Goal: Task Accomplishment & Management: Manage account settings

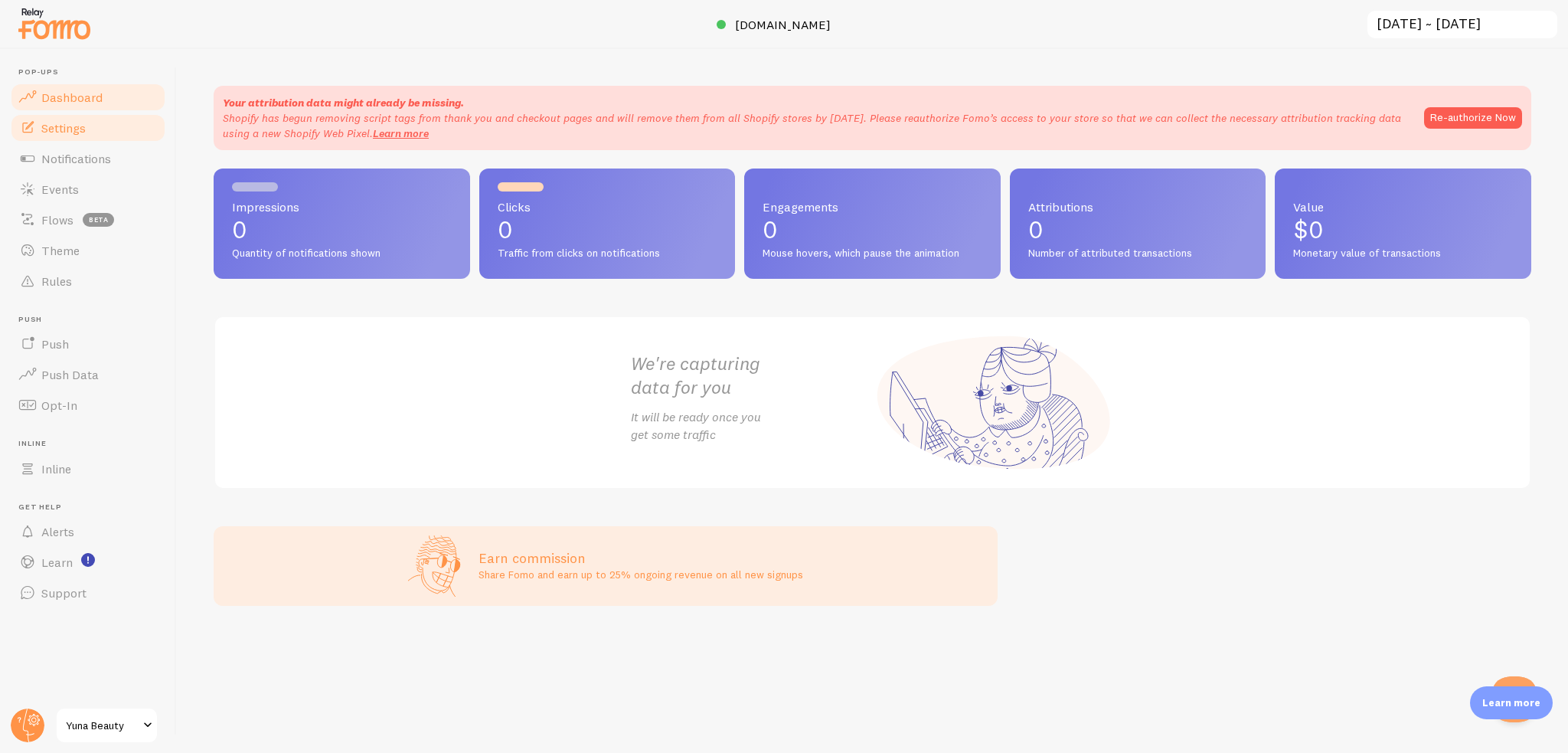
click at [69, 131] on span "Settings" at bounding box center [63, 128] width 45 height 15
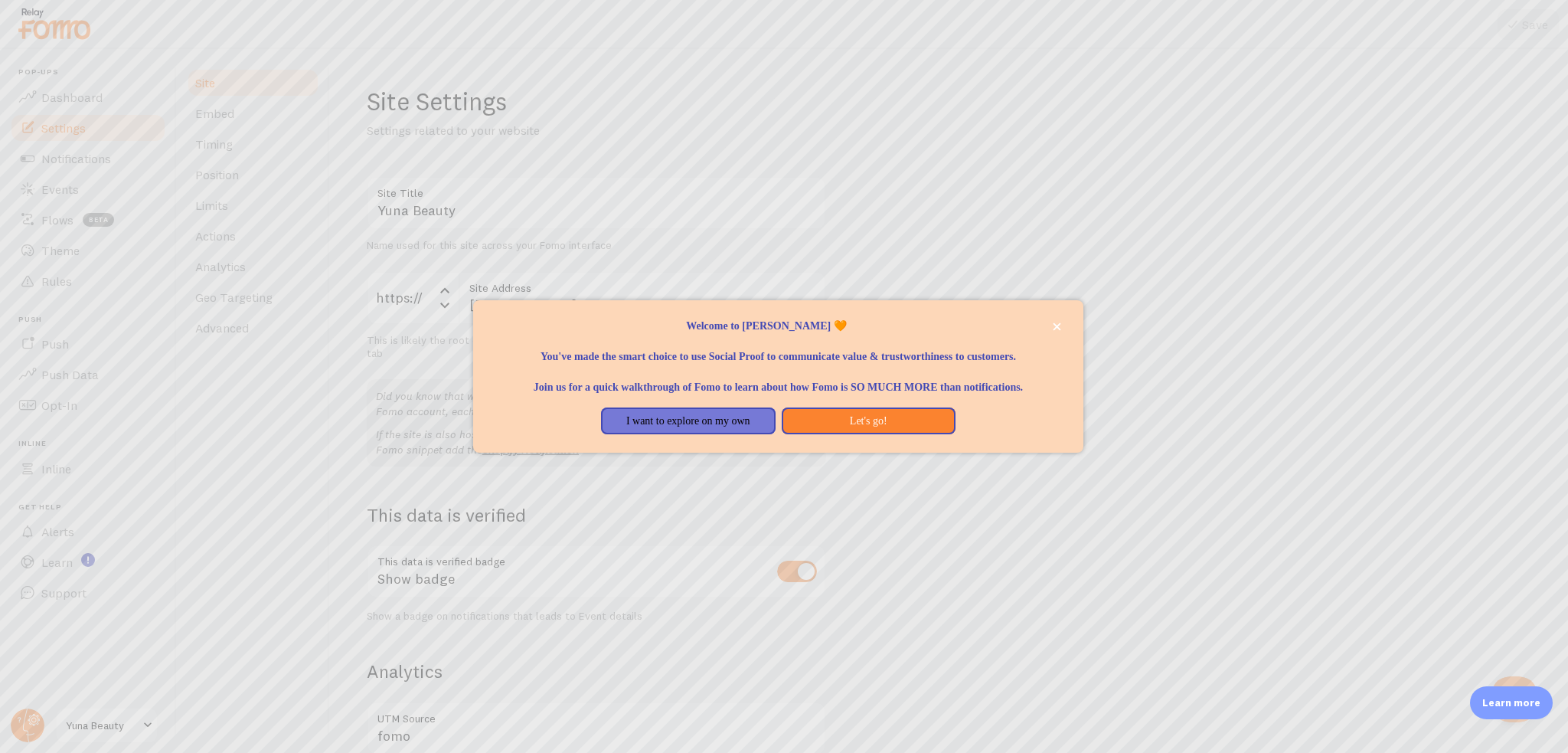
click at [117, 119] on div at bounding box center [784, 376] width 1568 height 753
click at [736, 435] on button "I want to explore on my own" at bounding box center [687, 421] width 174 height 28
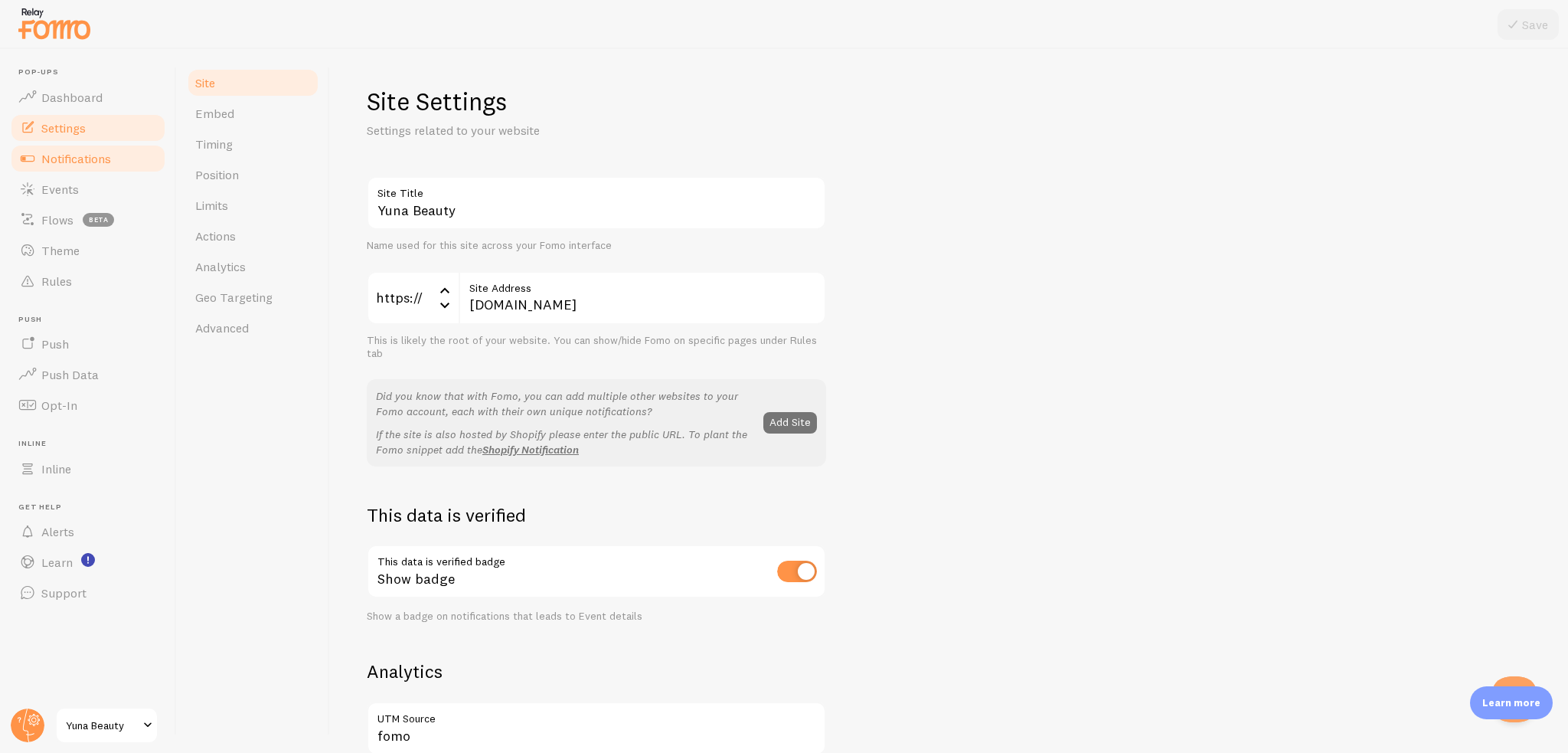
click at [104, 168] on link "Notifications" at bounding box center [89, 158] width 158 height 30
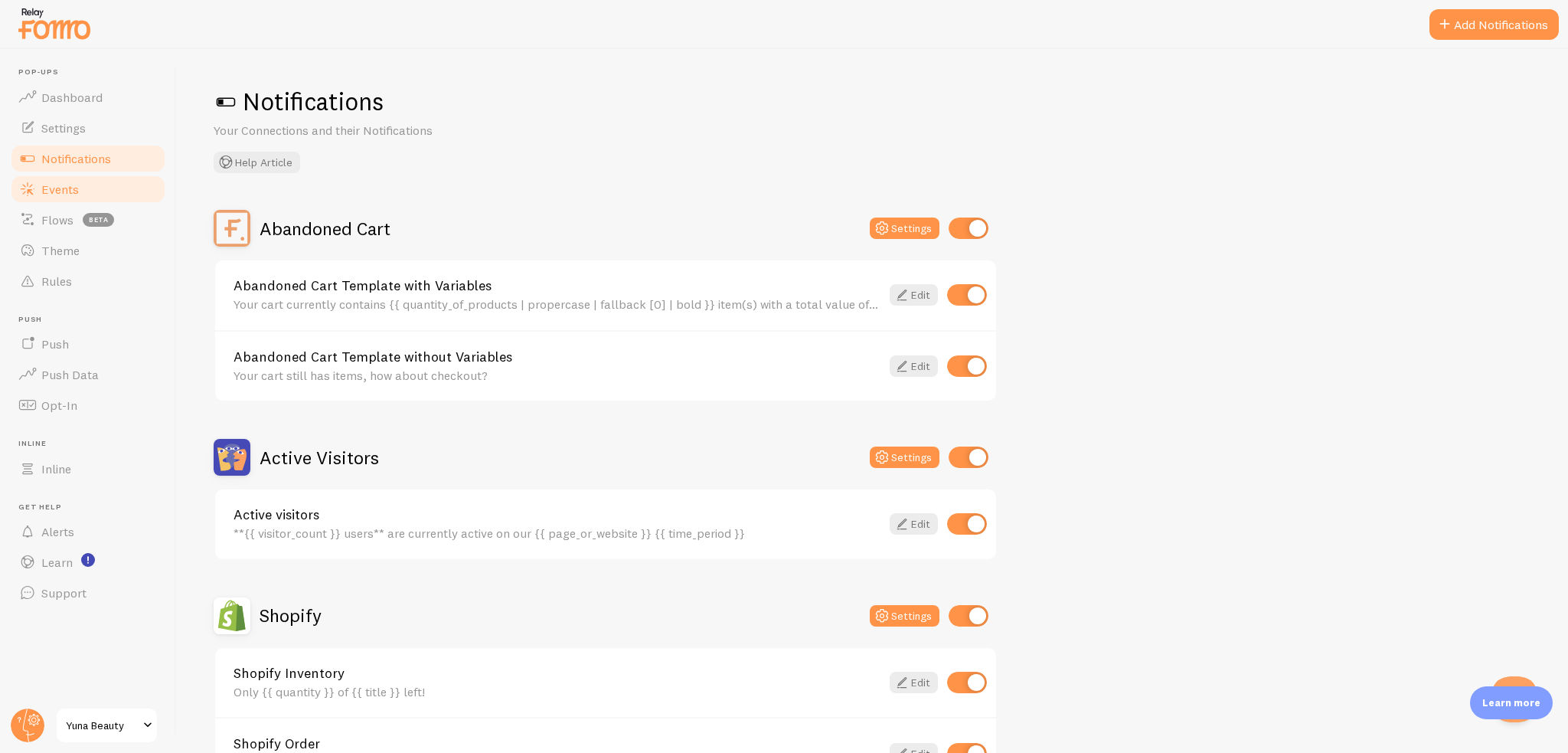
click at [95, 197] on link "Events" at bounding box center [89, 189] width 158 height 30
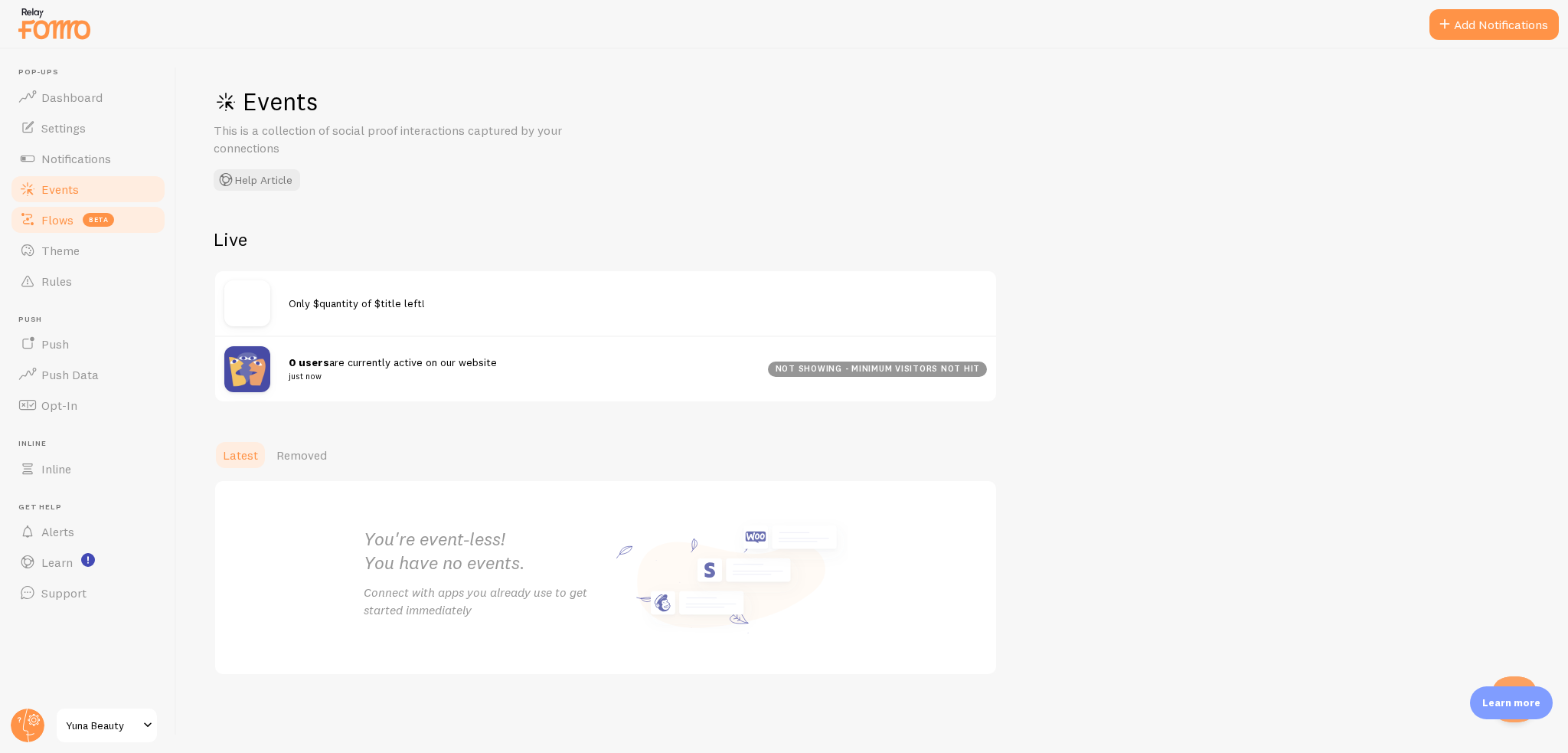
click at [101, 217] on span "beta" at bounding box center [98, 220] width 31 height 13
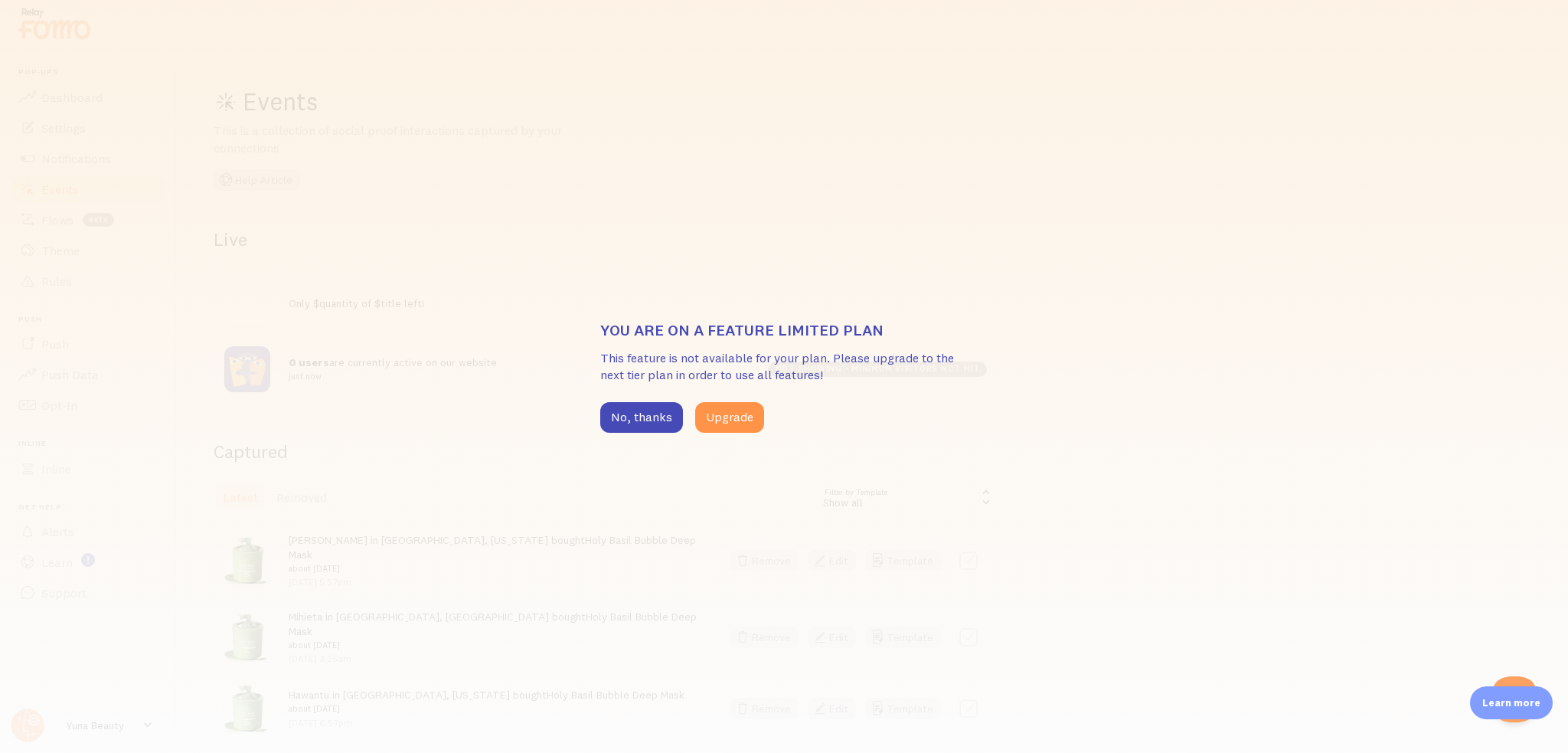
click at [110, 256] on div "You are on a feature limited plan This feature is not available for your plan. …" at bounding box center [784, 376] width 1568 height 753
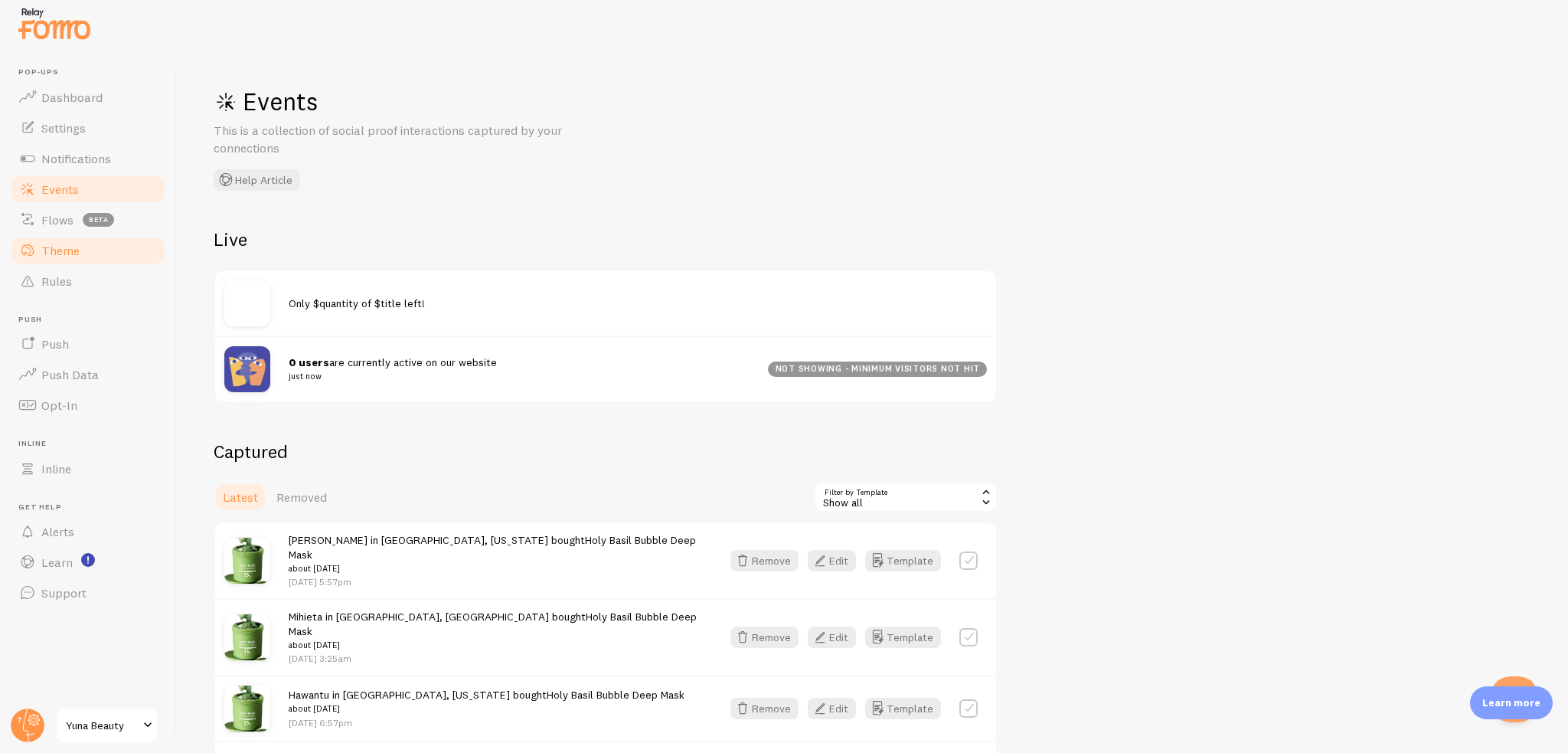
click at [104, 236] on link "Theme" at bounding box center [89, 250] width 158 height 30
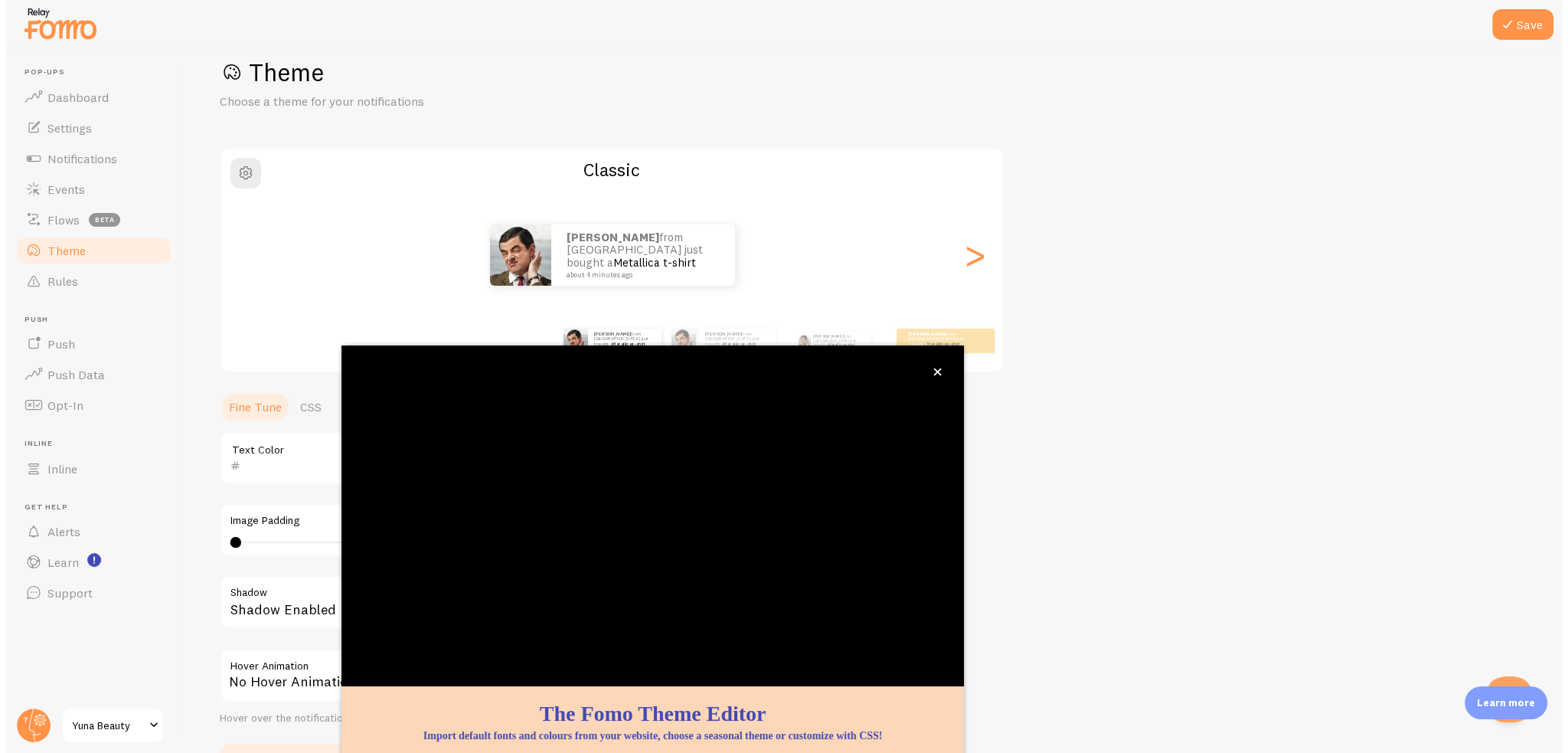
scroll to position [33, 0]
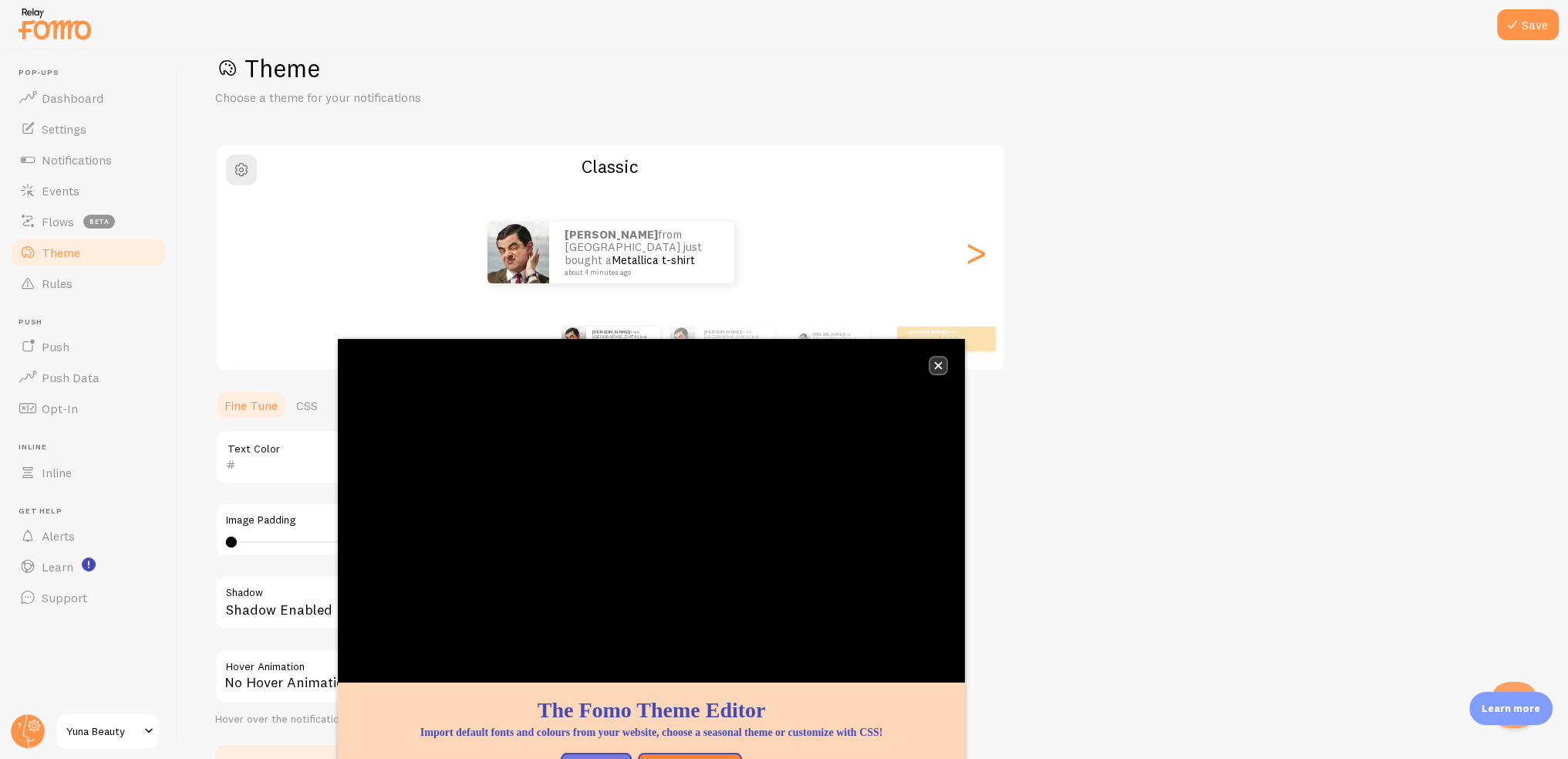
click at [937, 365] on icon "close," at bounding box center [938, 365] width 9 height 9
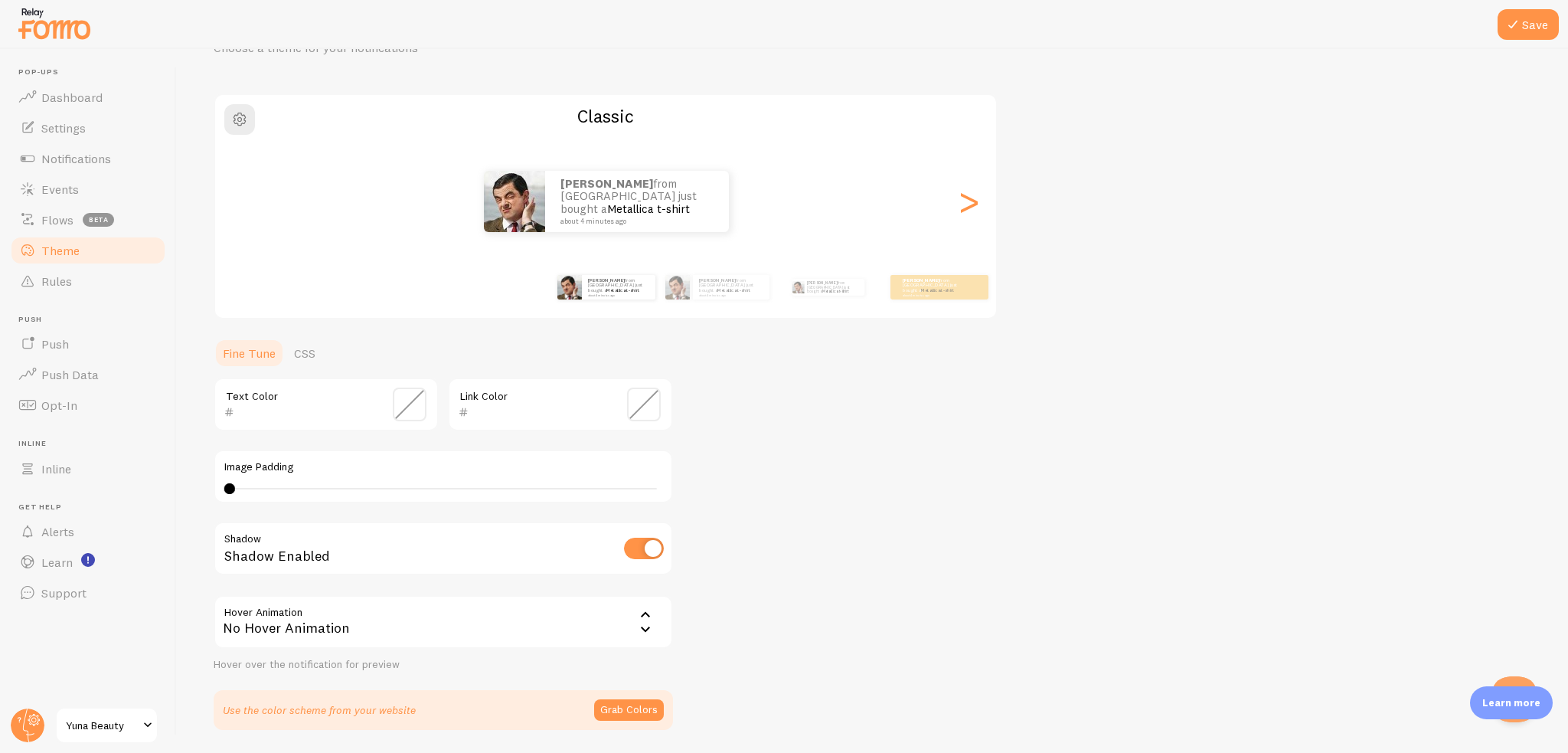
scroll to position [131, 0]
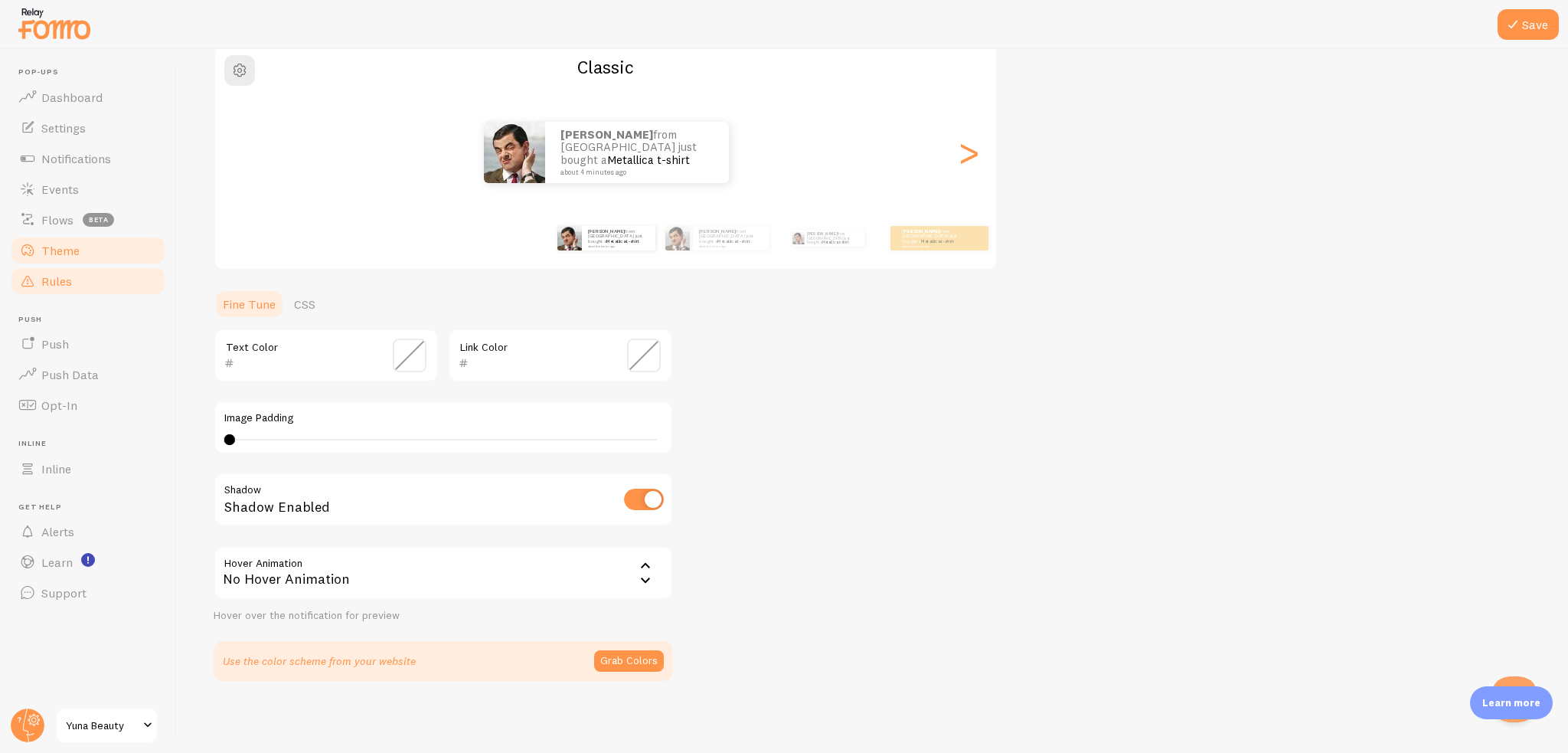
click at [123, 284] on link "Rules" at bounding box center [89, 281] width 158 height 30
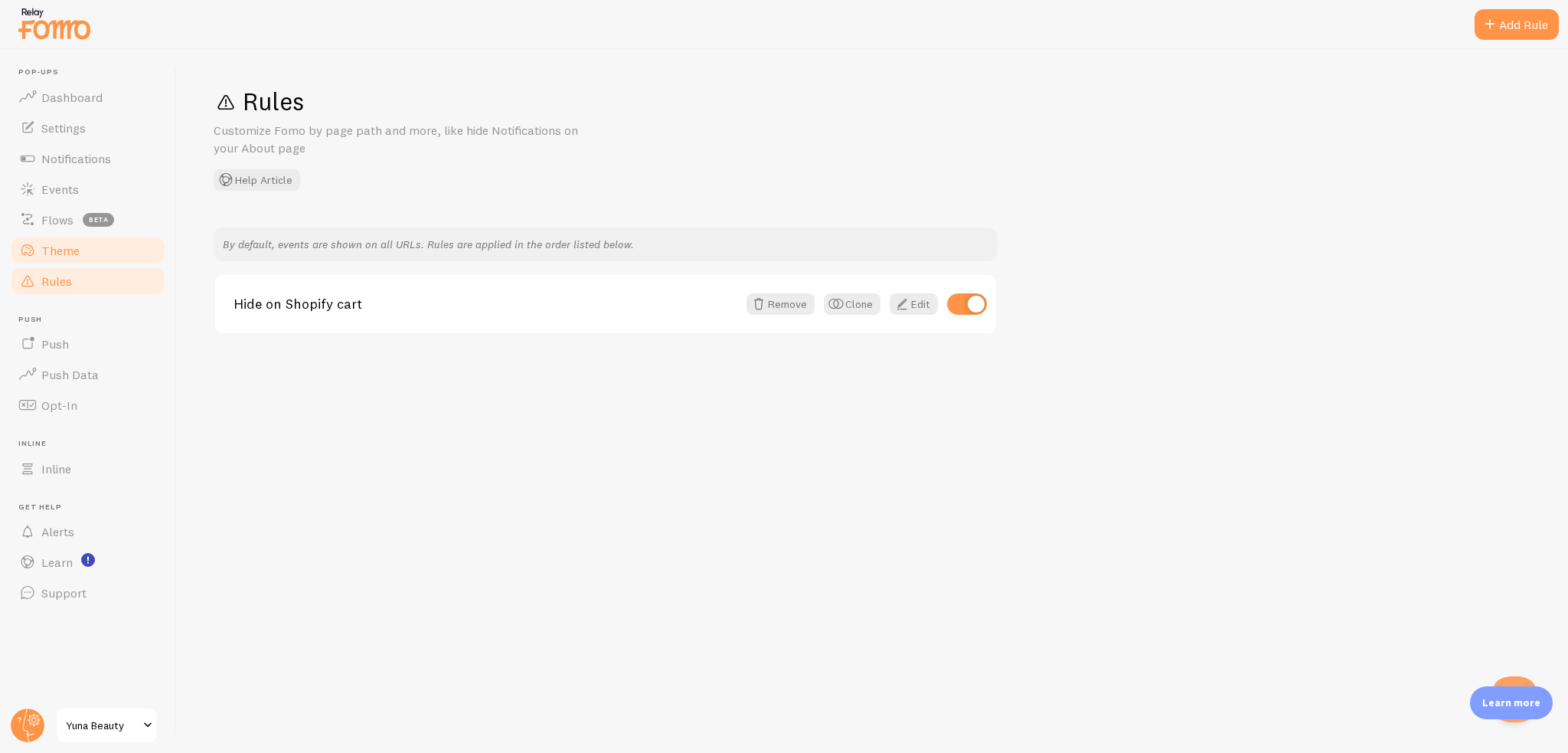
click at [121, 257] on link "Theme" at bounding box center [89, 250] width 158 height 30
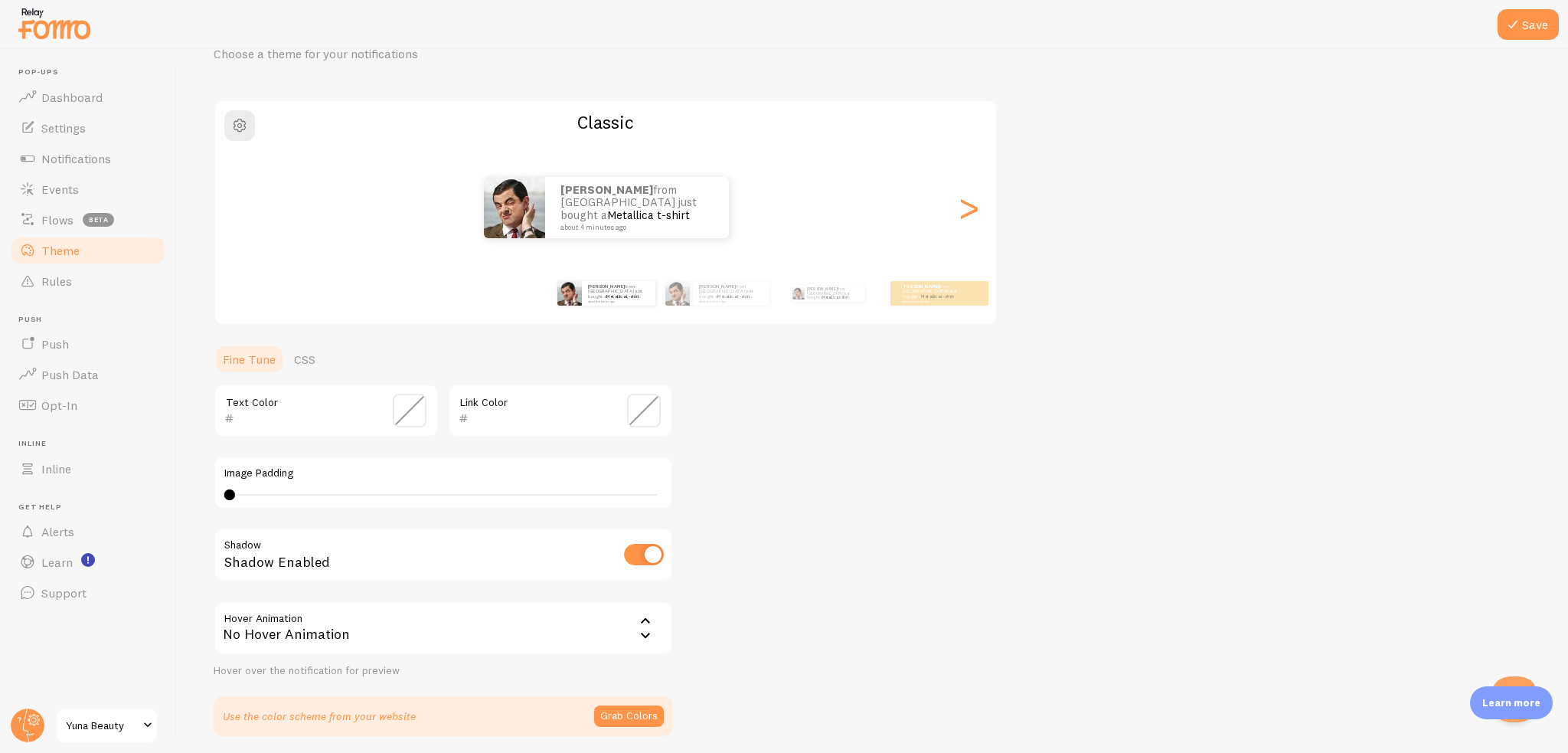
click at [280, 351] on link "Fine Tune" at bounding box center [248, 359] width 71 height 30
click at [289, 358] on link "CSS" at bounding box center [305, 359] width 40 height 30
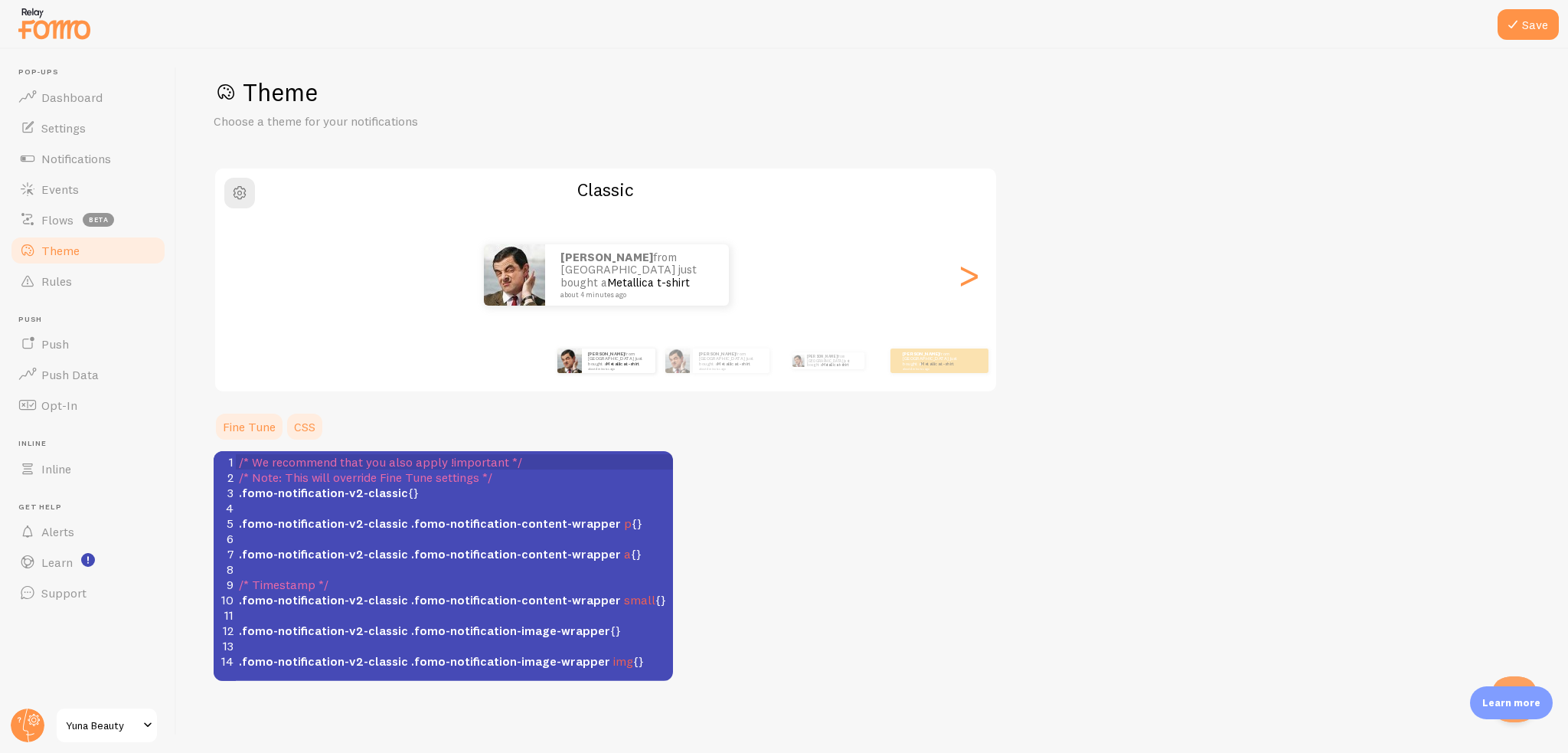
click at [256, 415] on link "Fine Tune" at bounding box center [248, 426] width 71 height 30
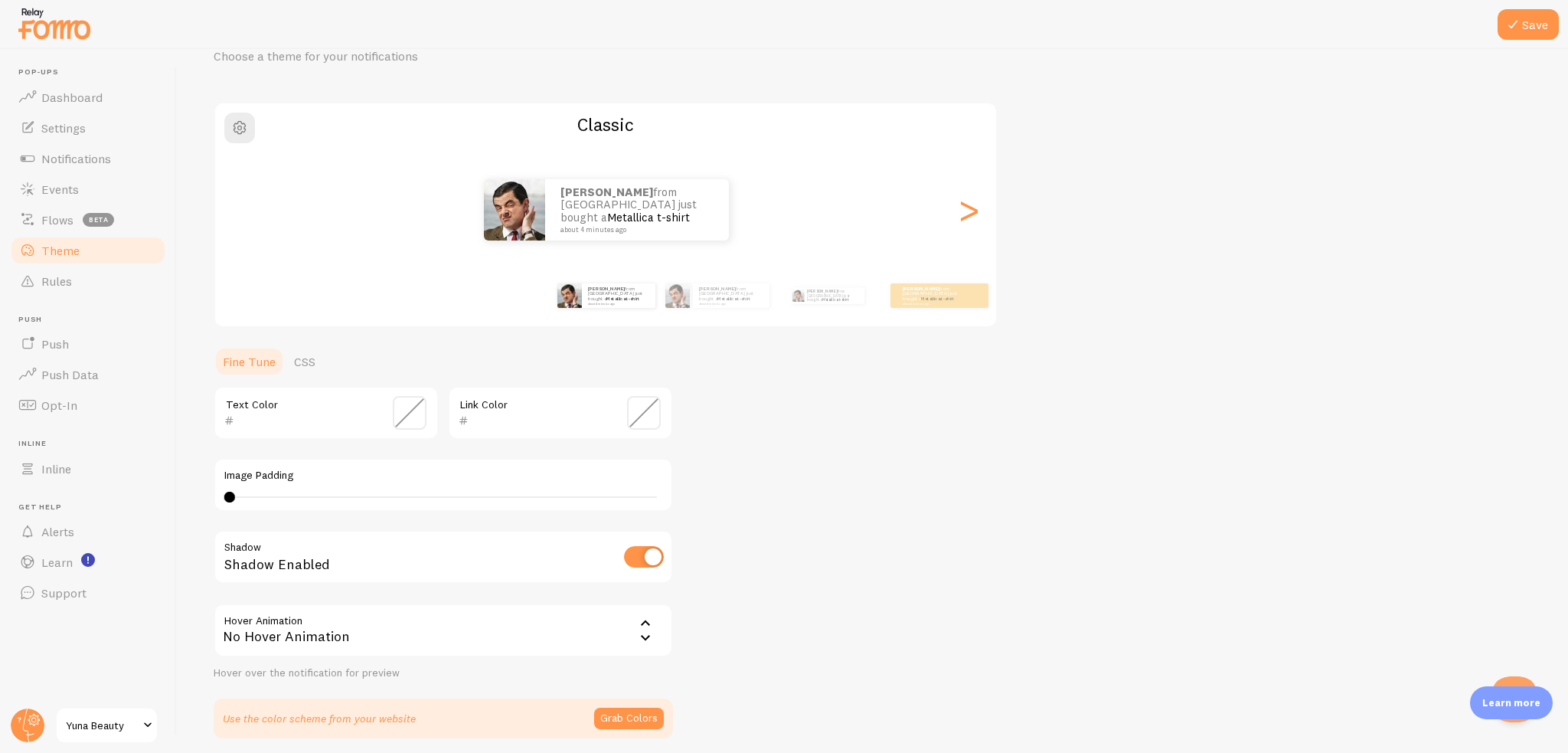
scroll to position [131, 0]
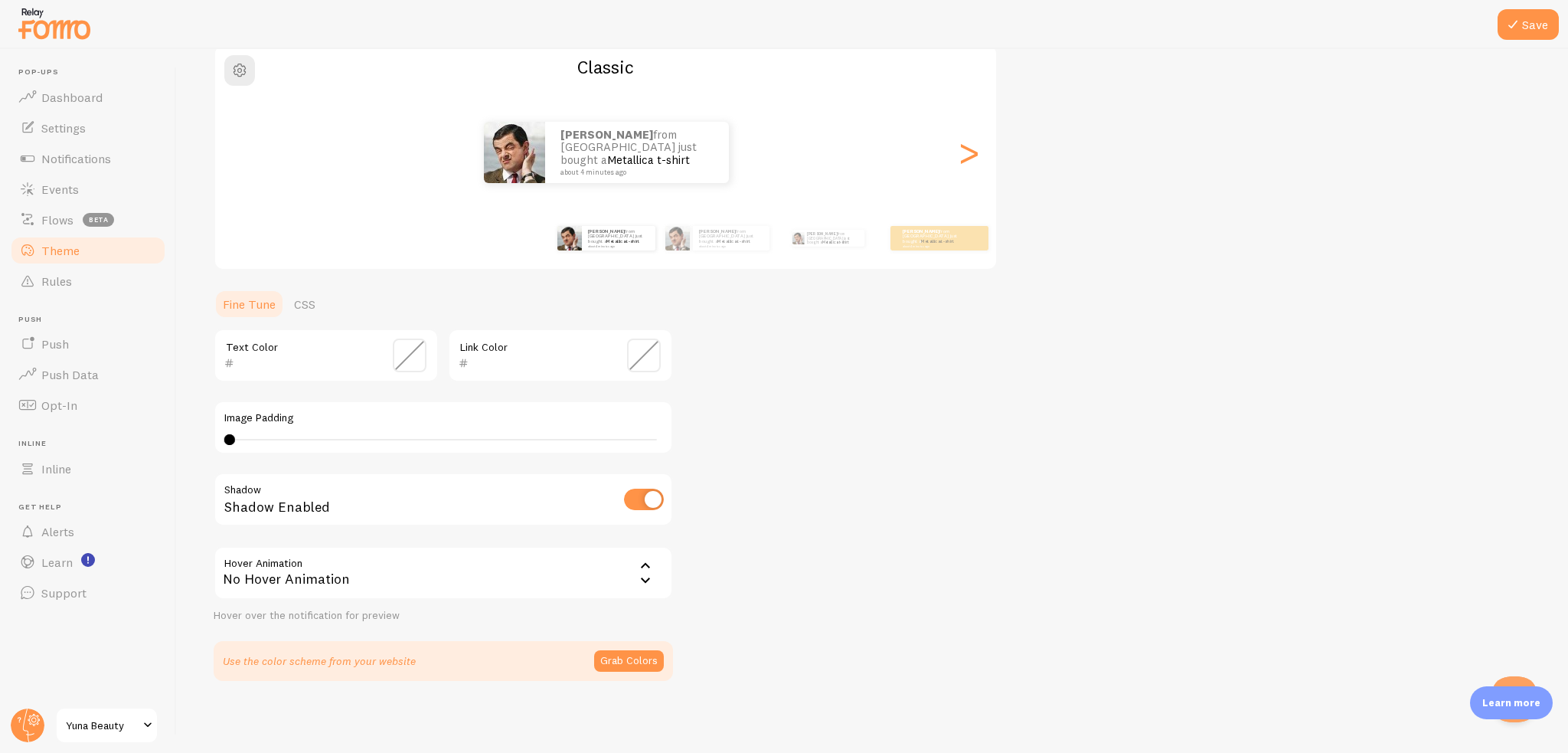
click at [416, 362] on span at bounding box center [409, 355] width 33 height 33
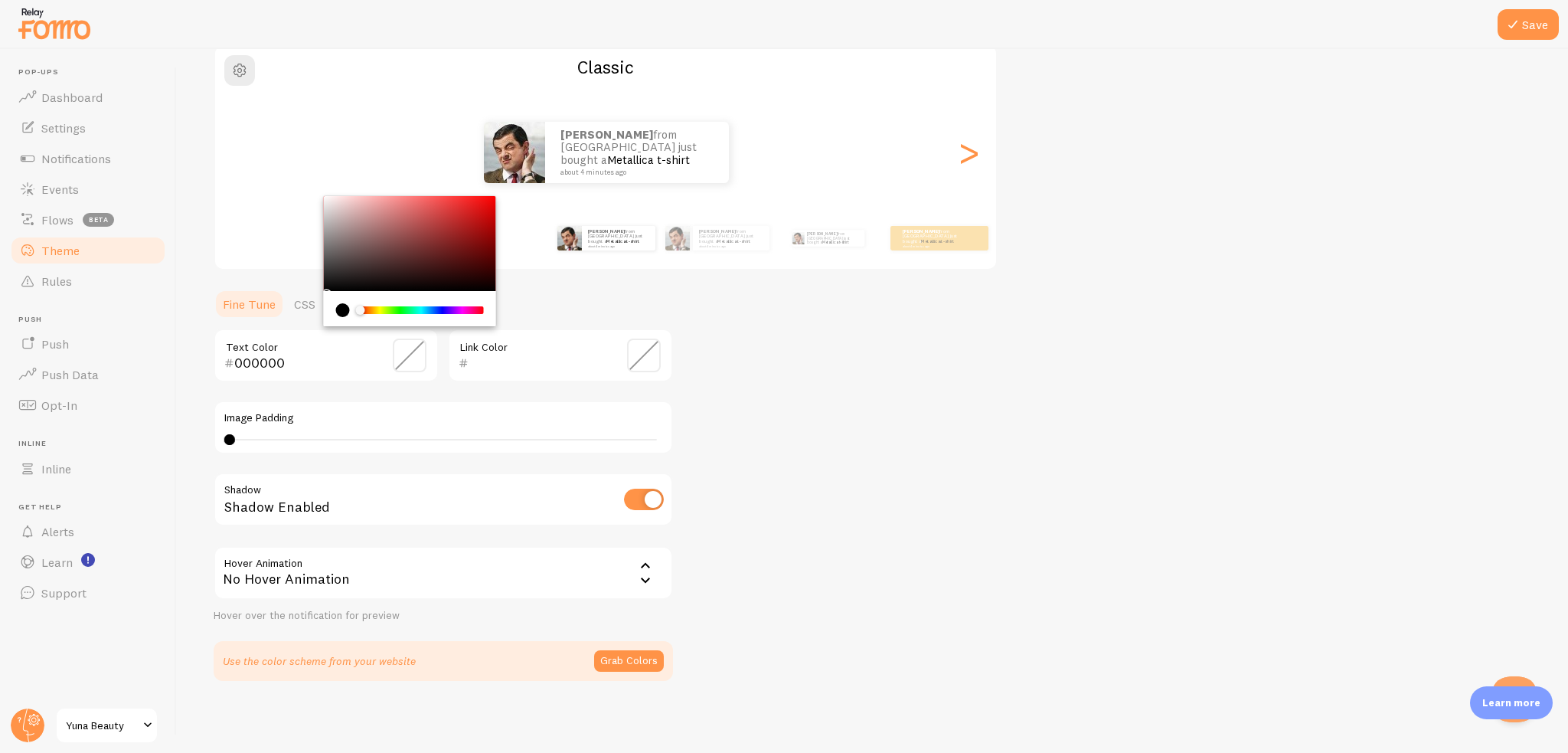
click at [401, 308] on div "Chrome color picker" at bounding box center [422, 310] width 122 height 8
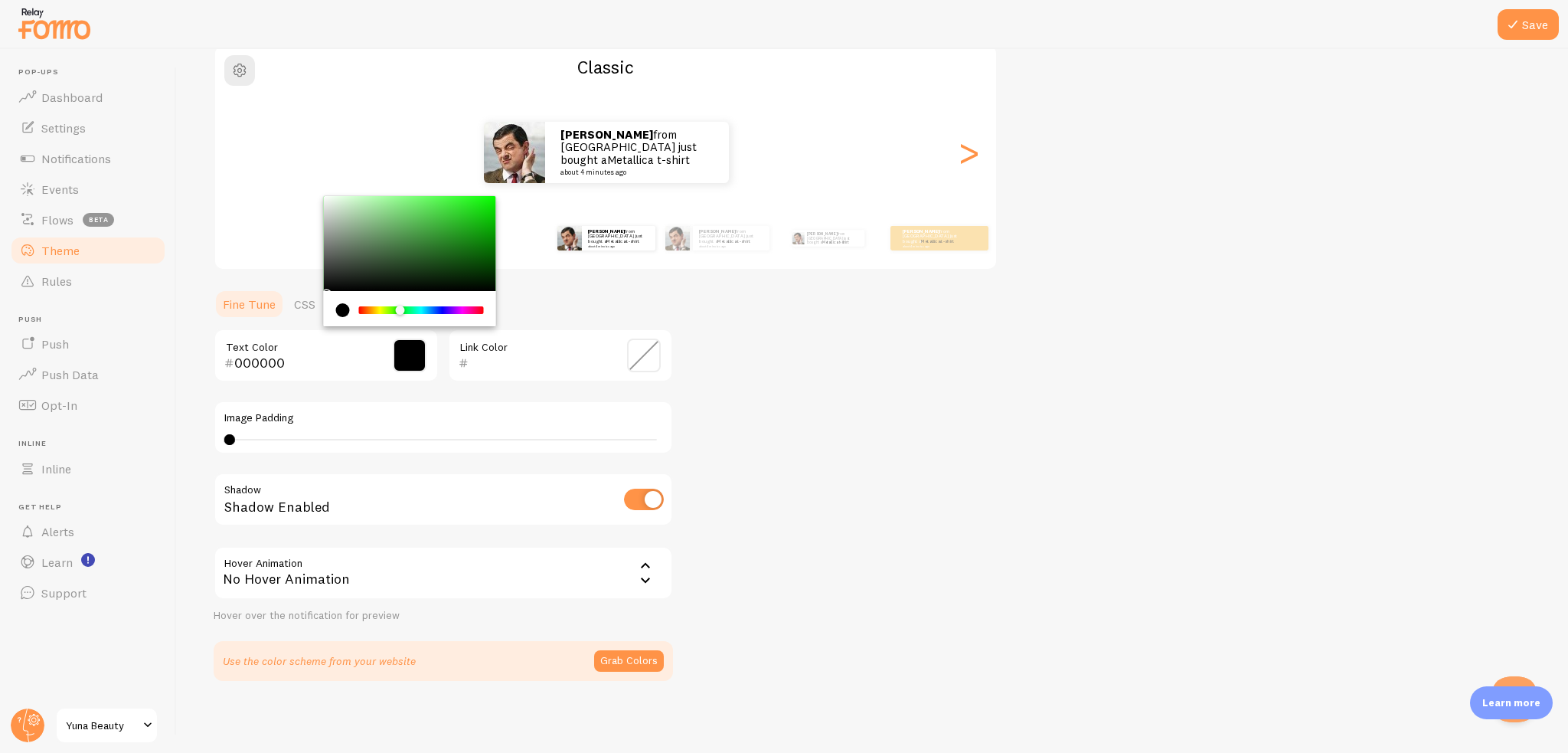
click at [331, 359] on input "000000" at bounding box center [304, 363] width 140 height 18
drag, startPoint x: 304, startPoint y: 359, endPoint x: 207, endPoint y: 362, distance: 97.0
click at [207, 362] on div "Save Theme Choose a theme for your notifications Classic [PERSON_NAME] from [GE…" at bounding box center [872, 400] width 1391 height 703
paste input "95A162"
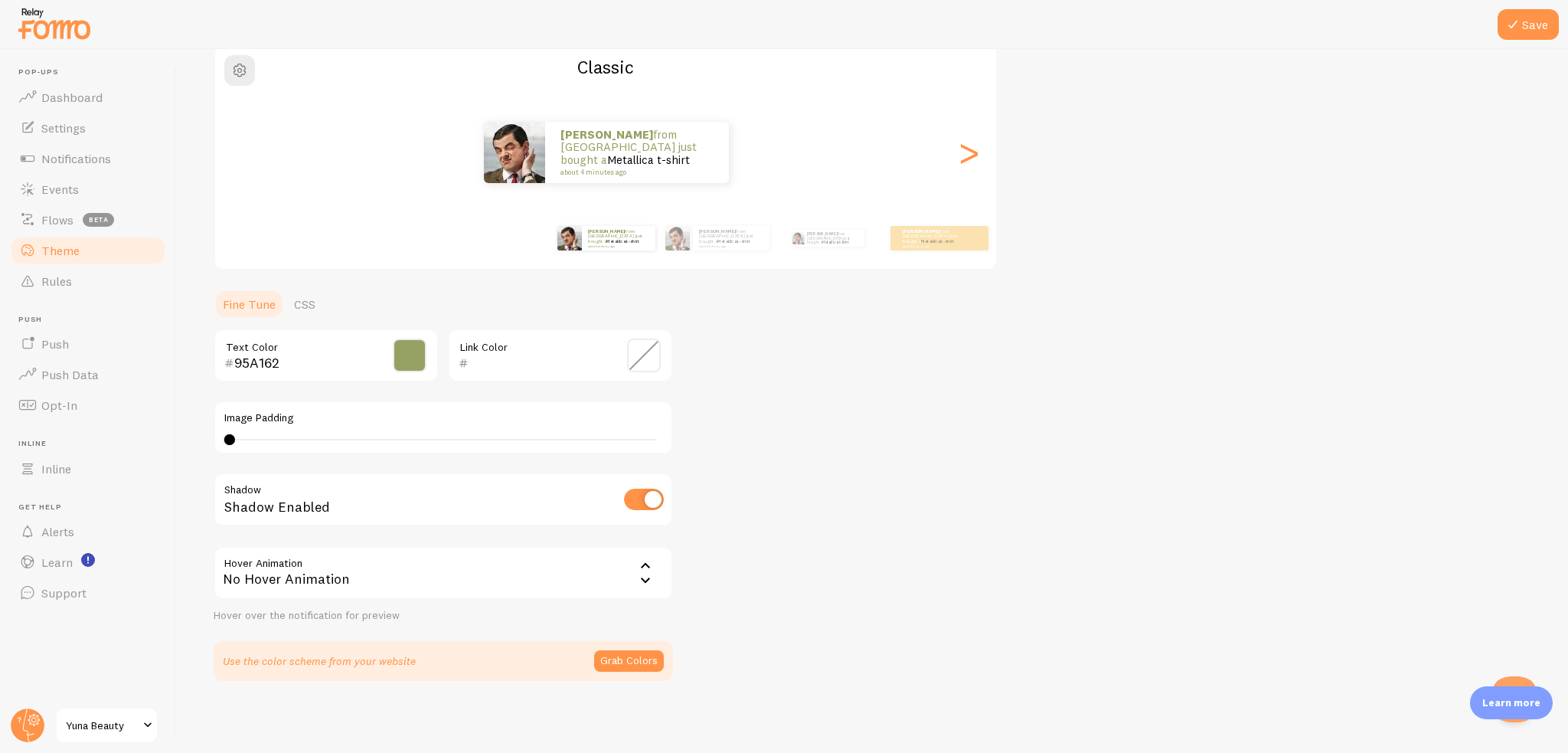
type input "95A162"
click at [742, 379] on div "Theme Choose a theme for your notifications Classic [PERSON_NAME] from [GEOGRAP…" at bounding box center [872, 317] width 1318 height 726
click at [644, 354] on span at bounding box center [644, 355] width 33 height 33
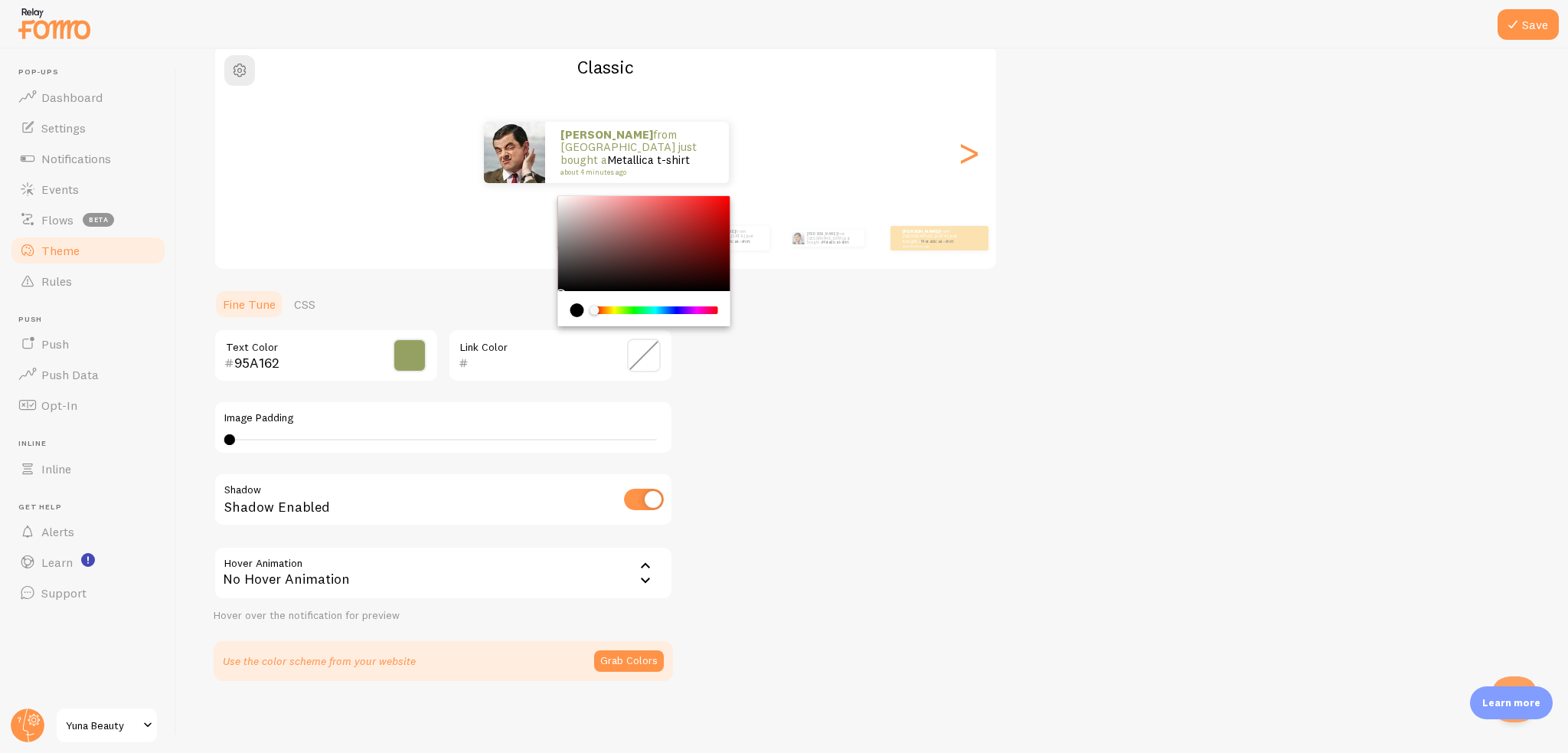
click at [644, 354] on span at bounding box center [644, 355] width 33 height 33
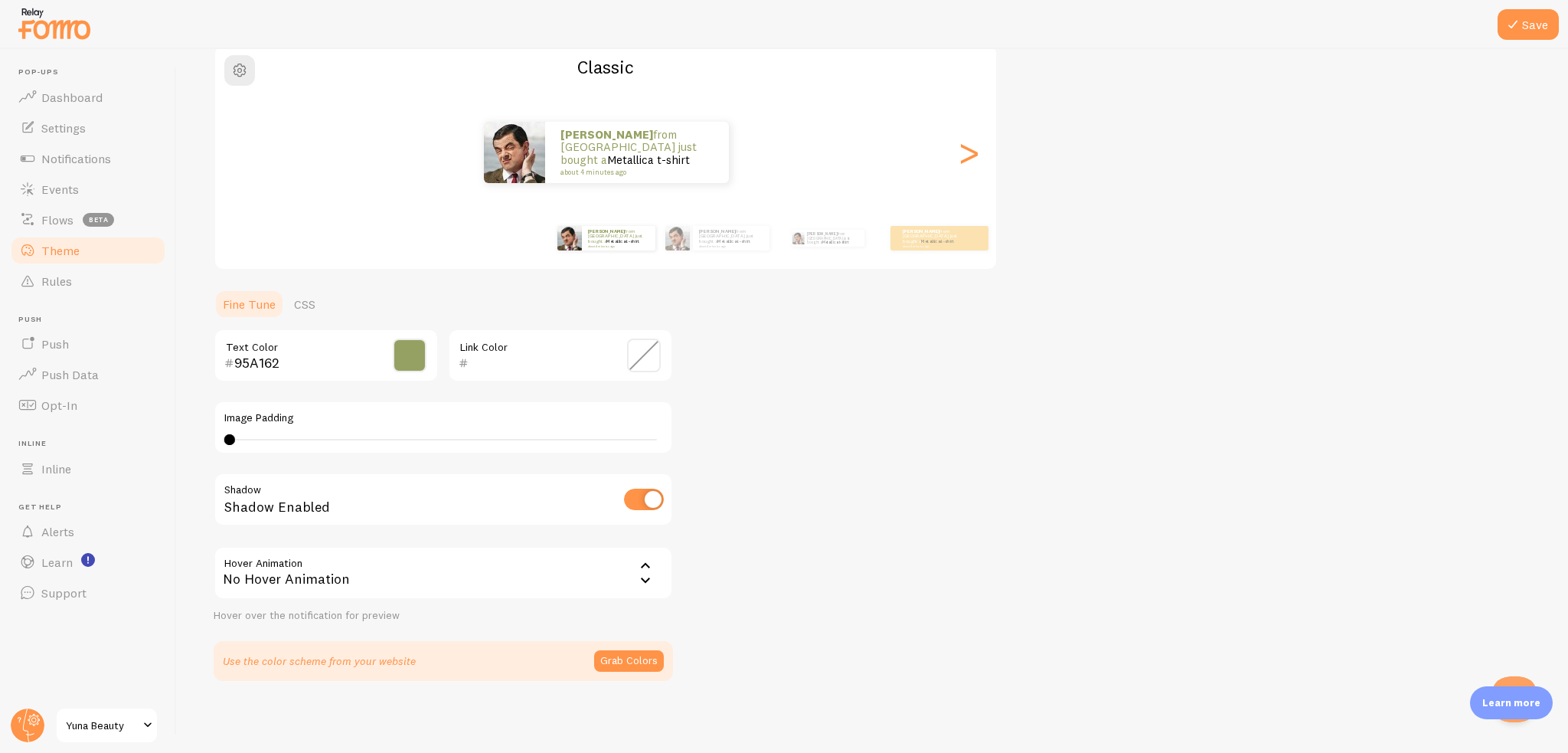
click at [573, 579] on div "No Hover Animation" at bounding box center [443, 572] width 460 height 53
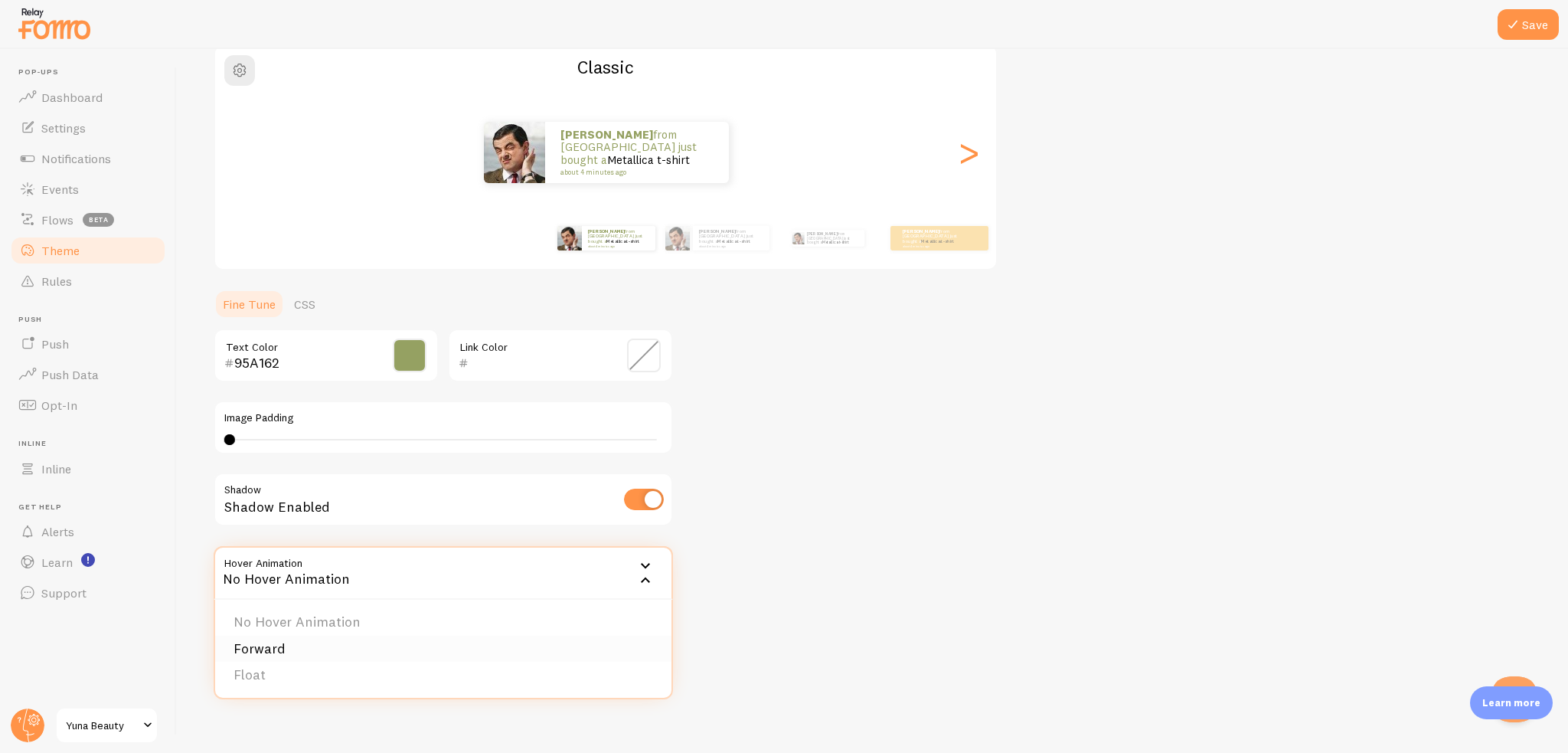
click at [326, 652] on li "Forward" at bounding box center [443, 649] width 456 height 27
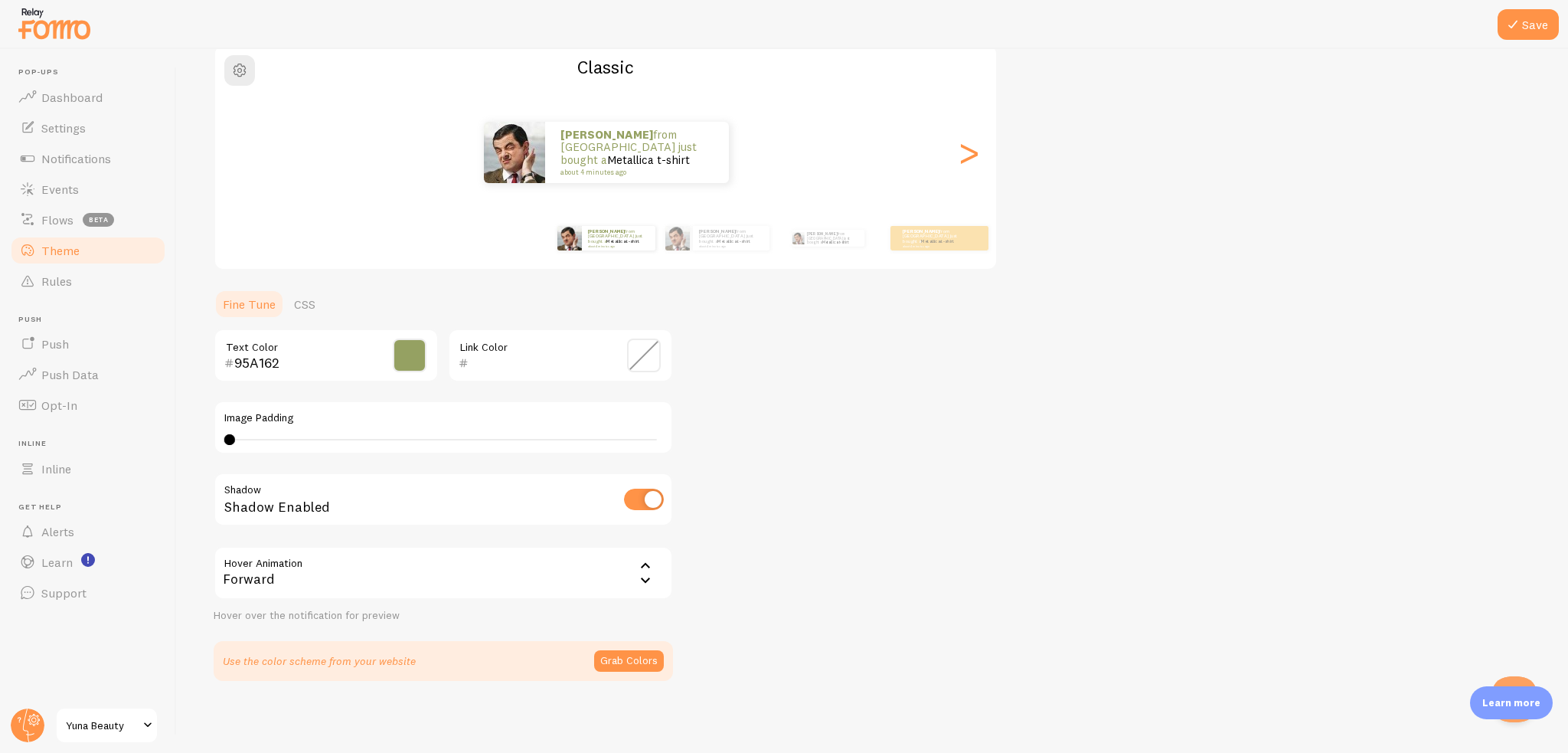
click at [465, 570] on div "Forward" at bounding box center [443, 572] width 460 height 53
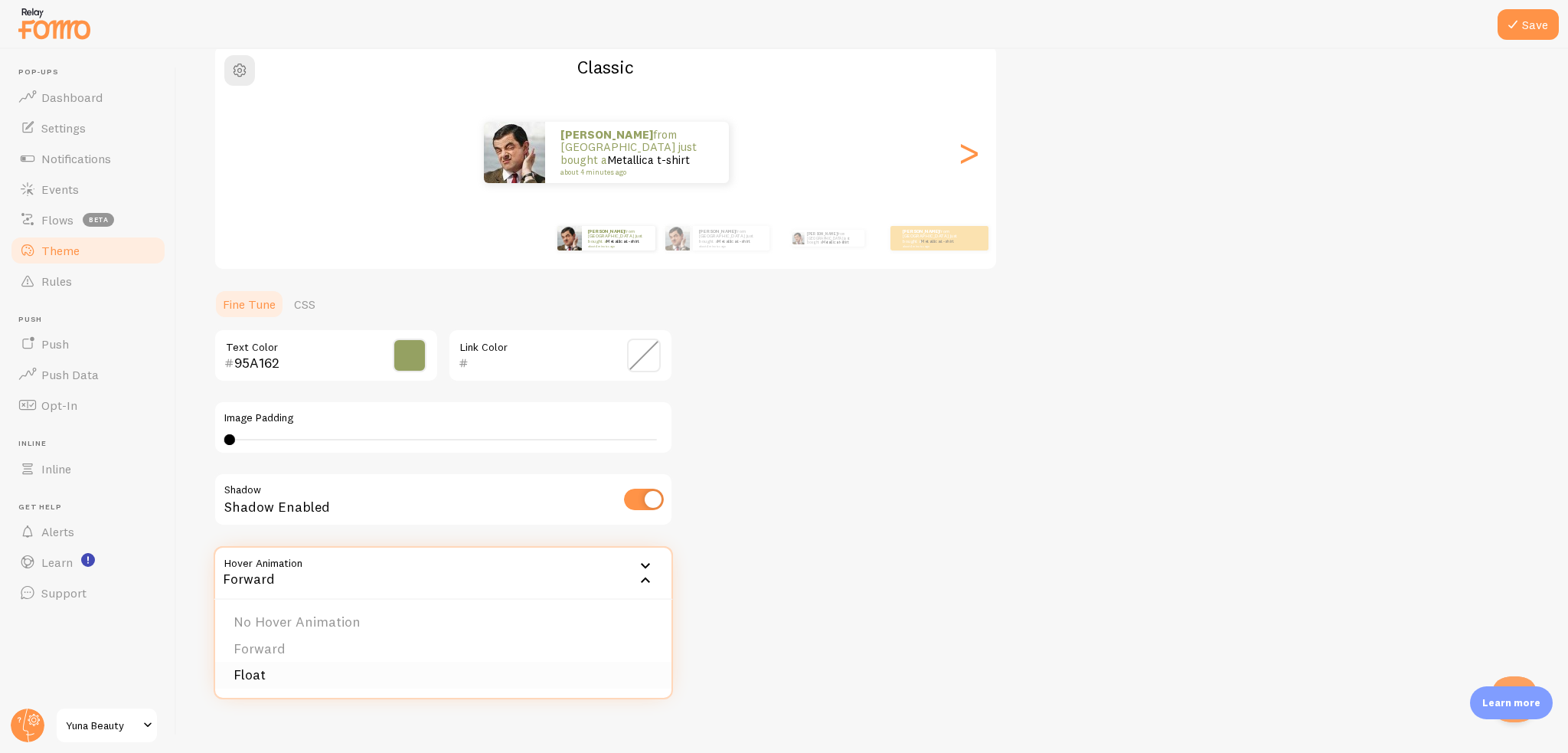
click at [262, 676] on li "Float" at bounding box center [443, 675] width 456 height 27
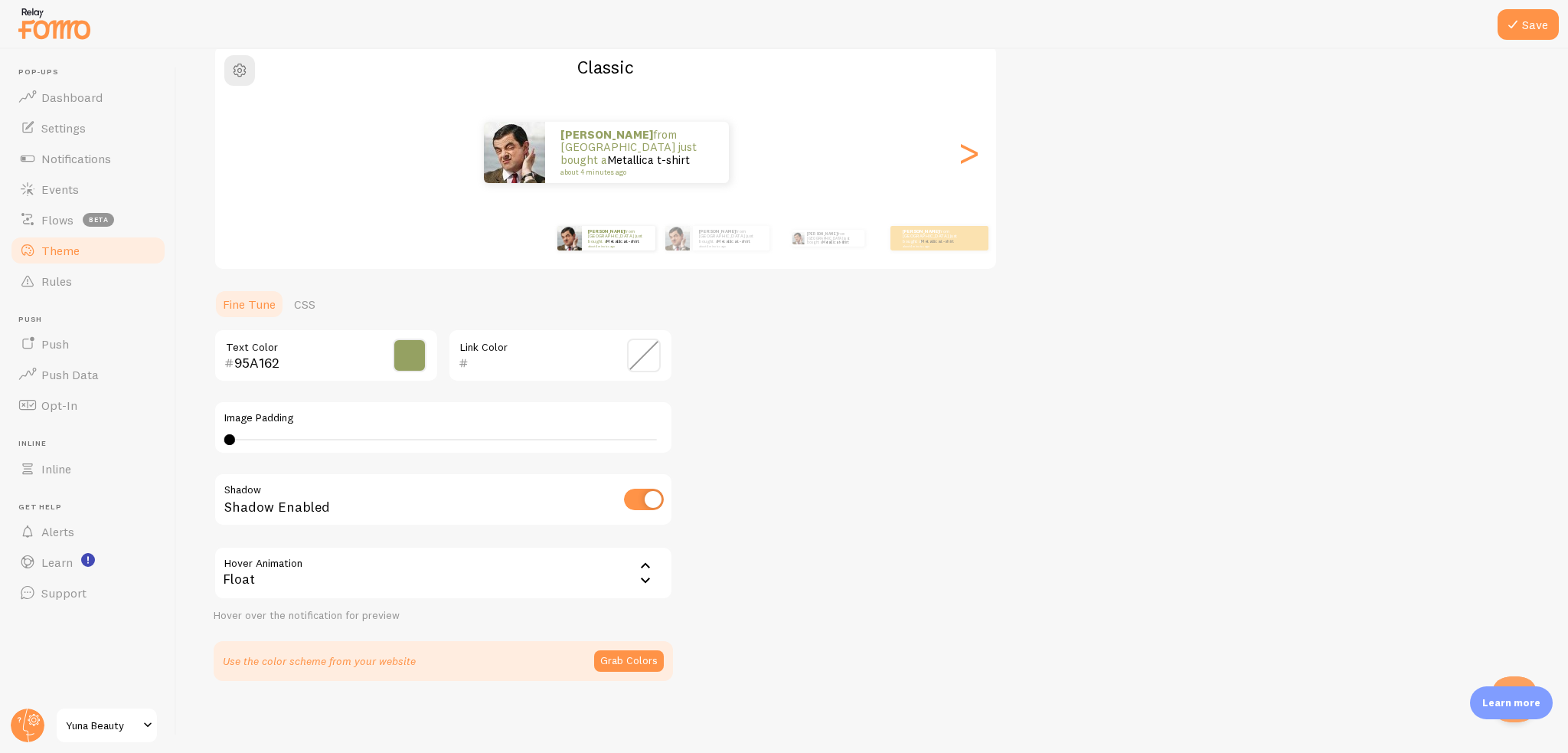
click at [438, 570] on div "Float" at bounding box center [443, 572] width 460 height 53
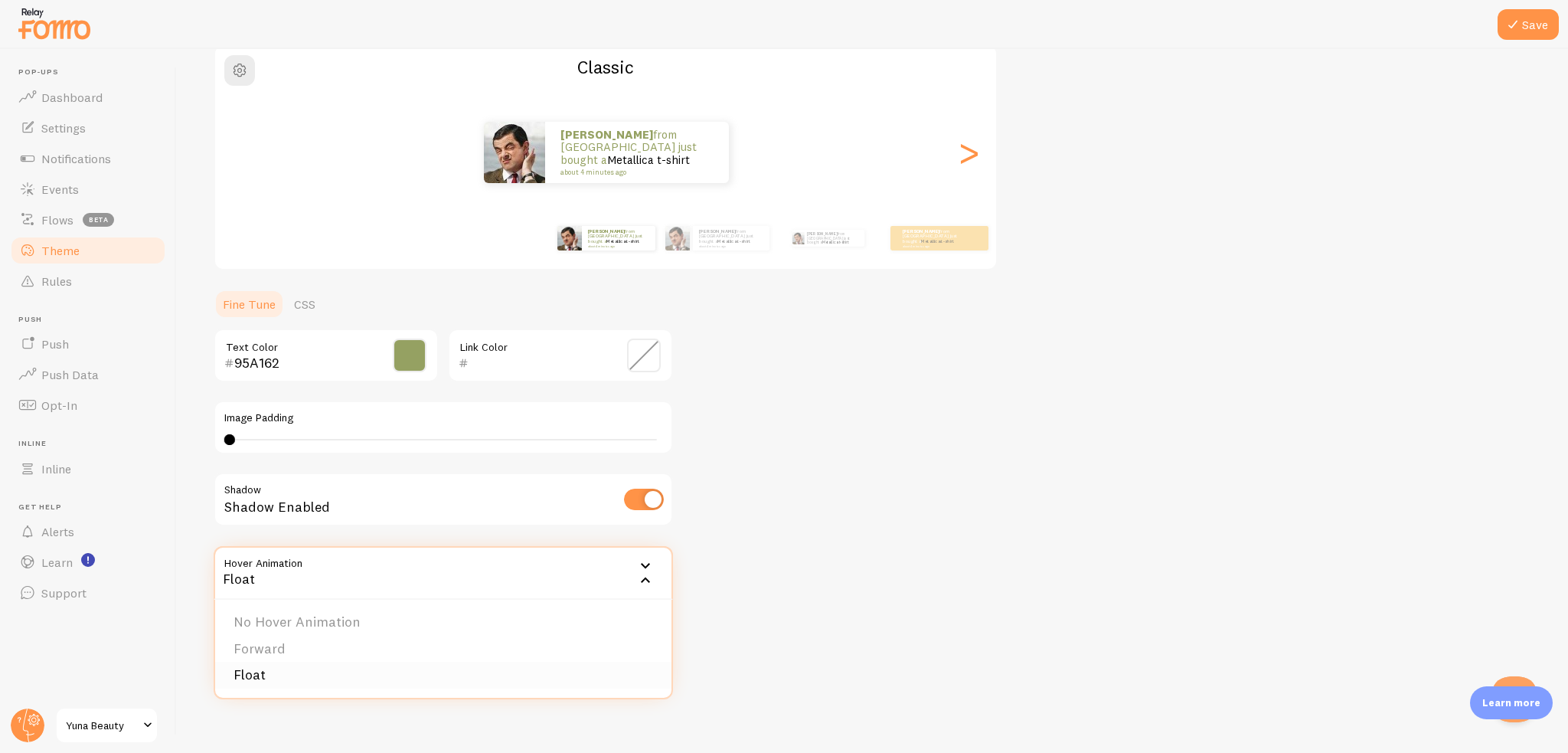
click at [297, 670] on li "Float" at bounding box center [443, 675] width 456 height 27
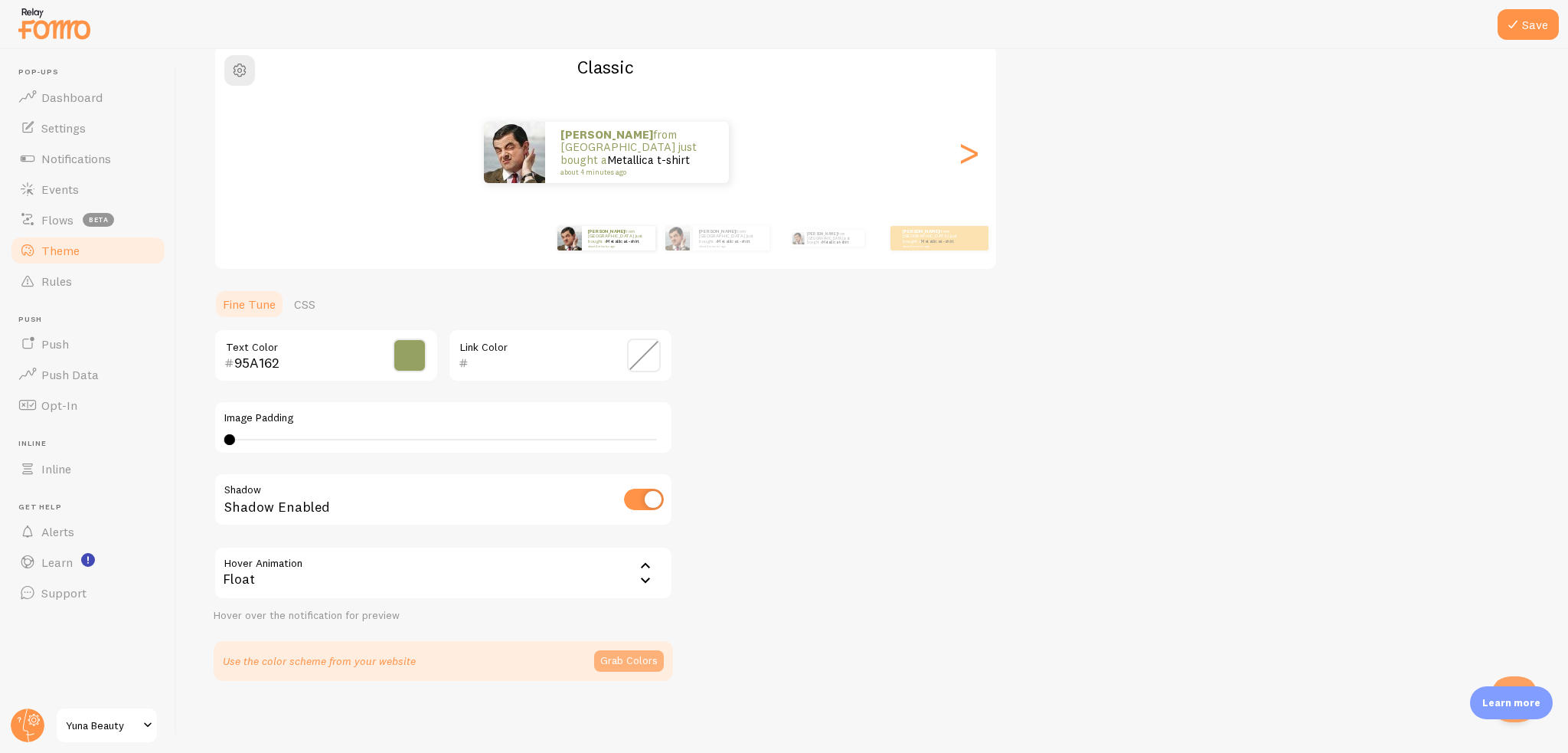
click at [627, 656] on button "Grab Colors" at bounding box center [628, 661] width 69 height 22
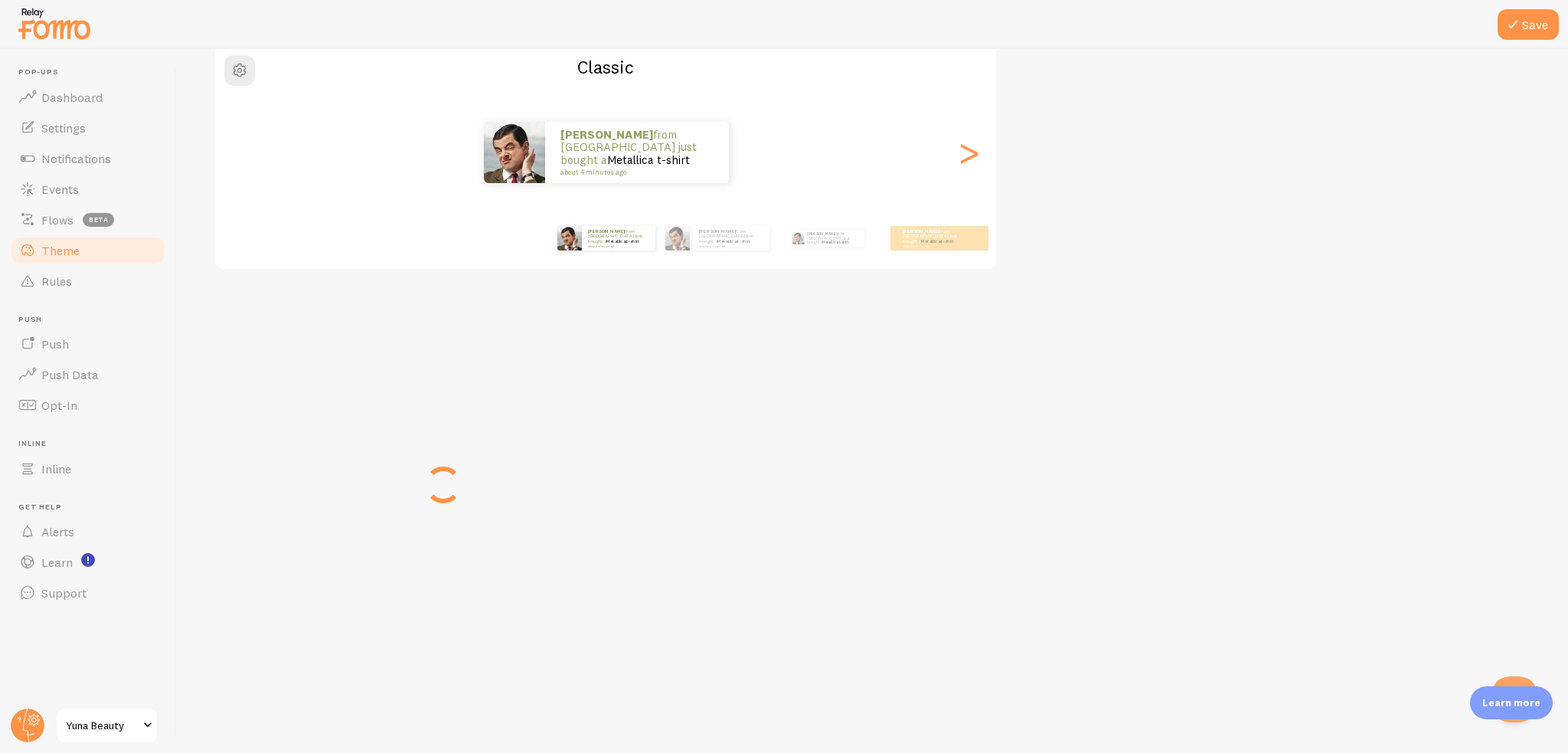
scroll to position [126, 0]
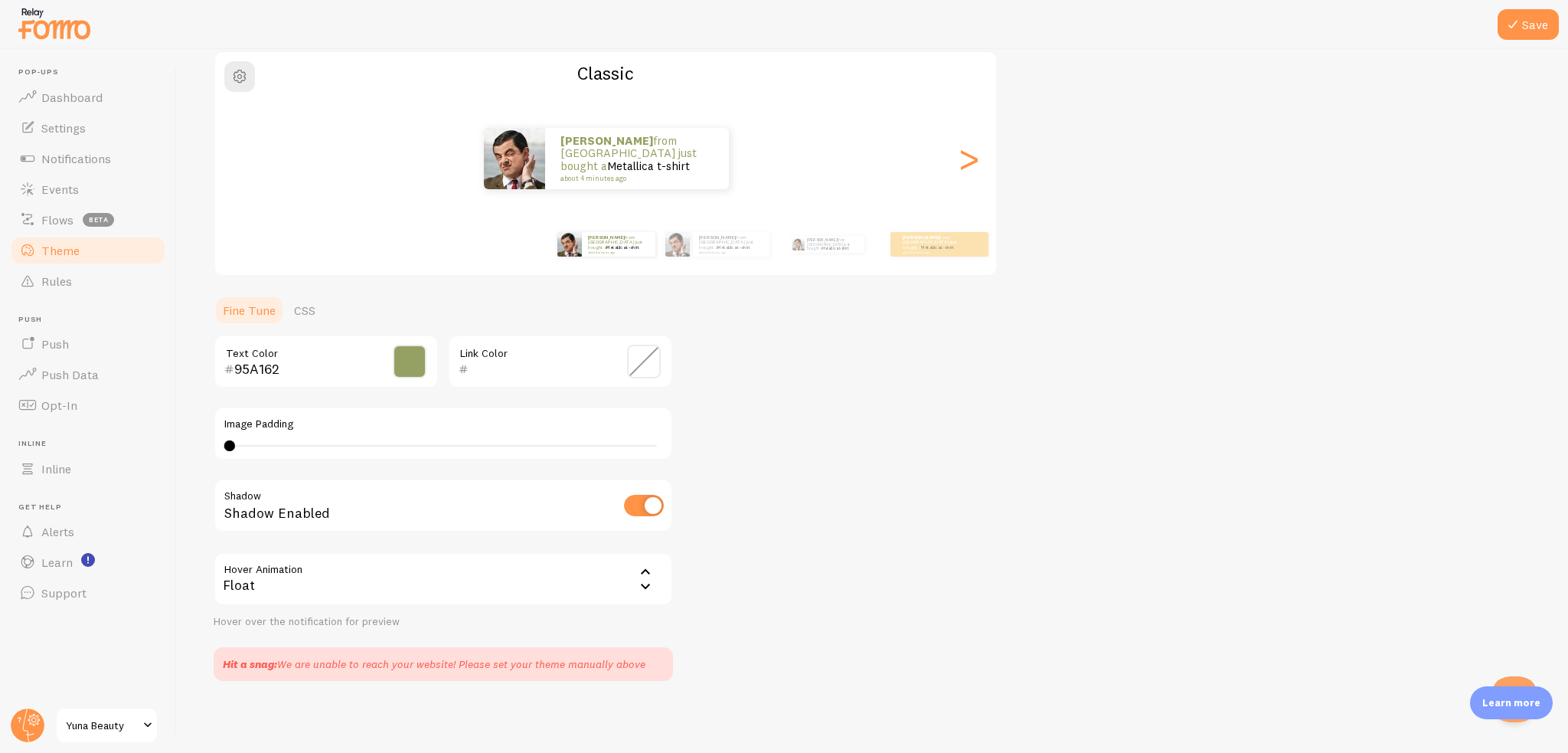
click at [576, 373] on input "text" at bounding box center [538, 368] width 140 height 18
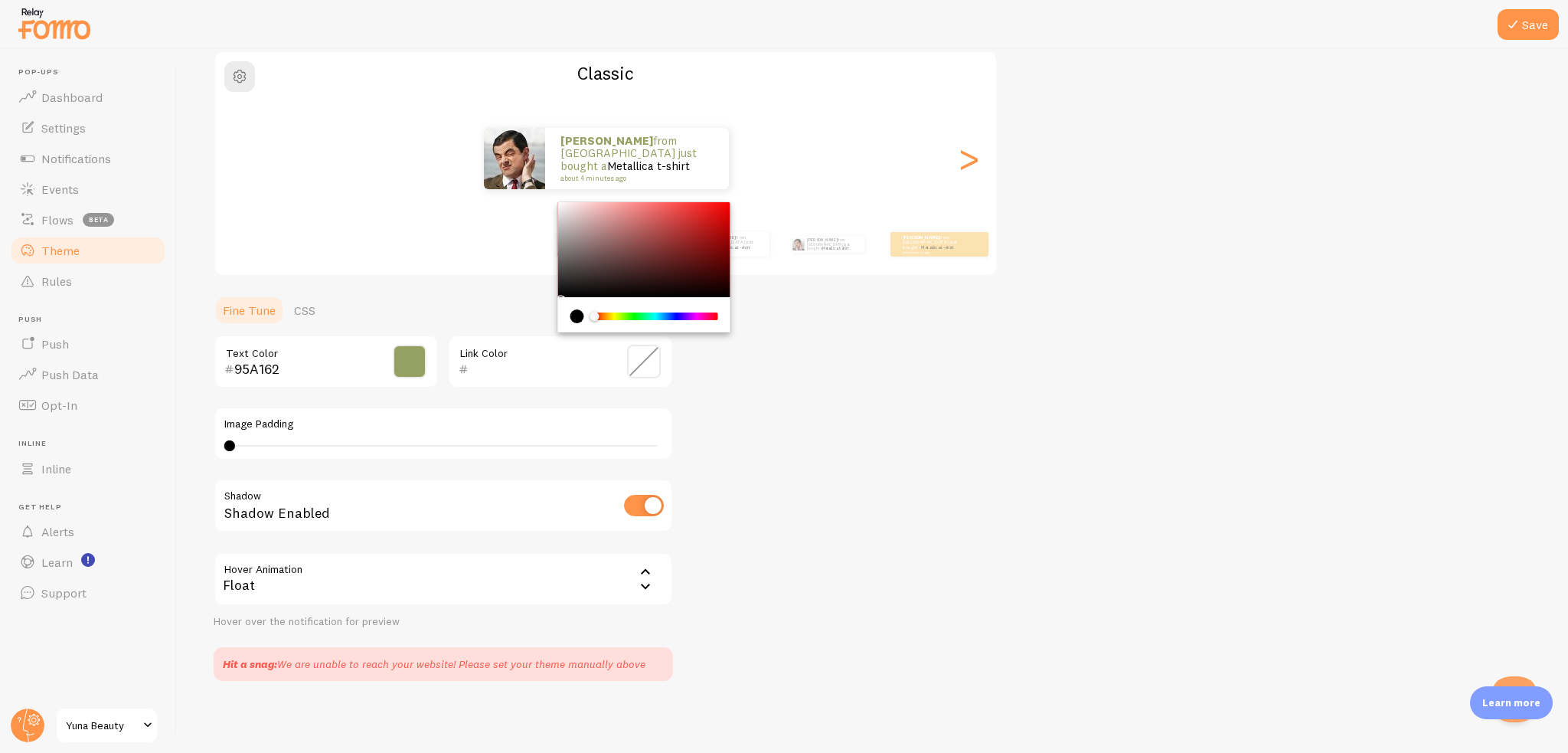
click at [653, 364] on span at bounding box center [644, 361] width 33 height 33
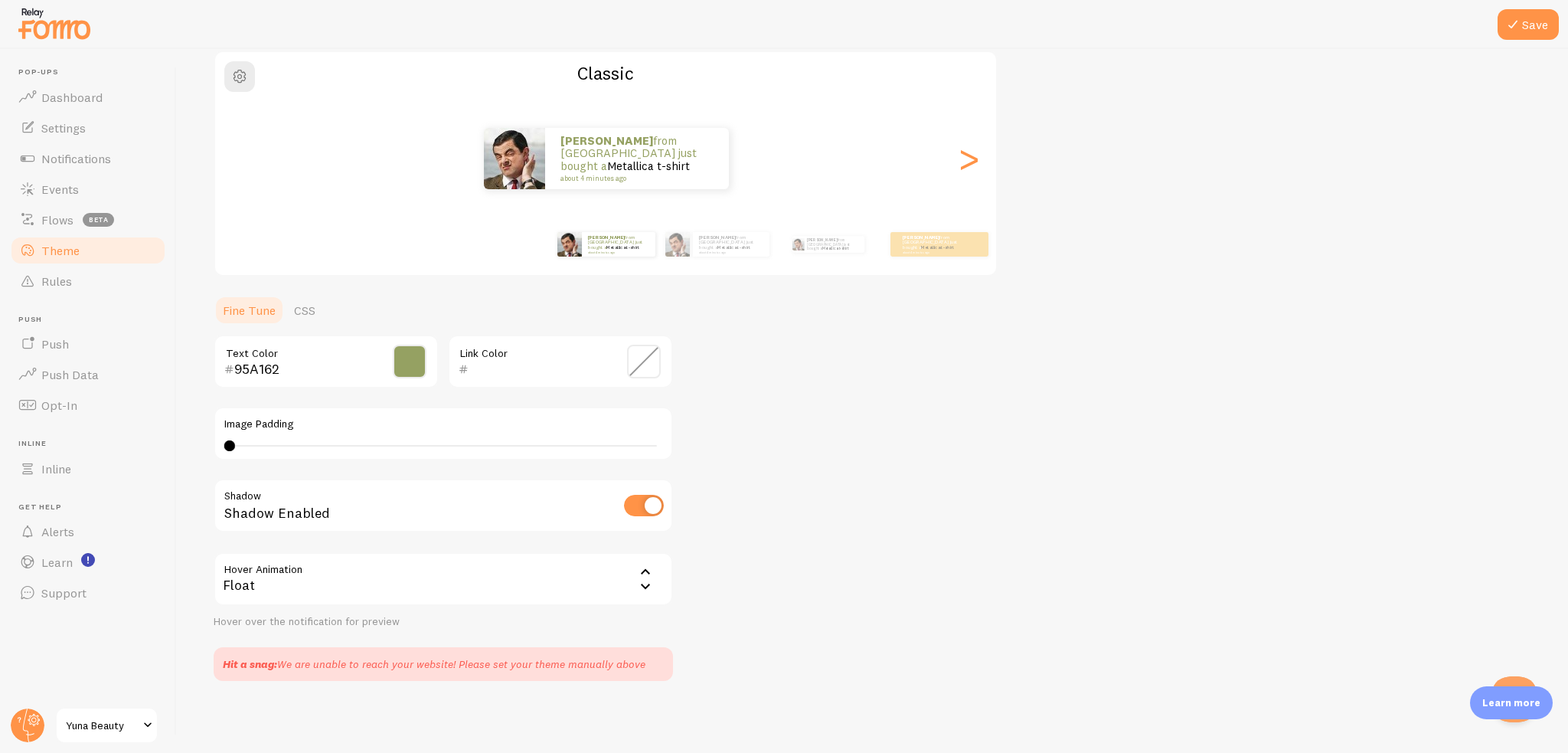
click at [649, 364] on span at bounding box center [644, 361] width 33 height 33
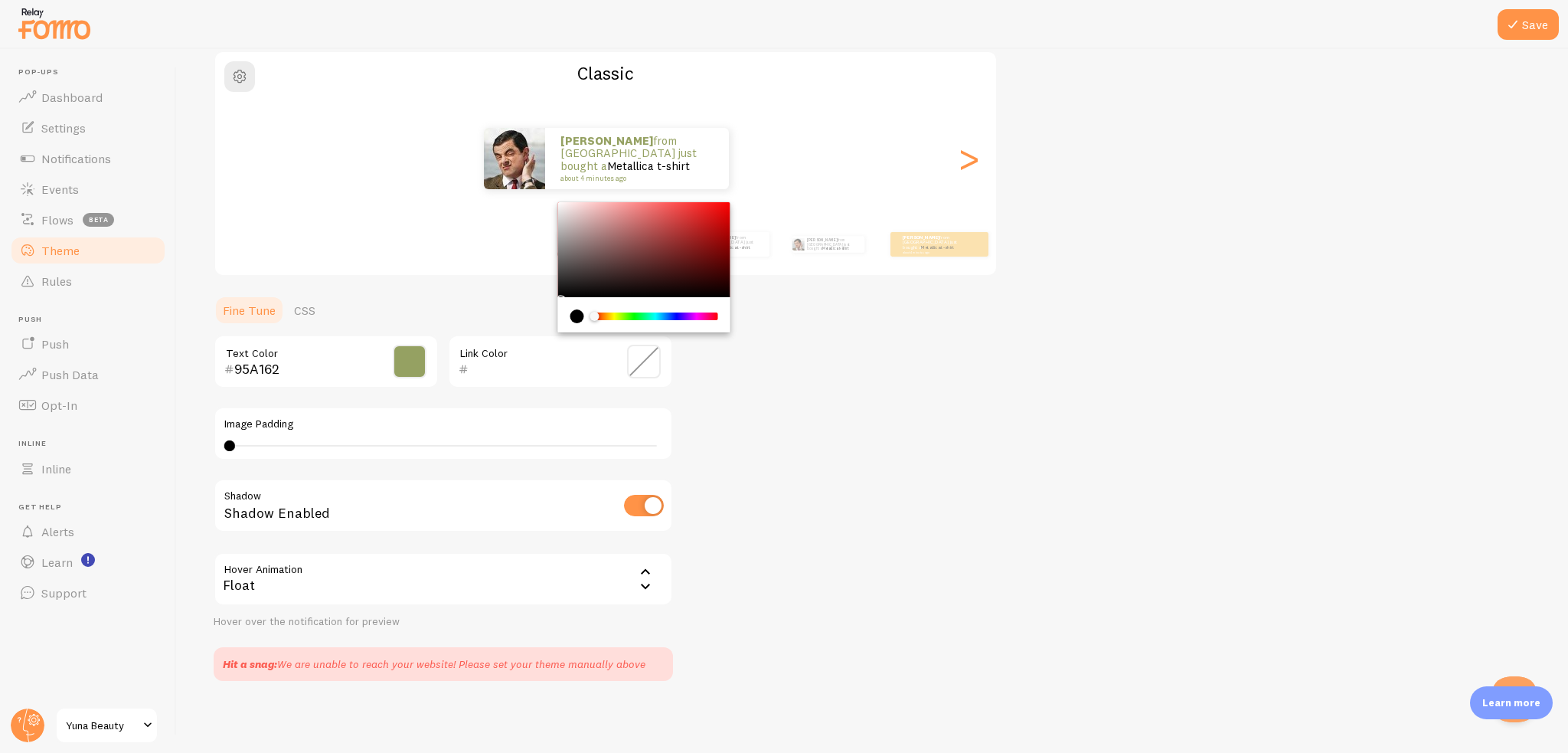
click at [634, 248] on div "Chrome color picker" at bounding box center [644, 249] width 172 height 95
click at [688, 248] on div "Chrome color picker" at bounding box center [644, 249] width 172 height 95
click at [619, 281] on div "Chrome color picker" at bounding box center [644, 249] width 172 height 95
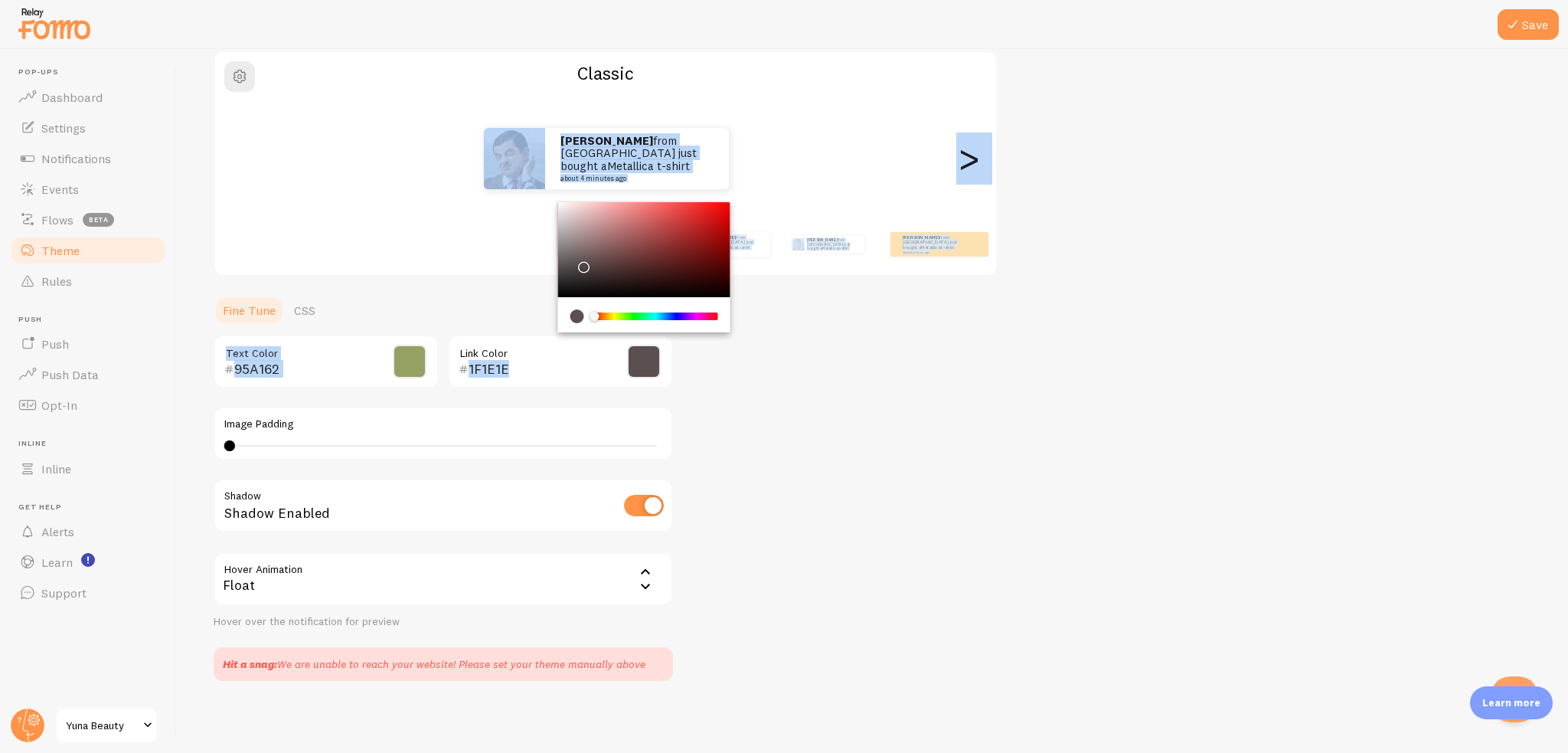
type input "000000"
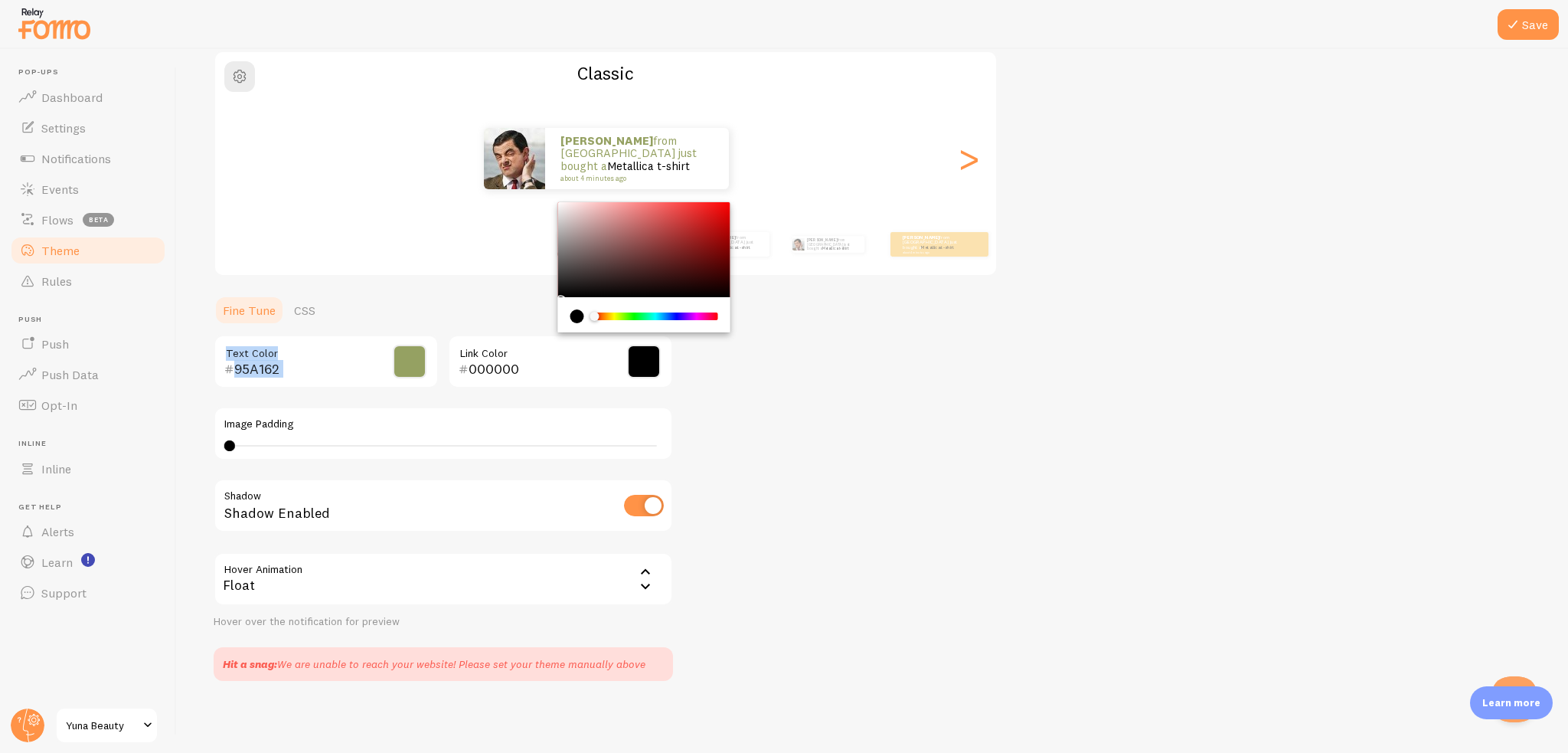
drag, startPoint x: 586, startPoint y: 281, endPoint x: 484, endPoint y: 336, distance: 115.9
click at [484, 333] on section "Fine Tune CSS 95A162 Text Color 000000 Link Color Image Padding 0 0 - undefined…" at bounding box center [443, 487] width 460 height 386
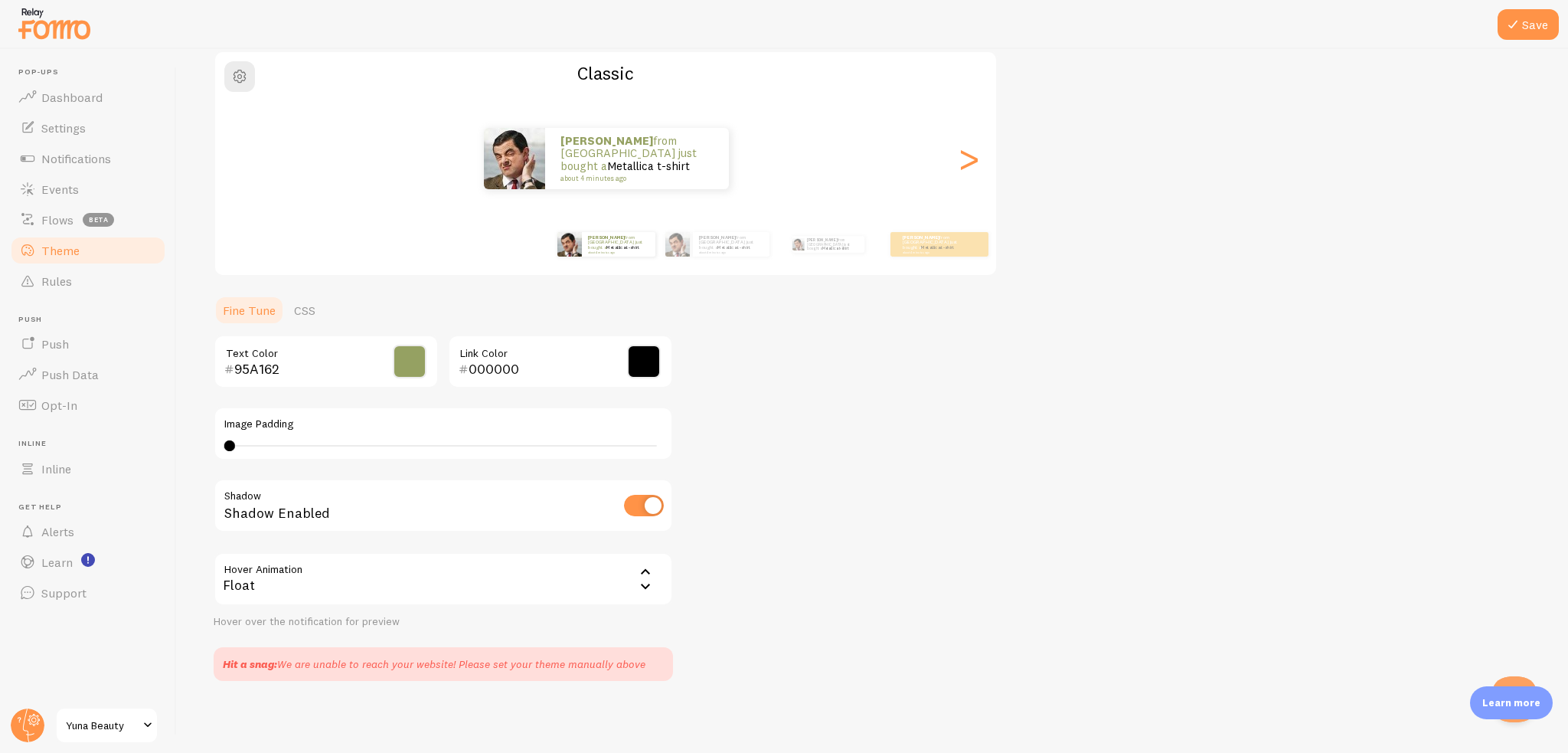
click at [849, 424] on div "Theme Choose a theme for your notifications Classic [PERSON_NAME] from [GEOGRAP…" at bounding box center [872, 320] width 1318 height 721
click at [953, 163] on div "[PERSON_NAME] from [GEOGRAPHIC_DATA] just bought a Metallica t-shirt about 4 mi…" at bounding box center [605, 158] width 782 height 61
click at [960, 168] on div ">" at bounding box center [968, 159] width 18 height 110
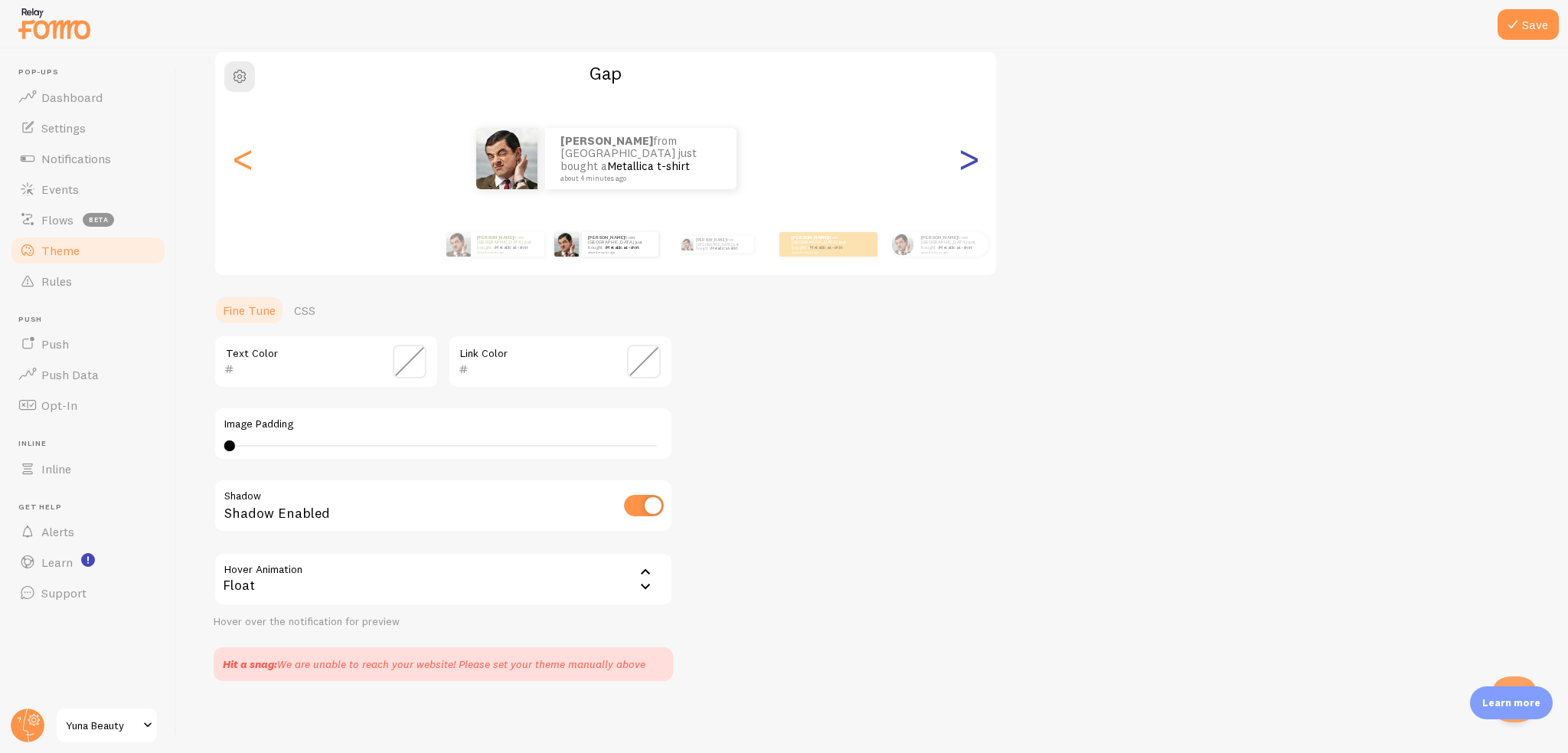
click at [960, 172] on div ">" at bounding box center [968, 159] width 18 height 110
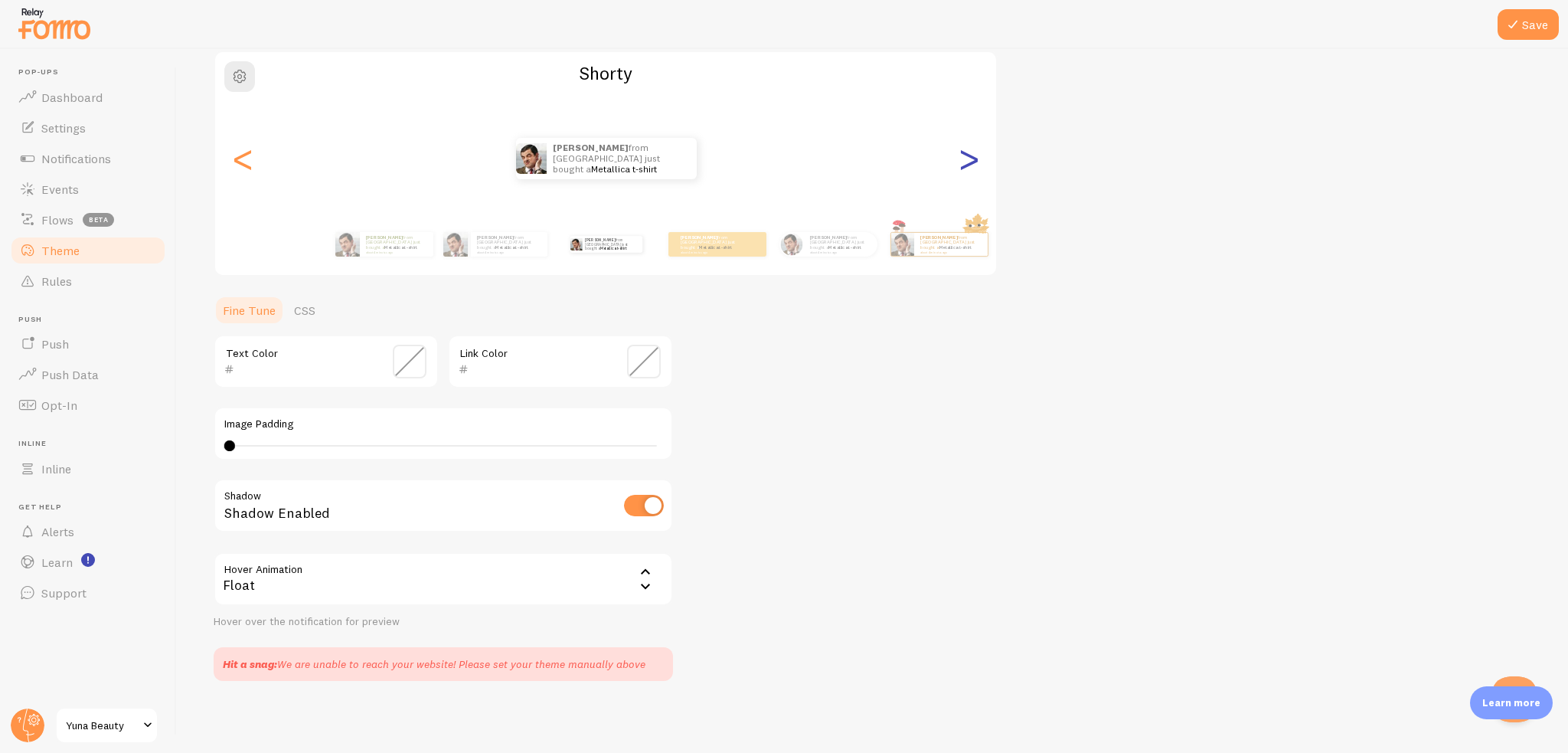
click at [960, 172] on div ">" at bounding box center [968, 159] width 18 height 110
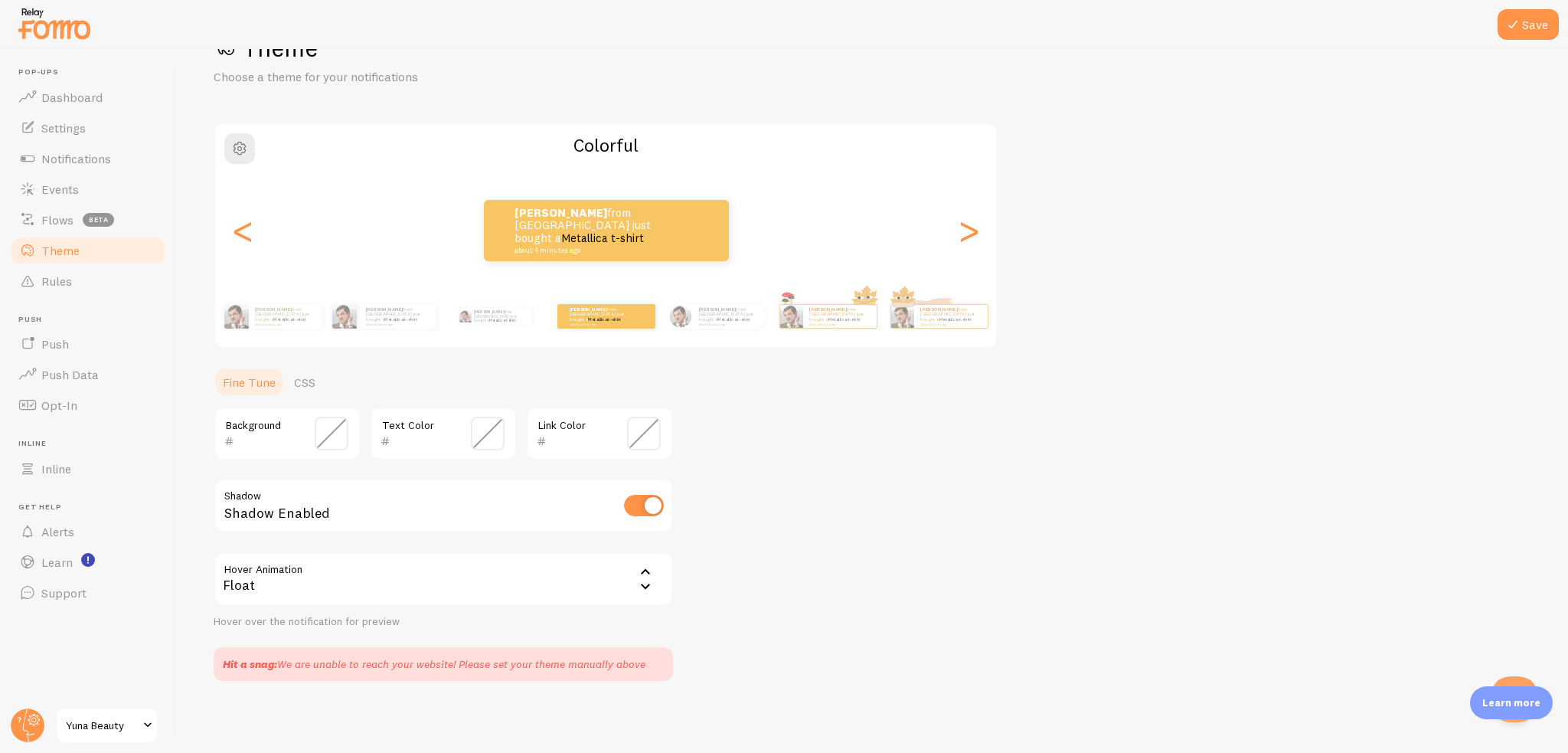
click at [959, 172] on div "Colorful [PERSON_NAME] from [GEOGRAPHIC_DATA] just bought a Metallica t-shirt a…" at bounding box center [605, 235] width 784 height 226
click at [961, 174] on div "Colorful [PERSON_NAME] from [GEOGRAPHIC_DATA] just bought a Metallica t-shirt a…" at bounding box center [605, 235] width 784 height 226
click at [970, 182] on div ">" at bounding box center [968, 230] width 18 height 110
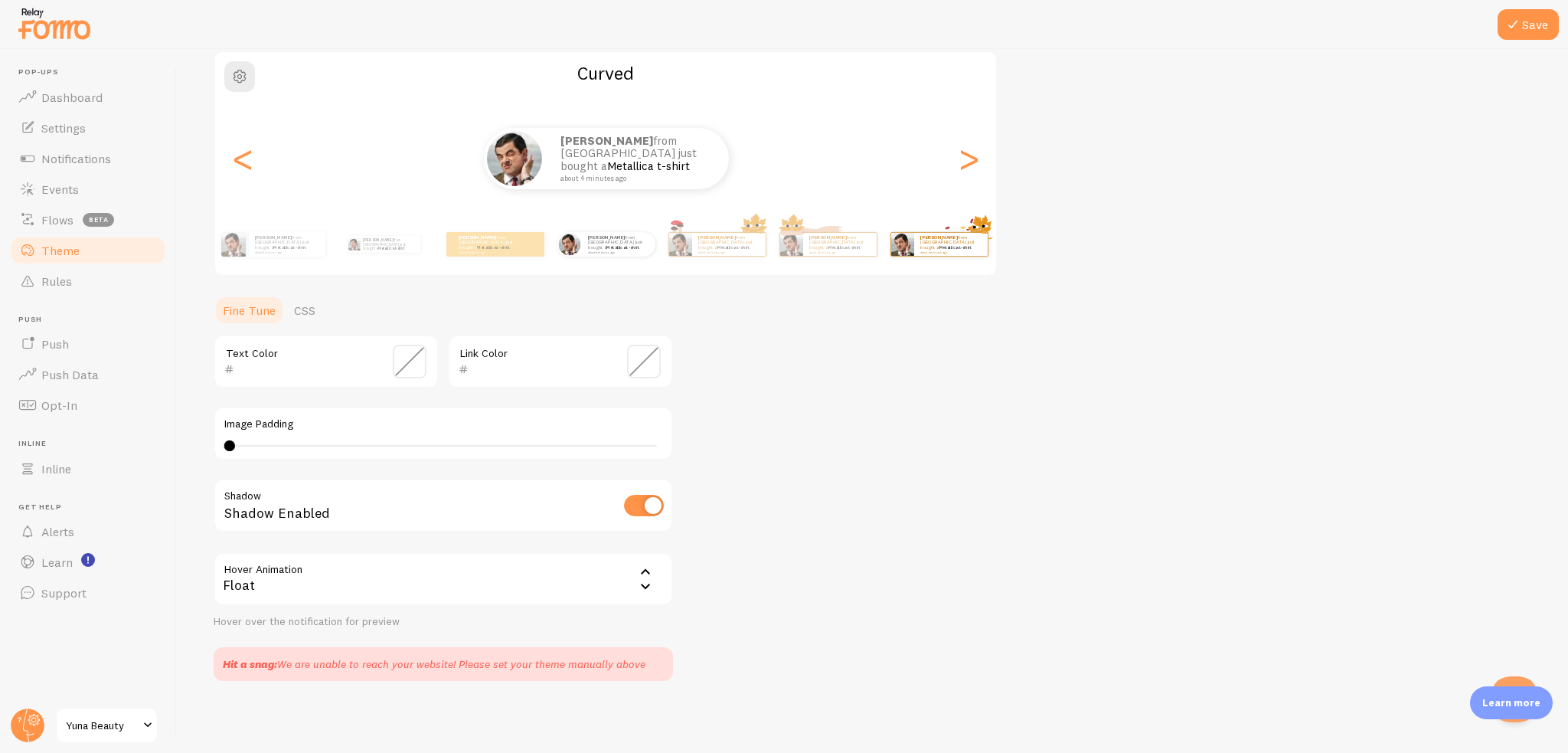
click at [964, 224] on div "[PERSON_NAME] from [GEOGRAPHIC_DATA] just bought a Metallica t-shirt about 4 mi…" at bounding box center [940, 244] width 99 height 43
type input "0"
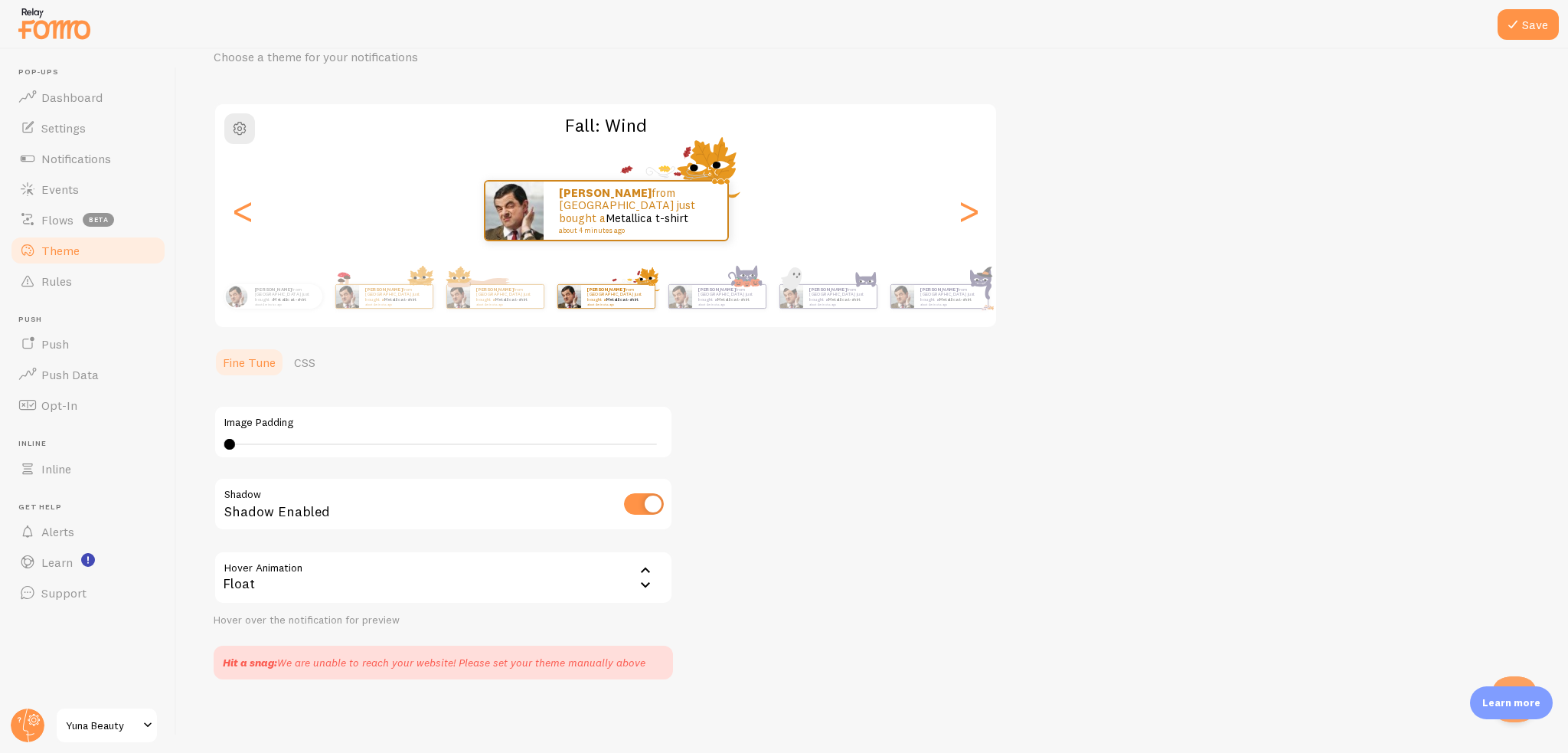
scroll to position [72, 0]
click at [235, 225] on div "<" at bounding box center [242, 212] width 18 height 110
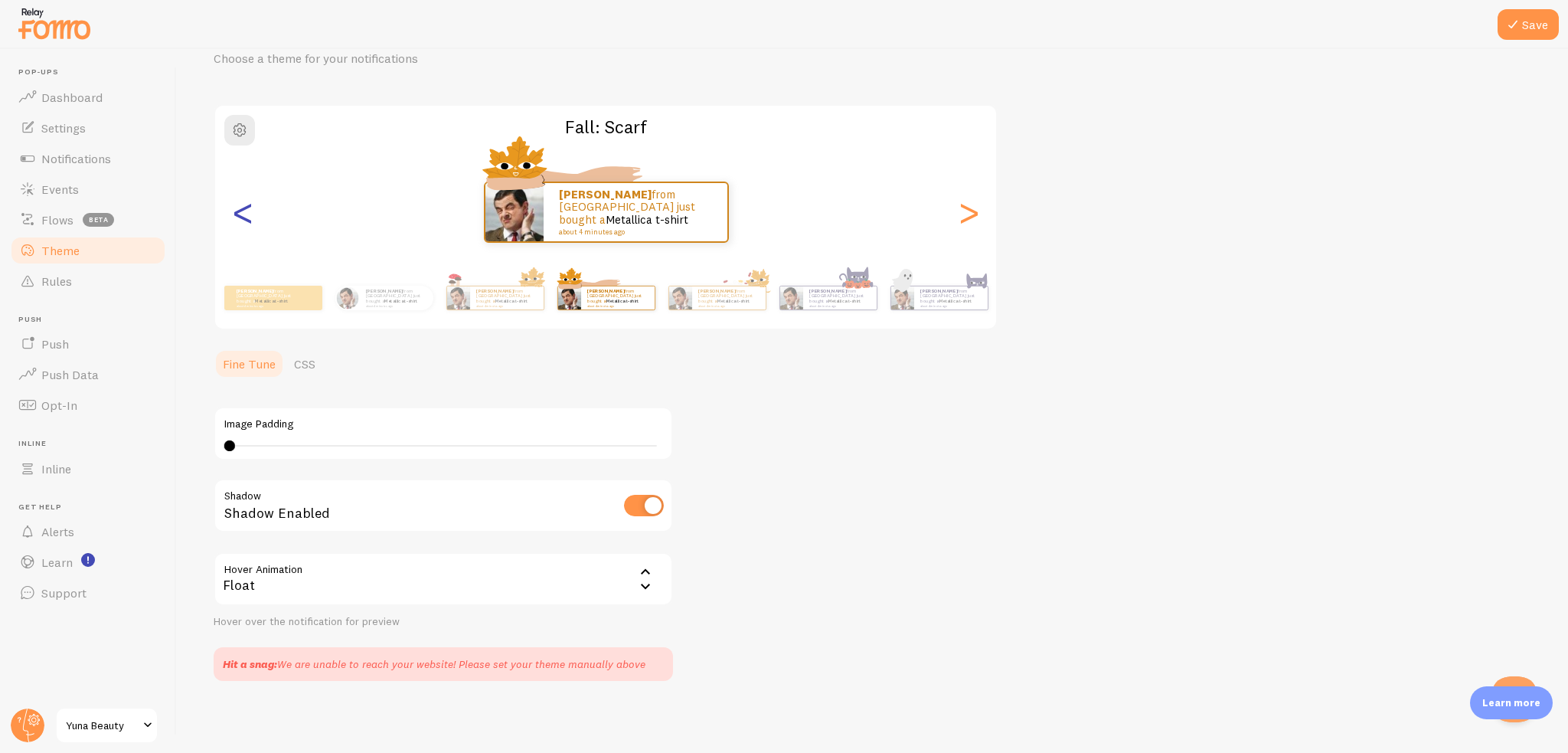
click at [235, 225] on div "<" at bounding box center [242, 212] width 18 height 110
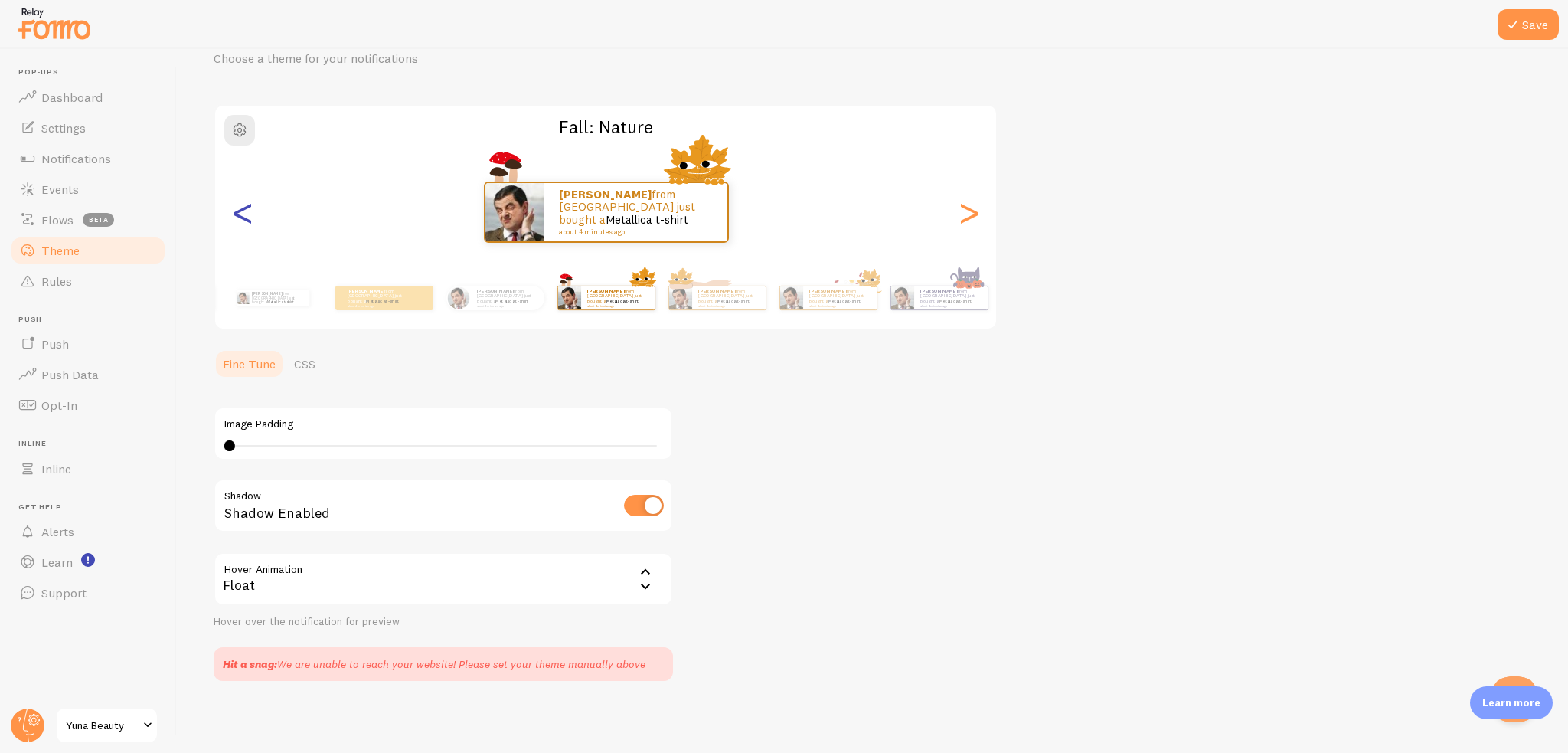
click at [235, 225] on div "<" at bounding box center [242, 212] width 18 height 110
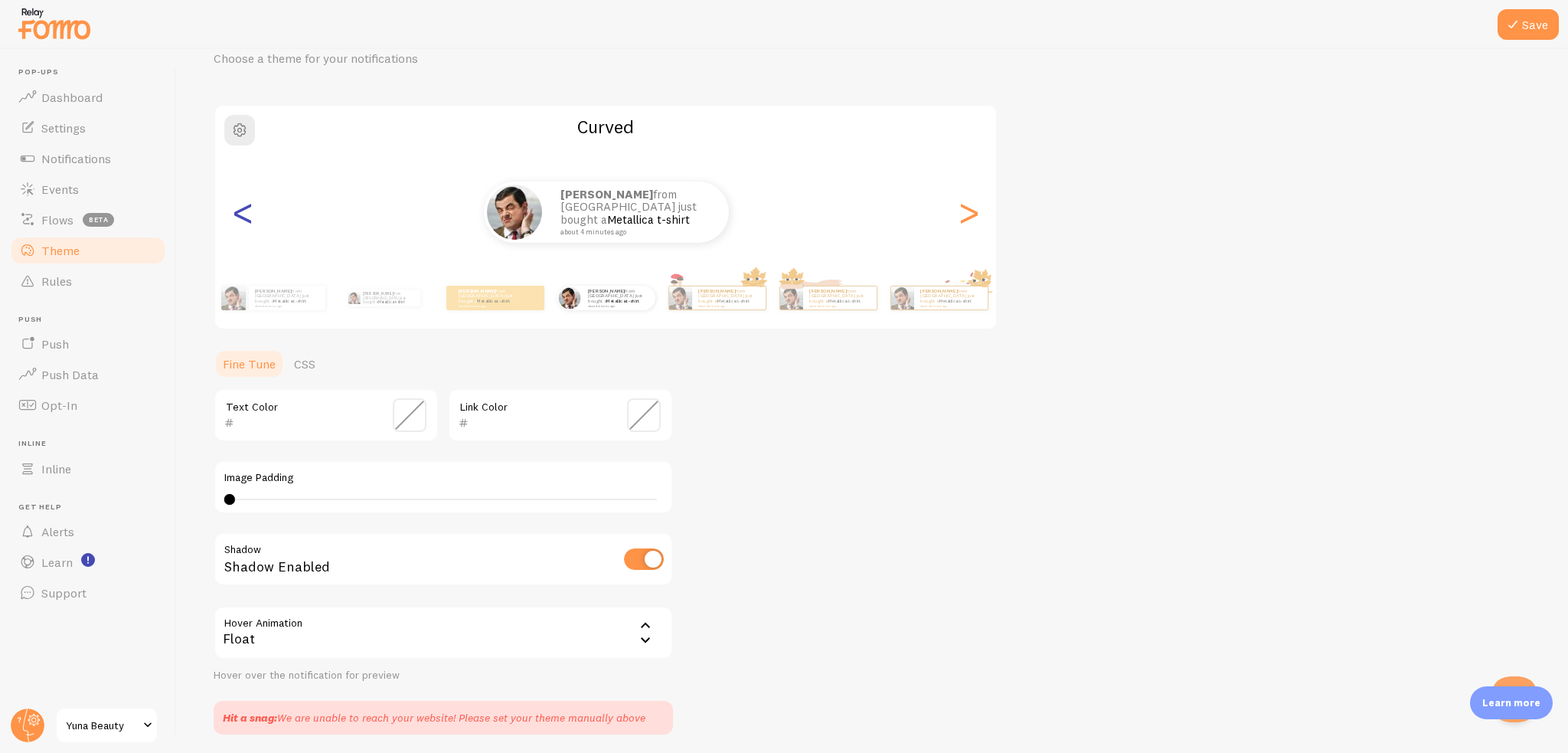
scroll to position [126, 0]
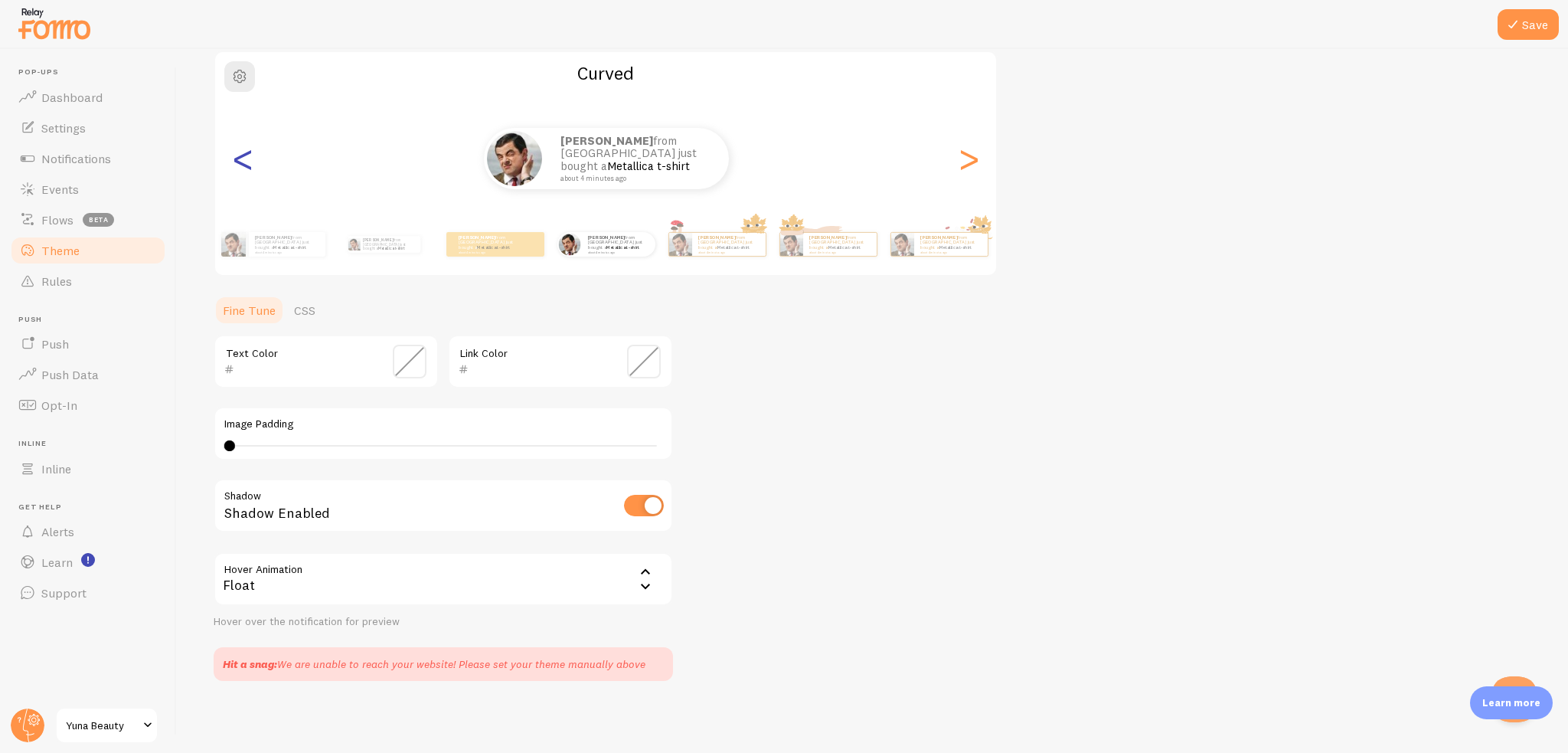
click at [235, 225] on div "[PERSON_NAME] from [GEOGRAPHIC_DATA] just bought a Metallica t-shirt about 4 mi…" at bounding box center [273, 244] width 99 height 43
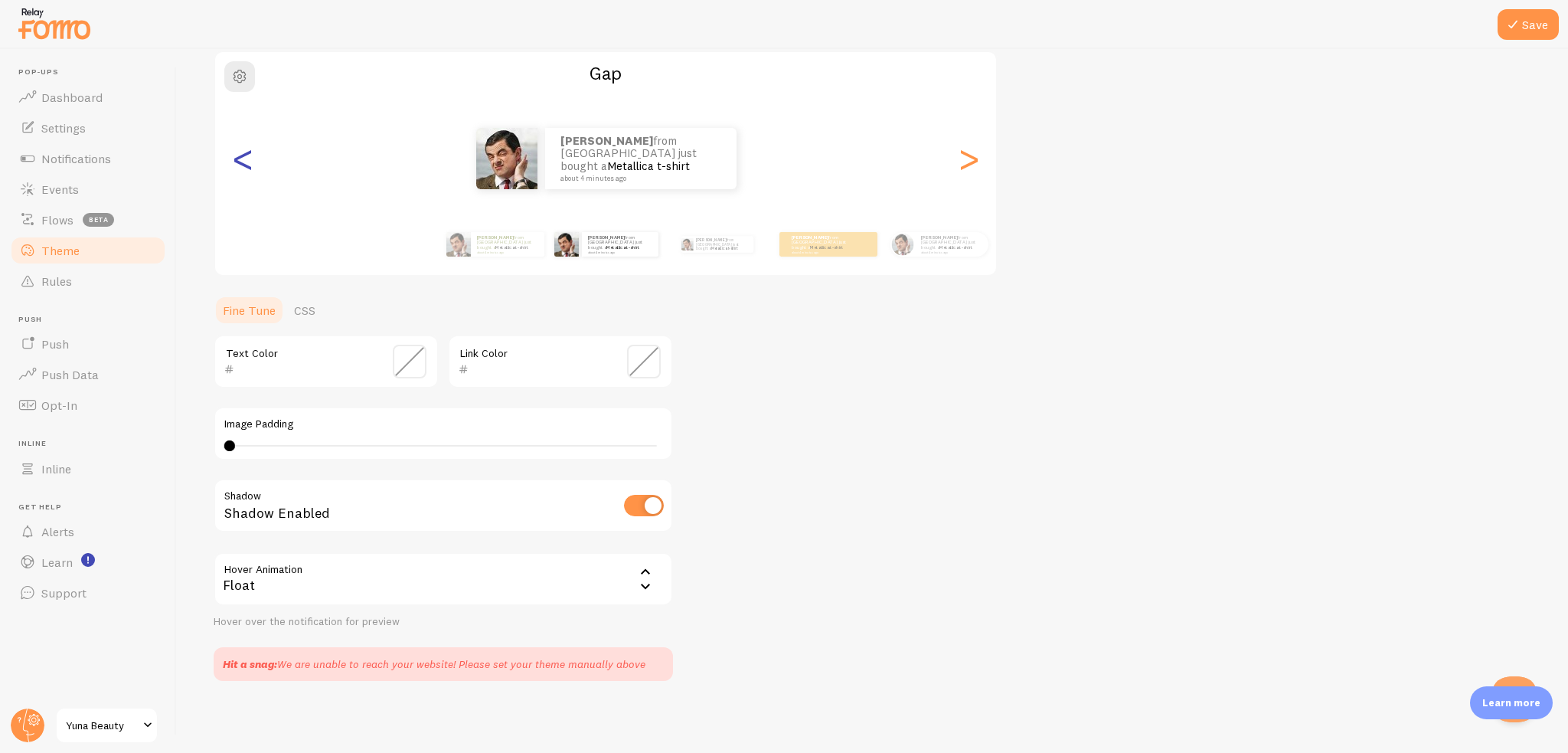
click at [235, 225] on div "[PERSON_NAME] from [GEOGRAPHIC_DATA] just bought a Metallica t-shirt about 4 mi…" at bounding box center [605, 244] width 879 height 61
click at [963, 189] on div ">" at bounding box center [968, 159] width 18 height 110
click at [978, 186] on div "[PERSON_NAME] from [GEOGRAPHIC_DATA] just bought a Metallica t-shirt about 4 mi…" at bounding box center [605, 159] width 781 height 110
type input "95A162"
type input "000000"
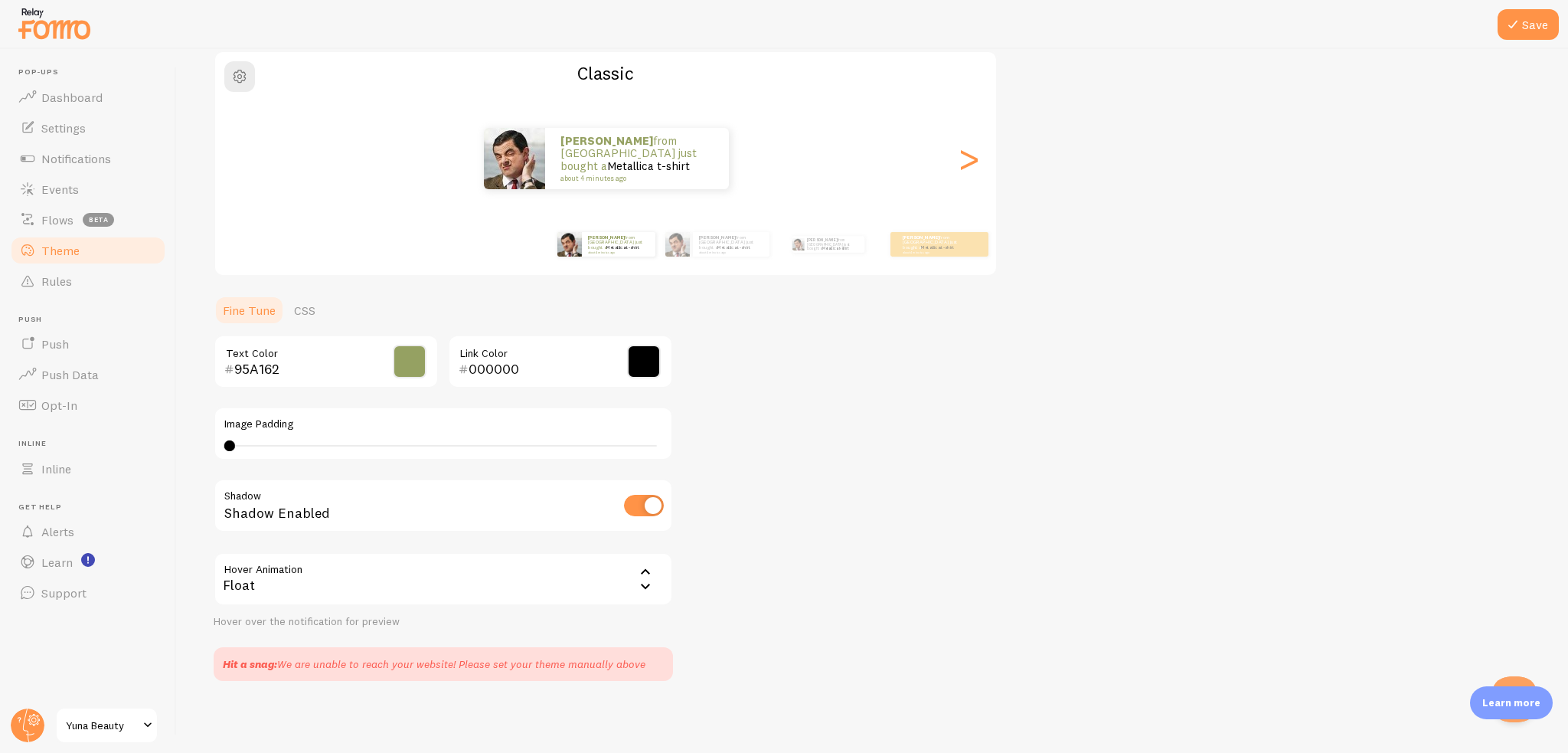
click at [987, 162] on div "[PERSON_NAME] from [GEOGRAPHIC_DATA] just bought a Metallica t-shirt about 4 mi…" at bounding box center [605, 158] width 782 height 61
click at [808, 252] on div "[PERSON_NAME] from [GEOGRAPHIC_DATA] just bought a Metallica t-shirt about 4 mi…" at bounding box center [828, 244] width 99 height 43
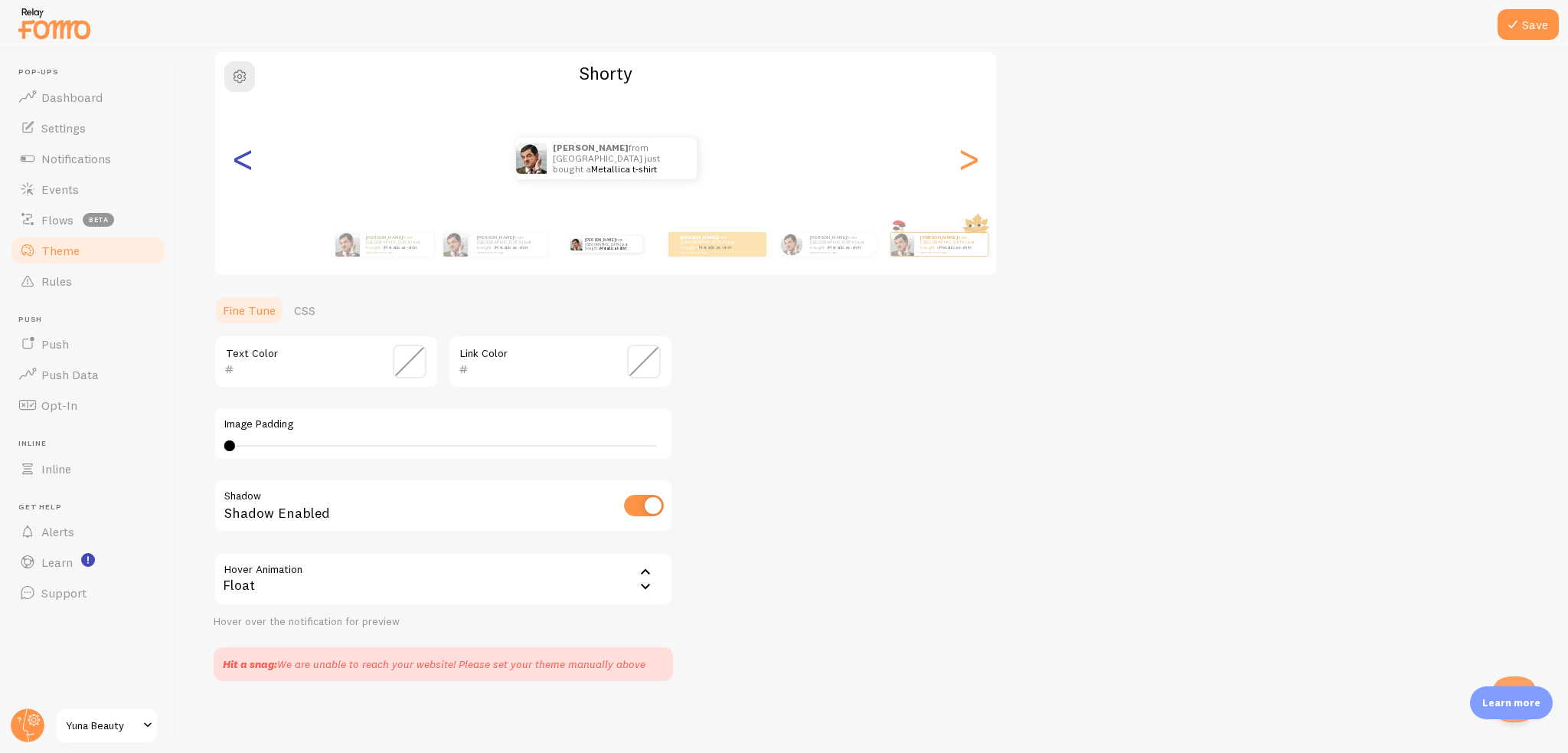
click at [236, 167] on div "<" at bounding box center [242, 159] width 18 height 110
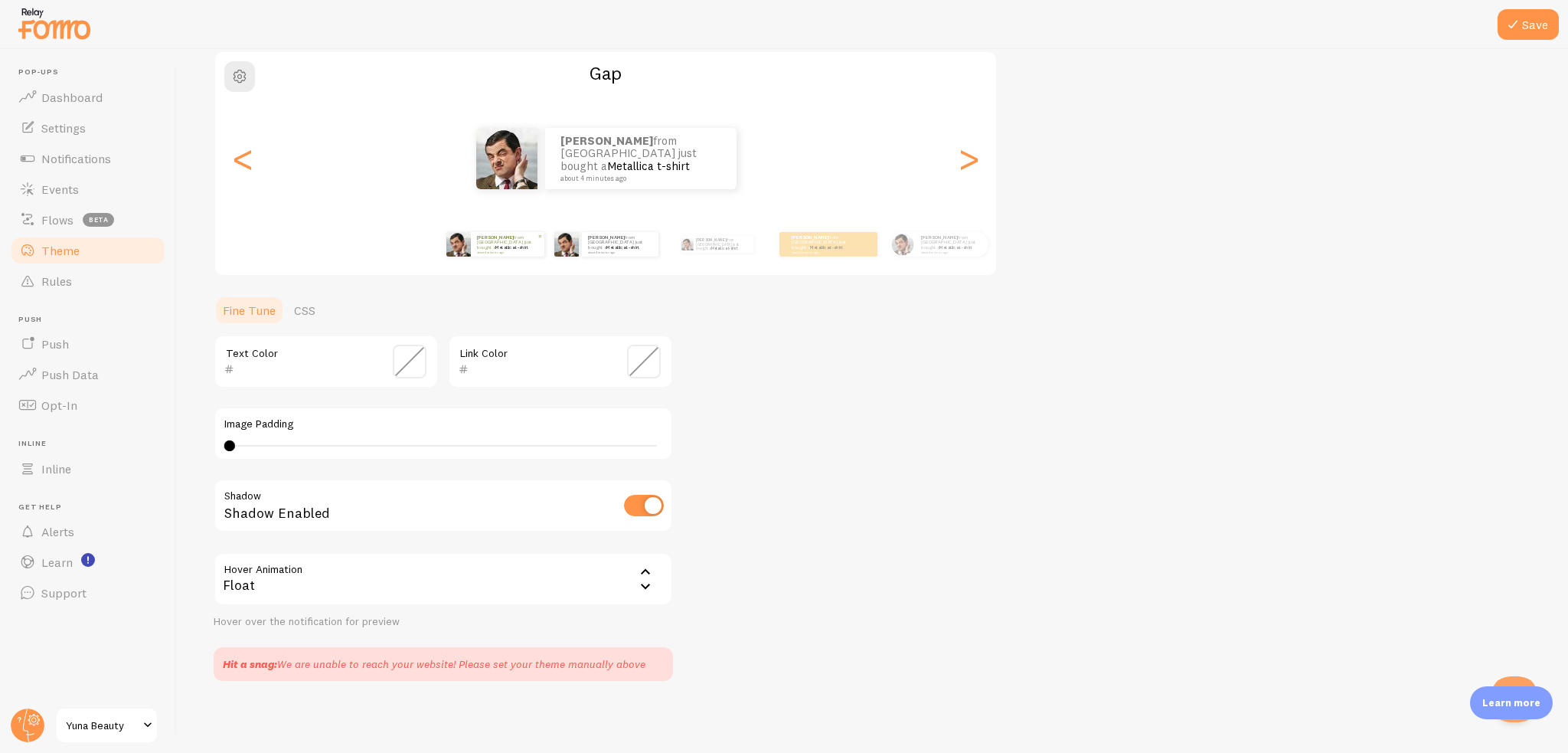
click at [502, 240] on strong "[PERSON_NAME]" at bounding box center [495, 237] width 37 height 6
type input "95A162"
type input "000000"
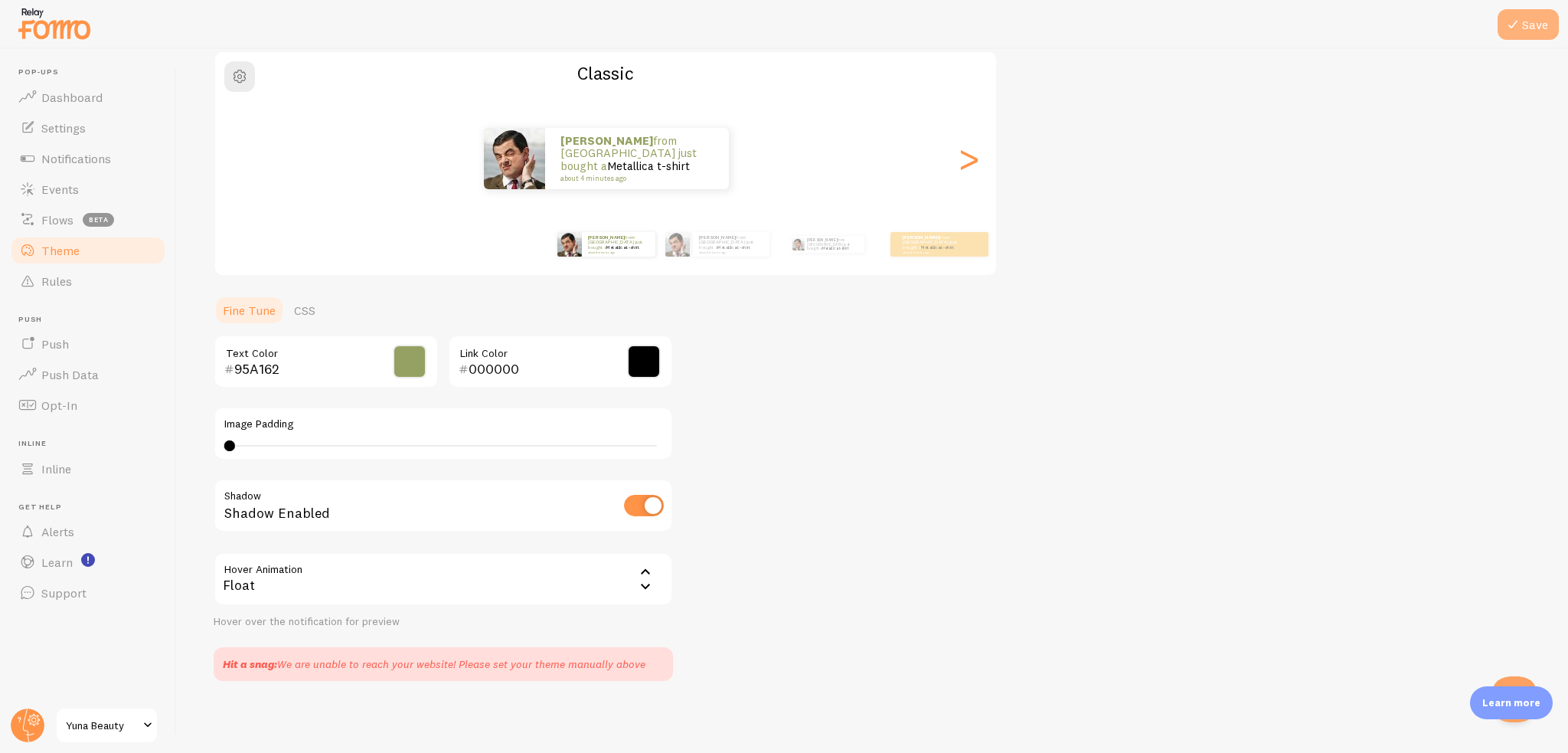
click at [1533, 29] on button "Save" at bounding box center [1528, 25] width 61 height 30
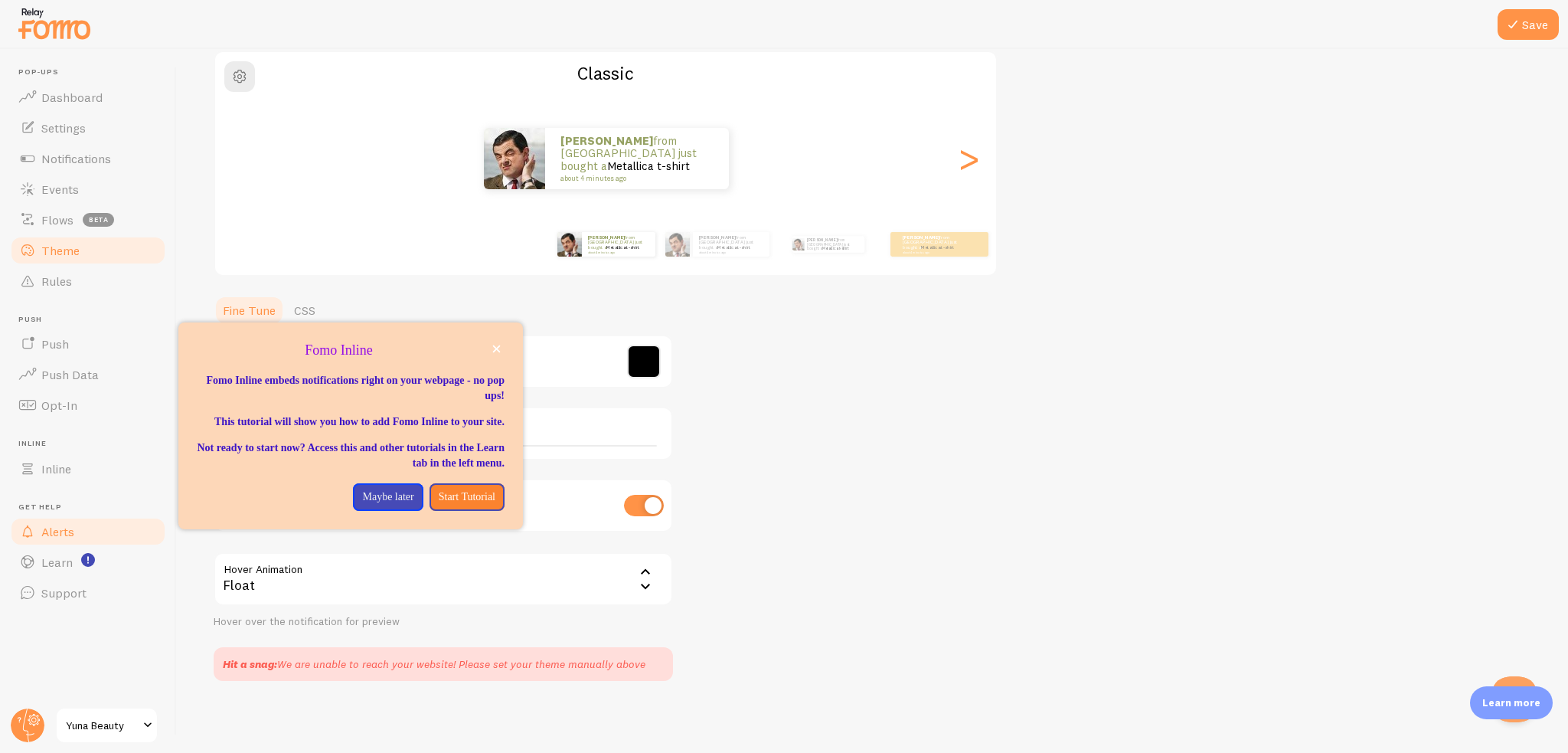
click at [68, 526] on span "Alerts" at bounding box center [57, 531] width 33 height 15
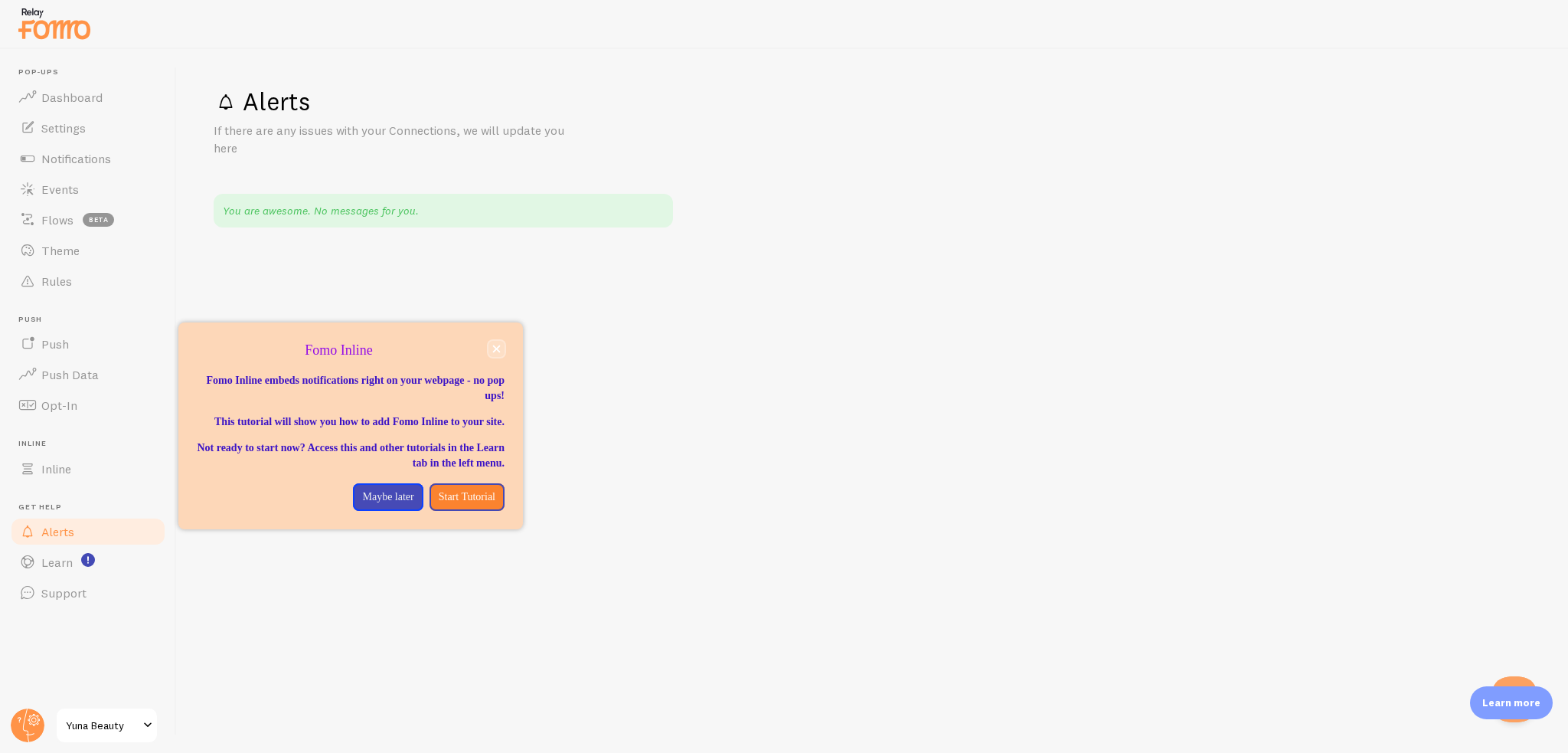
click at [503, 347] on button "close," at bounding box center [496, 348] width 16 height 16
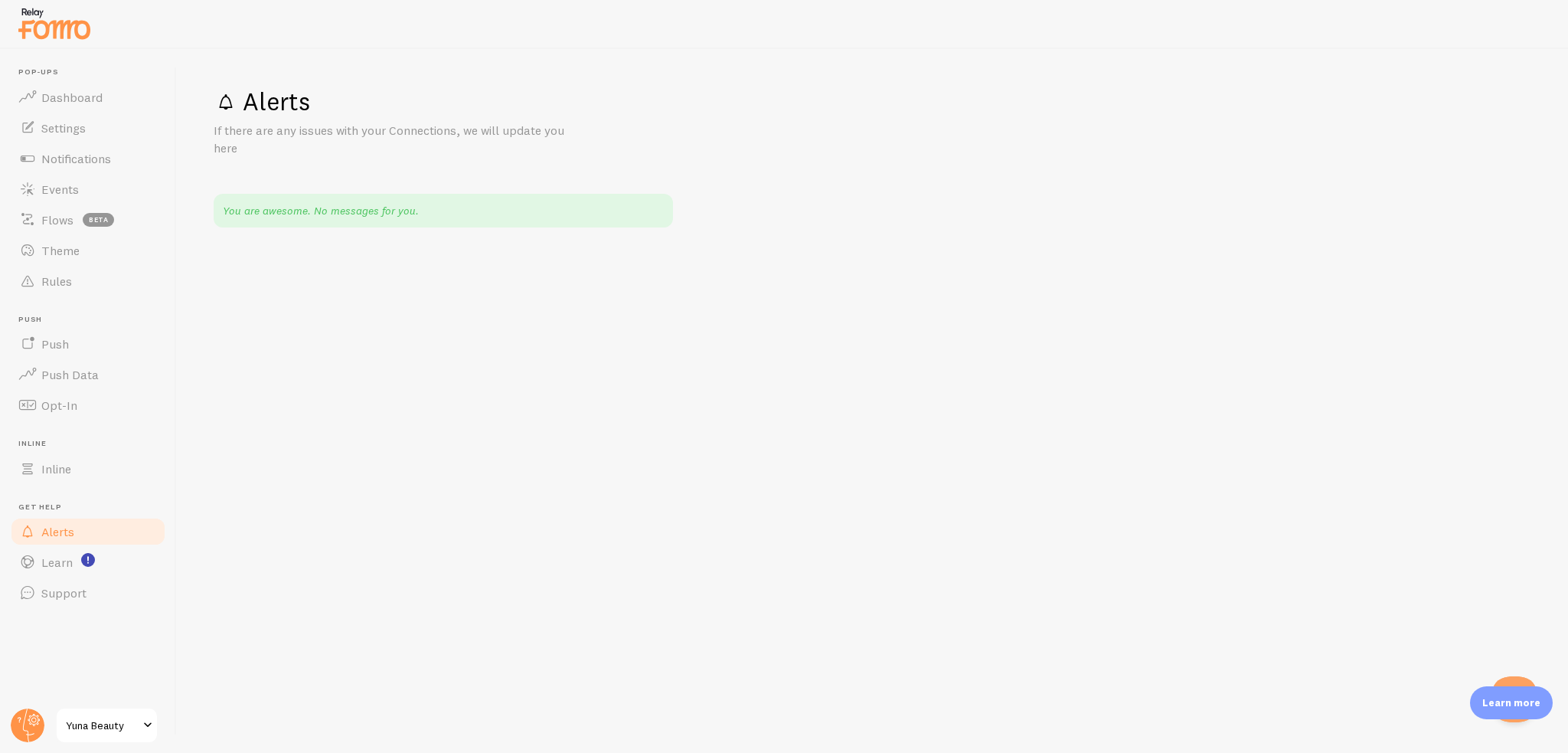
click at [112, 523] on link "Alerts" at bounding box center [89, 531] width 158 height 30
click at [71, 458] on link "Inline" at bounding box center [89, 468] width 158 height 30
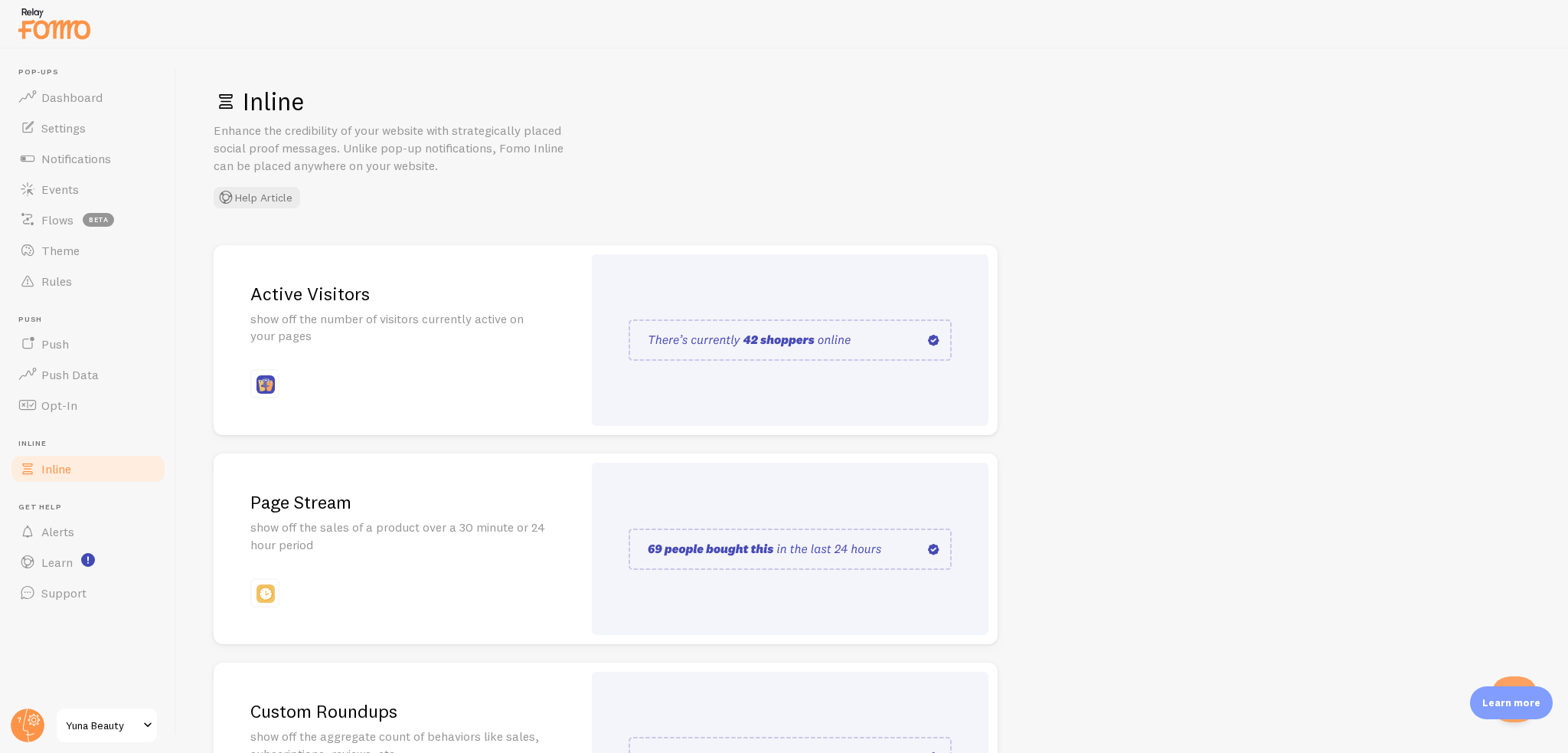
scroll to position [153, 0]
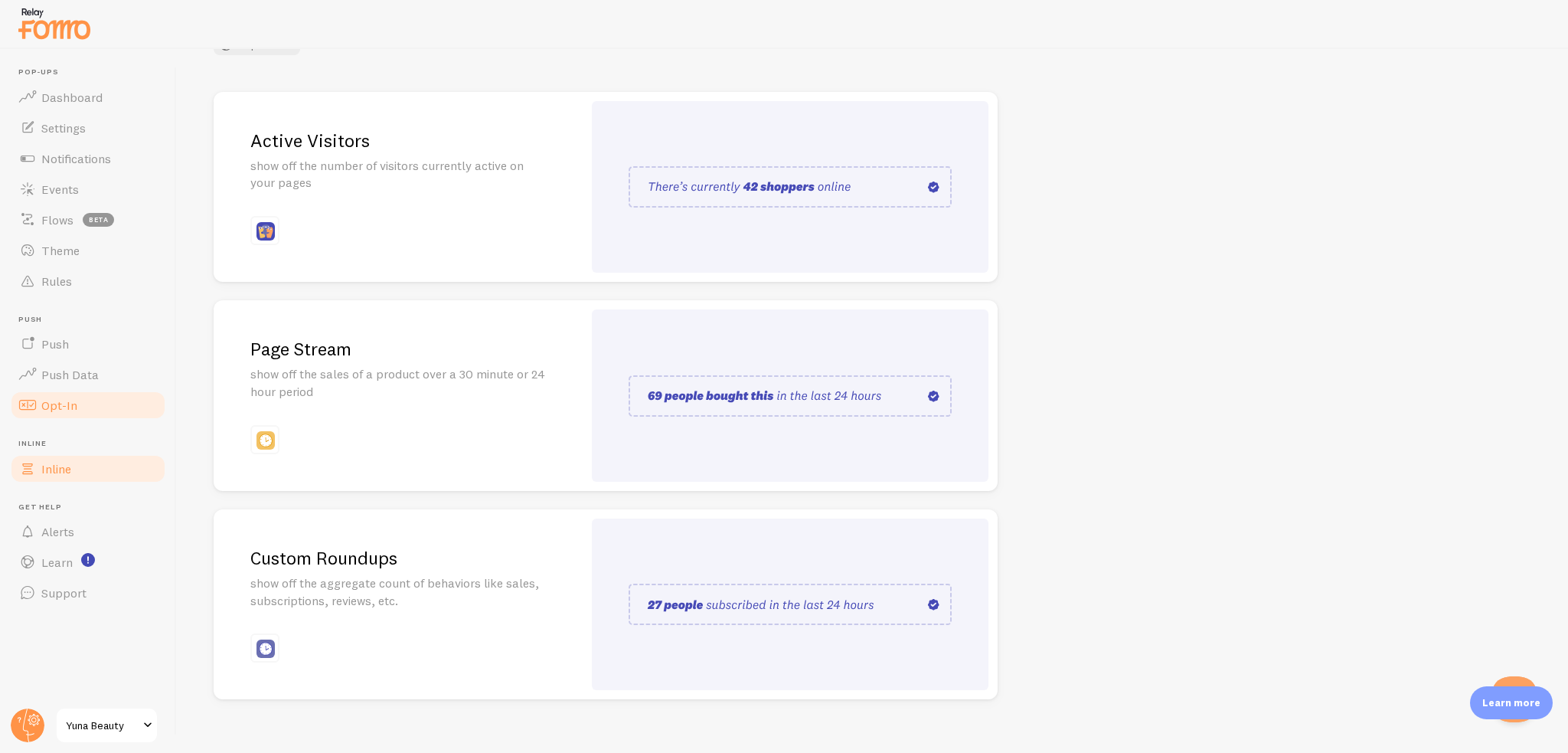
click at [81, 407] on link "Opt-In" at bounding box center [89, 405] width 158 height 30
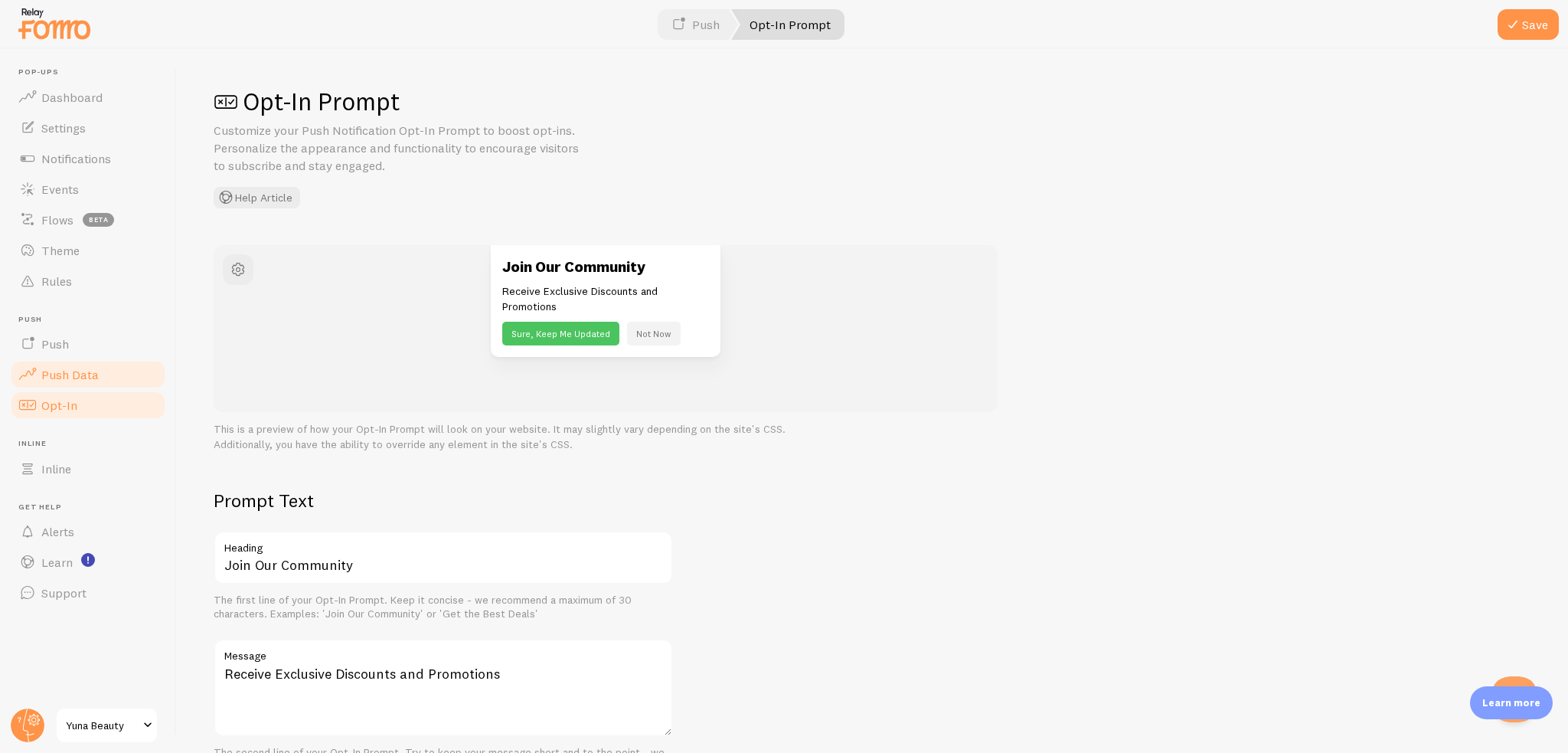
click at [112, 369] on link "Push Data" at bounding box center [89, 374] width 158 height 30
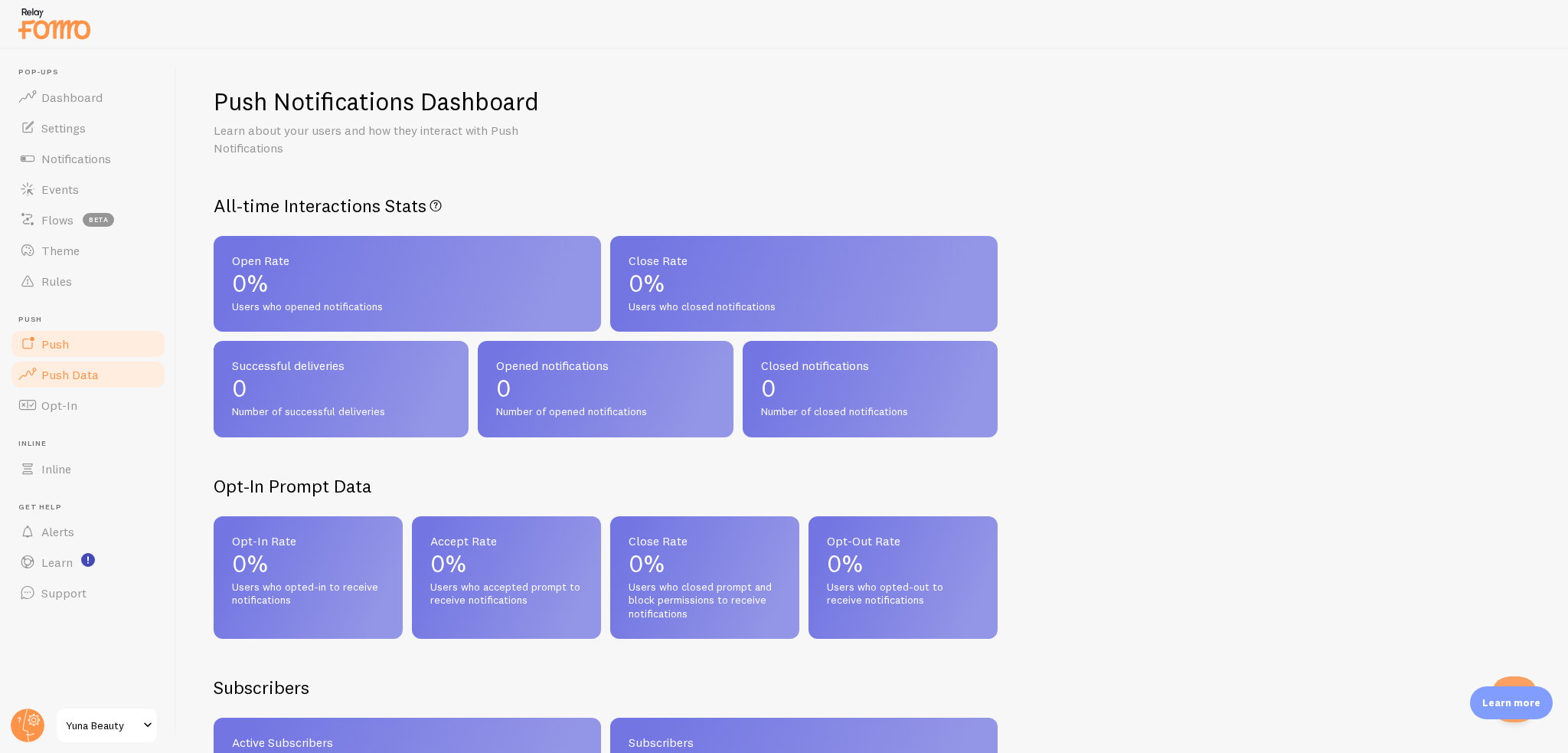
click at [91, 343] on link "Push" at bounding box center [89, 344] width 158 height 30
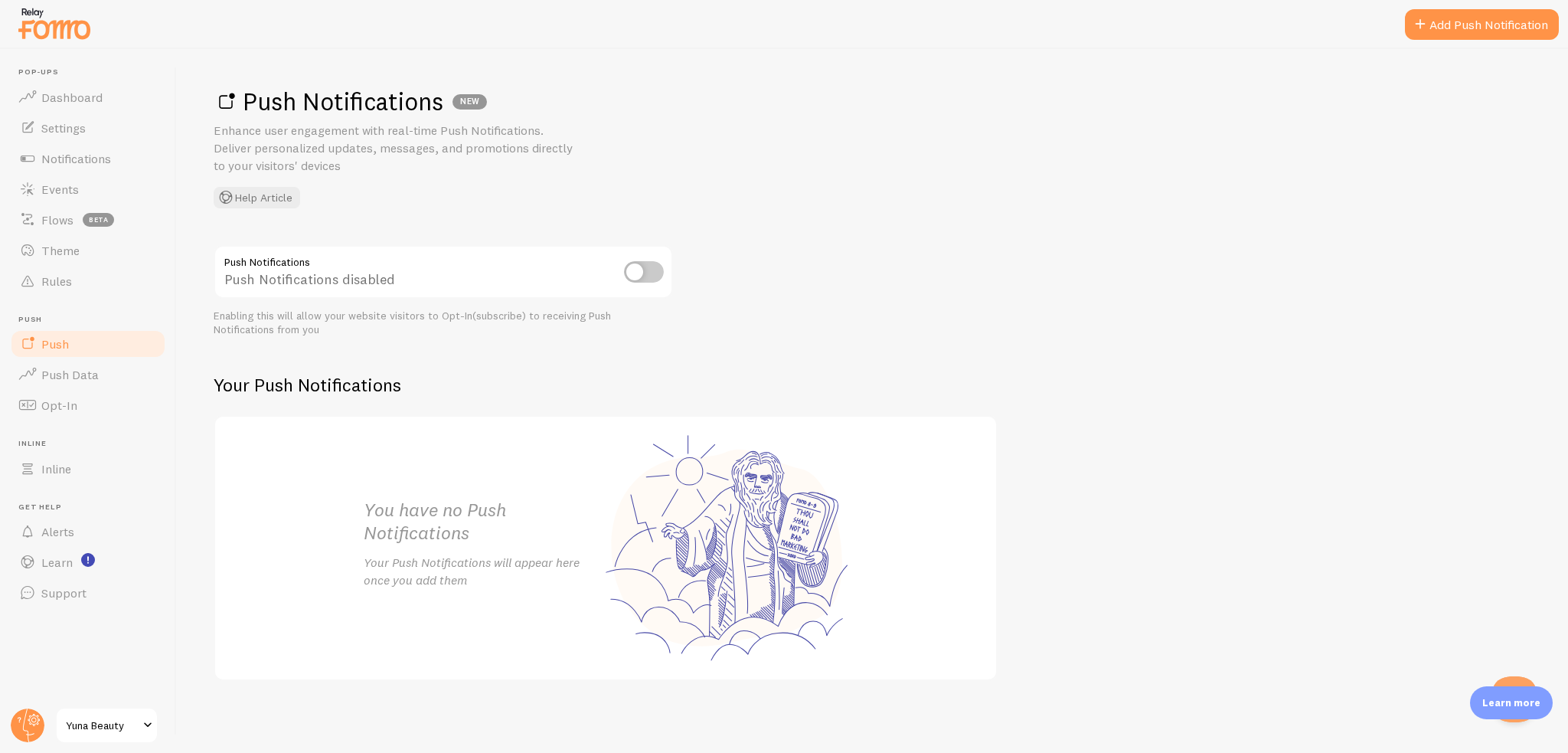
click at [62, 299] on ul "Pop-ups Dashboard Settings Notifications Events Flows beta Theme Rules [GEOGRAP…" at bounding box center [89, 338] width 158 height 541
click at [63, 288] on link "Rules" at bounding box center [89, 281] width 158 height 30
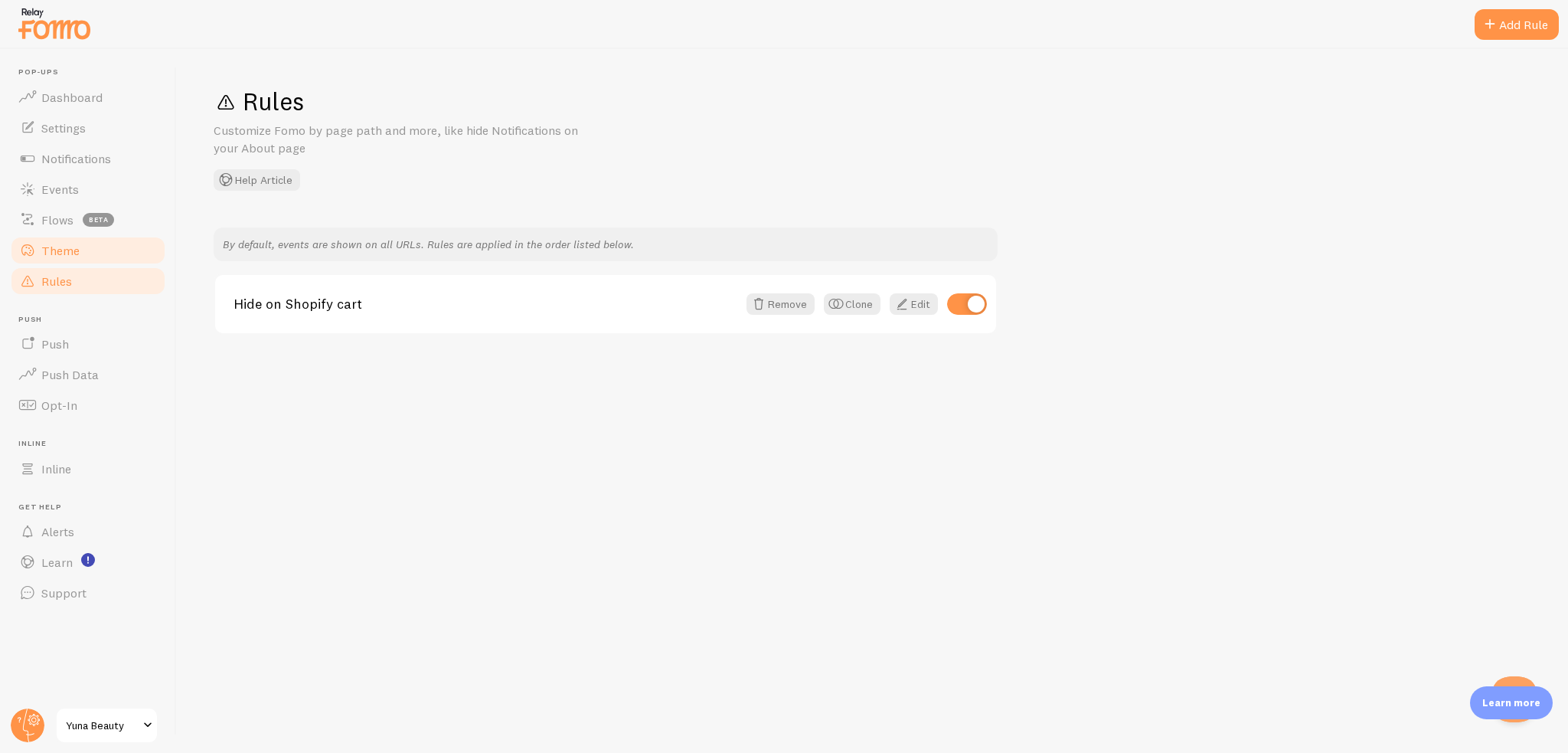
click at [119, 243] on link "Theme" at bounding box center [89, 250] width 158 height 30
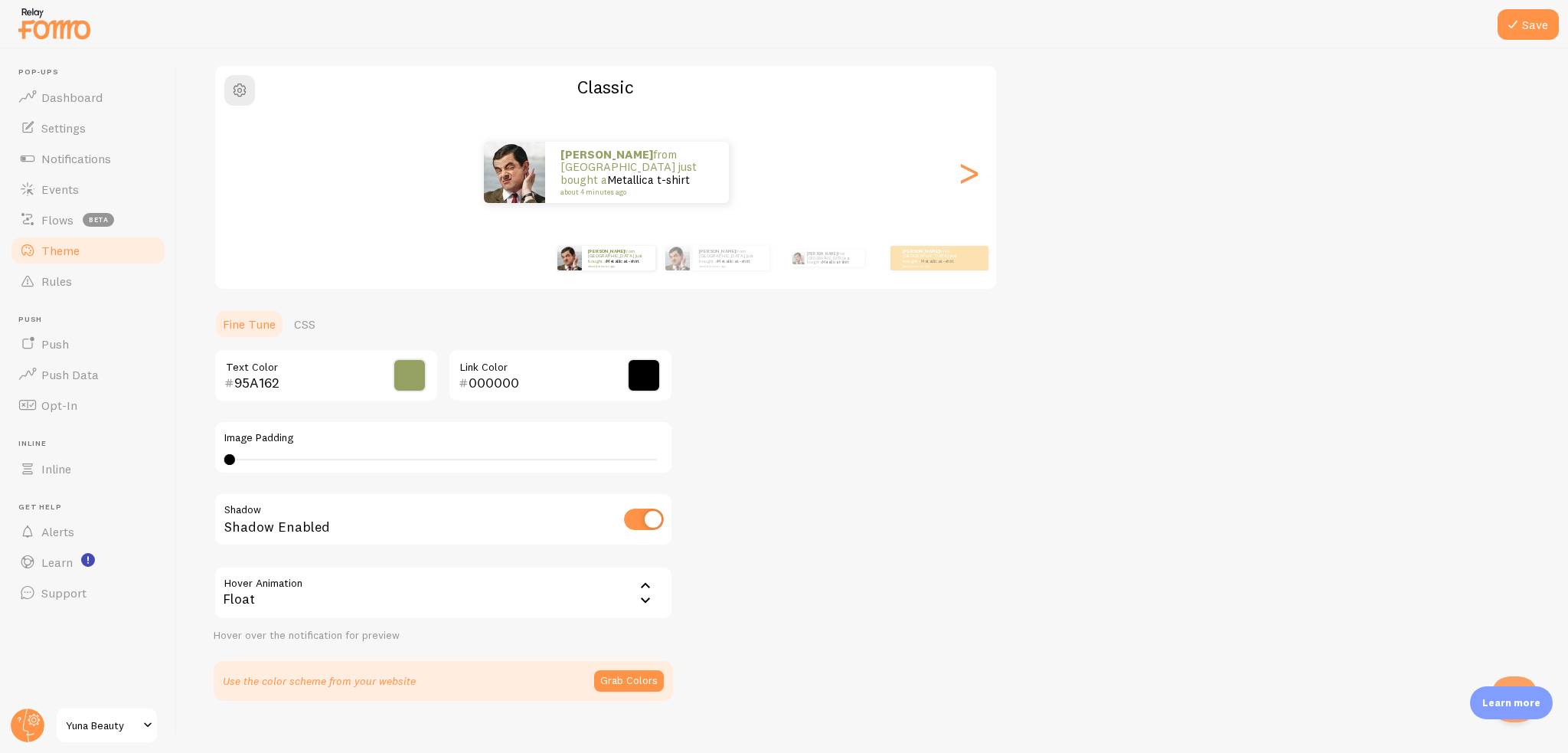
scroll to position [131, 0]
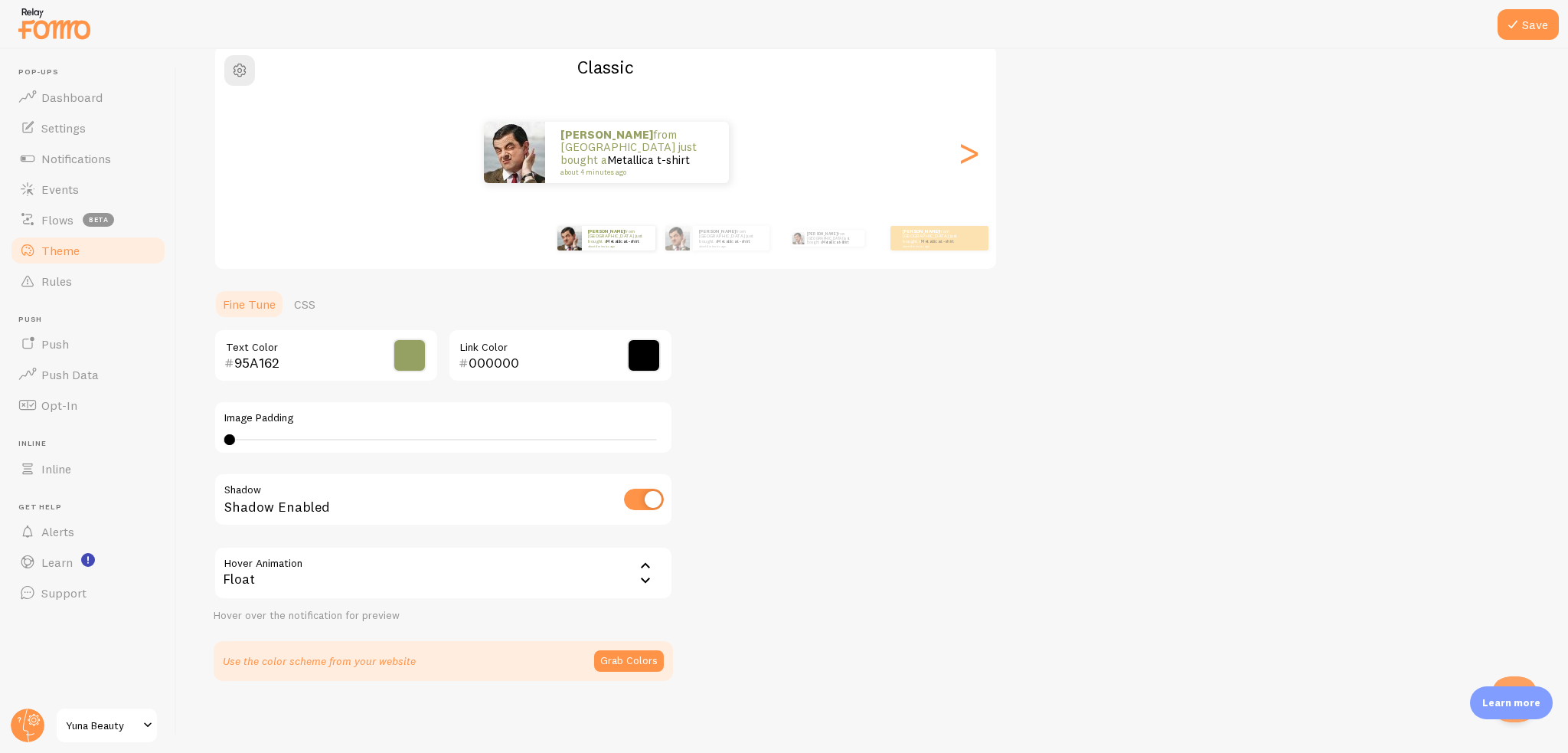
click at [347, 560] on div "Float" at bounding box center [443, 572] width 460 height 53
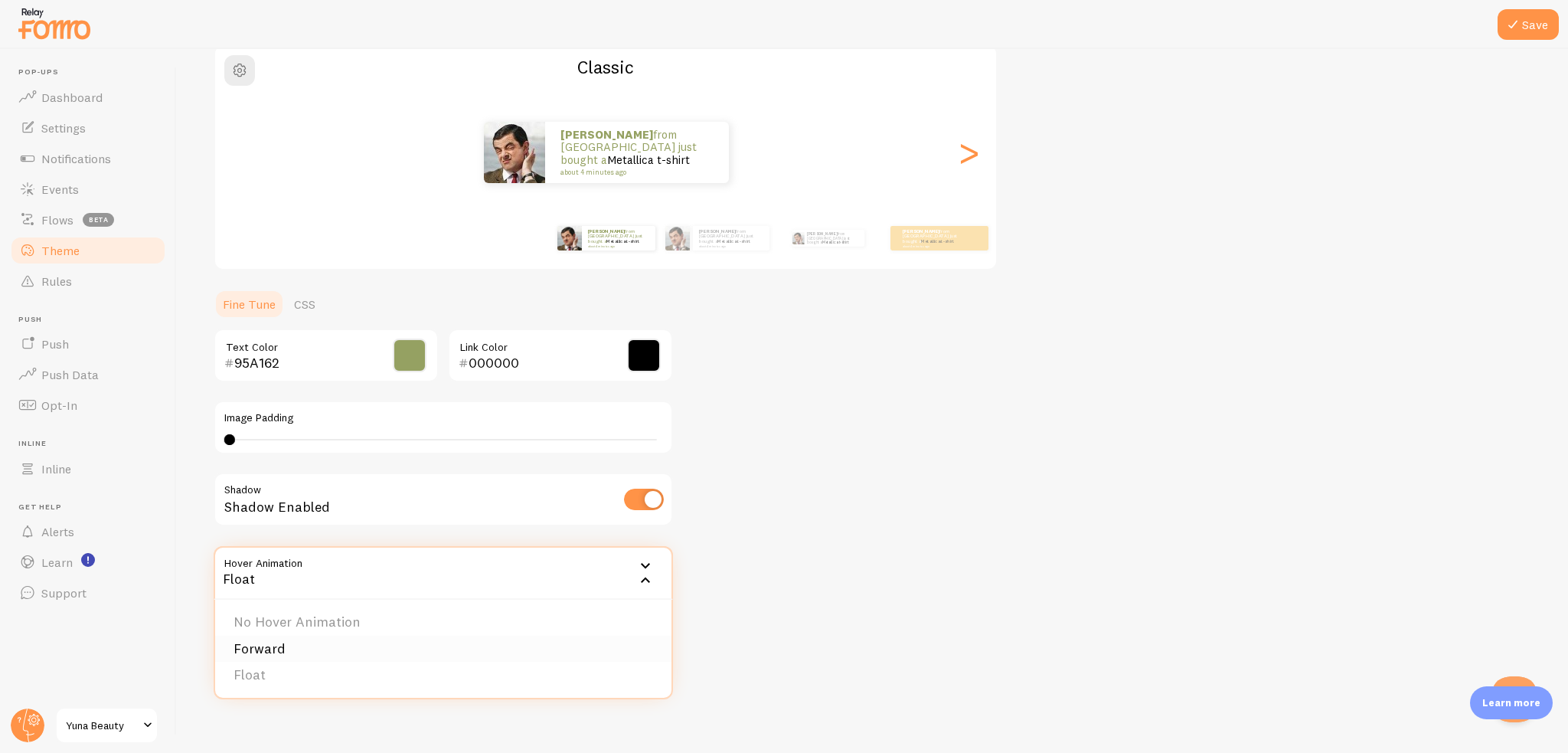
click at [268, 649] on li "Forward" at bounding box center [443, 649] width 456 height 27
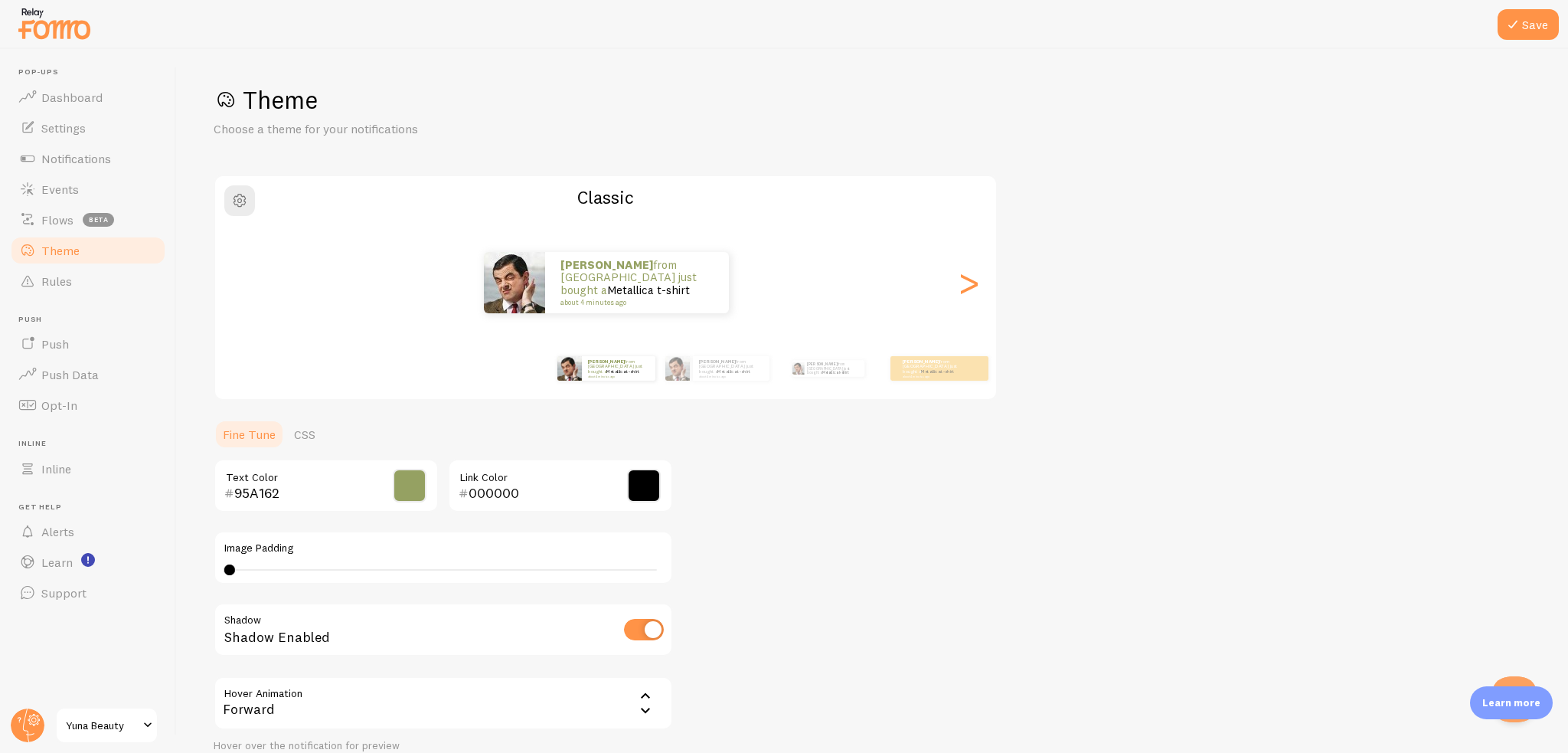
scroll to position [0, 0]
drag, startPoint x: 1547, startPoint y: 24, endPoint x: 1387, endPoint y: 74, distance: 167.6
click at [1546, 24] on button "Save" at bounding box center [1528, 25] width 61 height 30
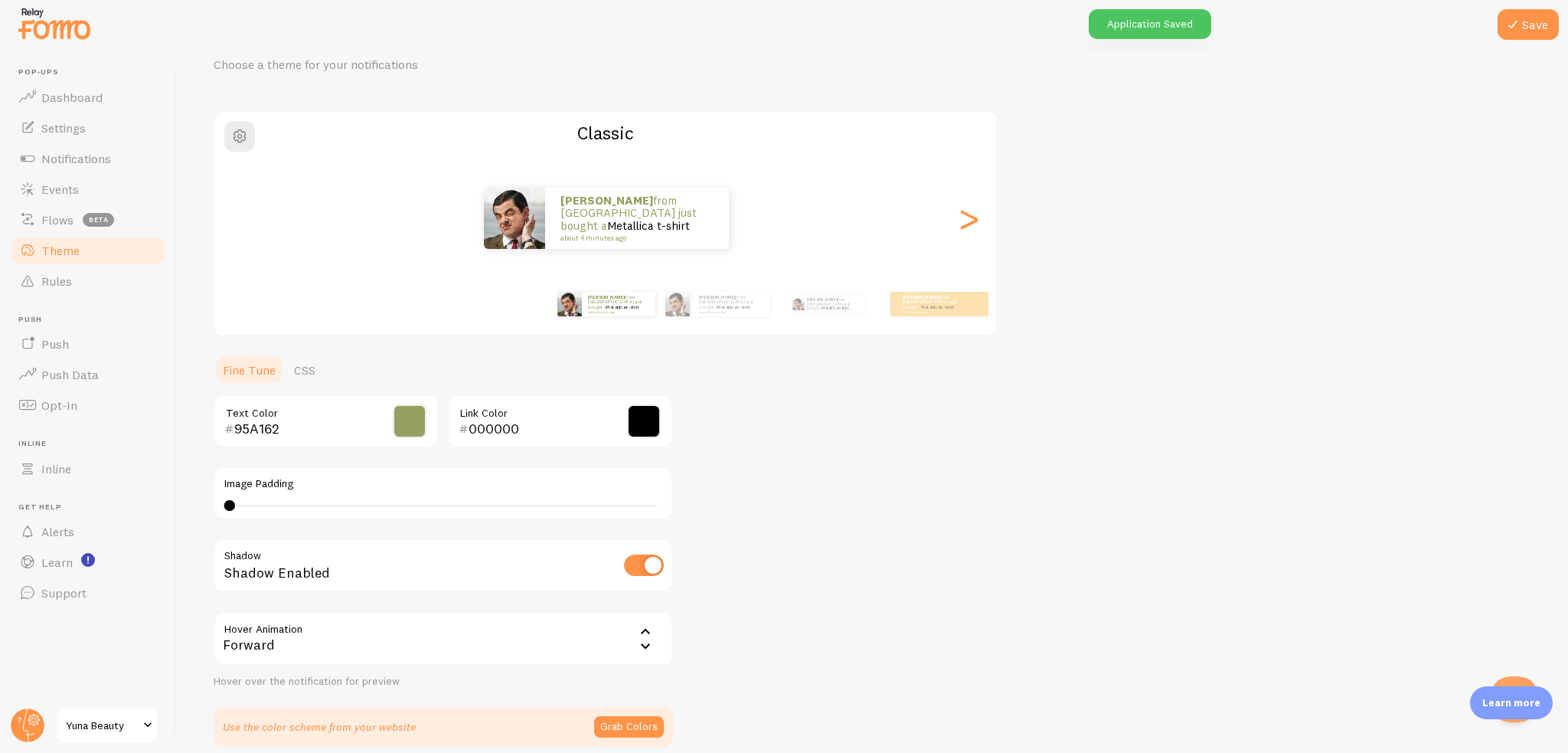
scroll to position [131, 0]
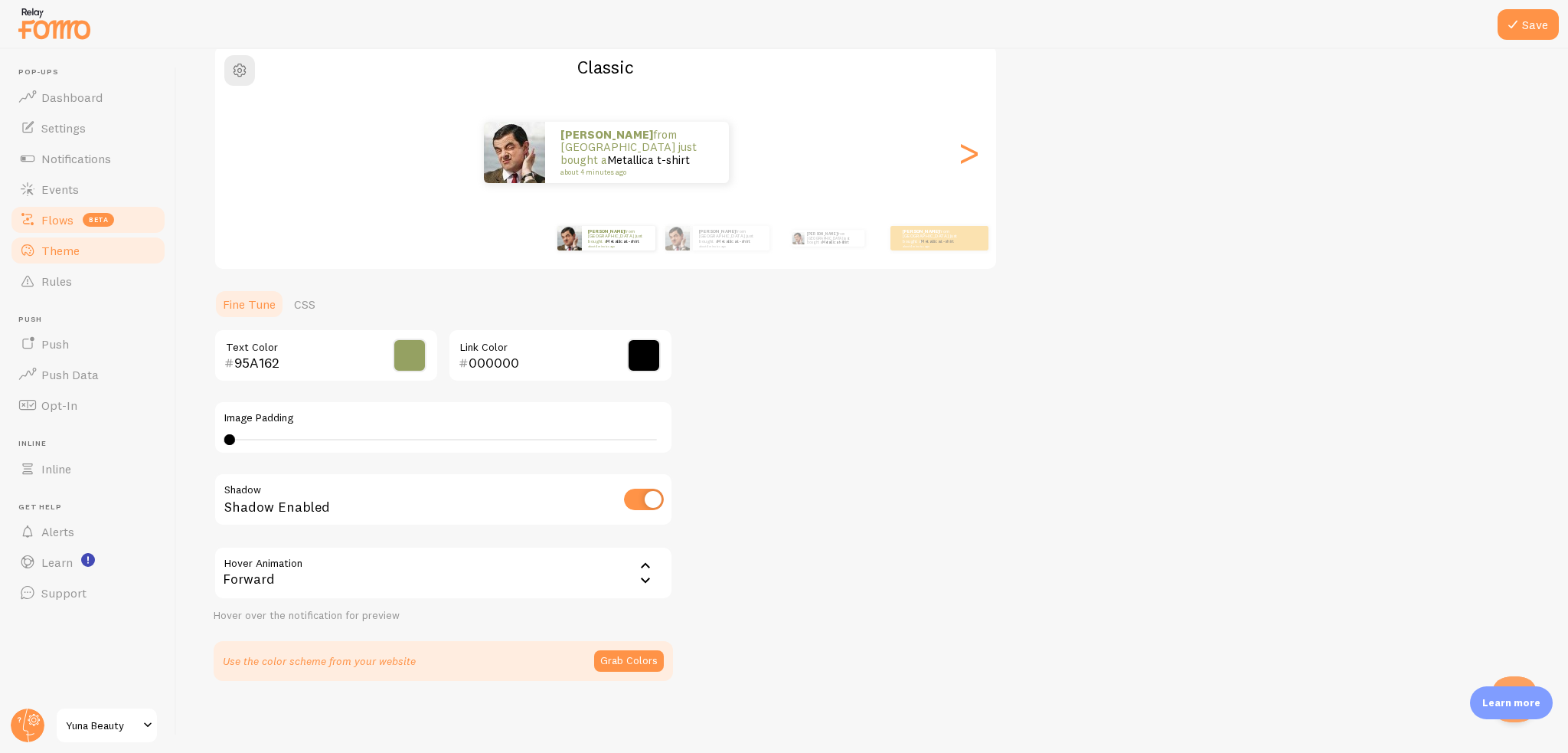
click at [34, 219] on span at bounding box center [27, 219] width 18 height 18
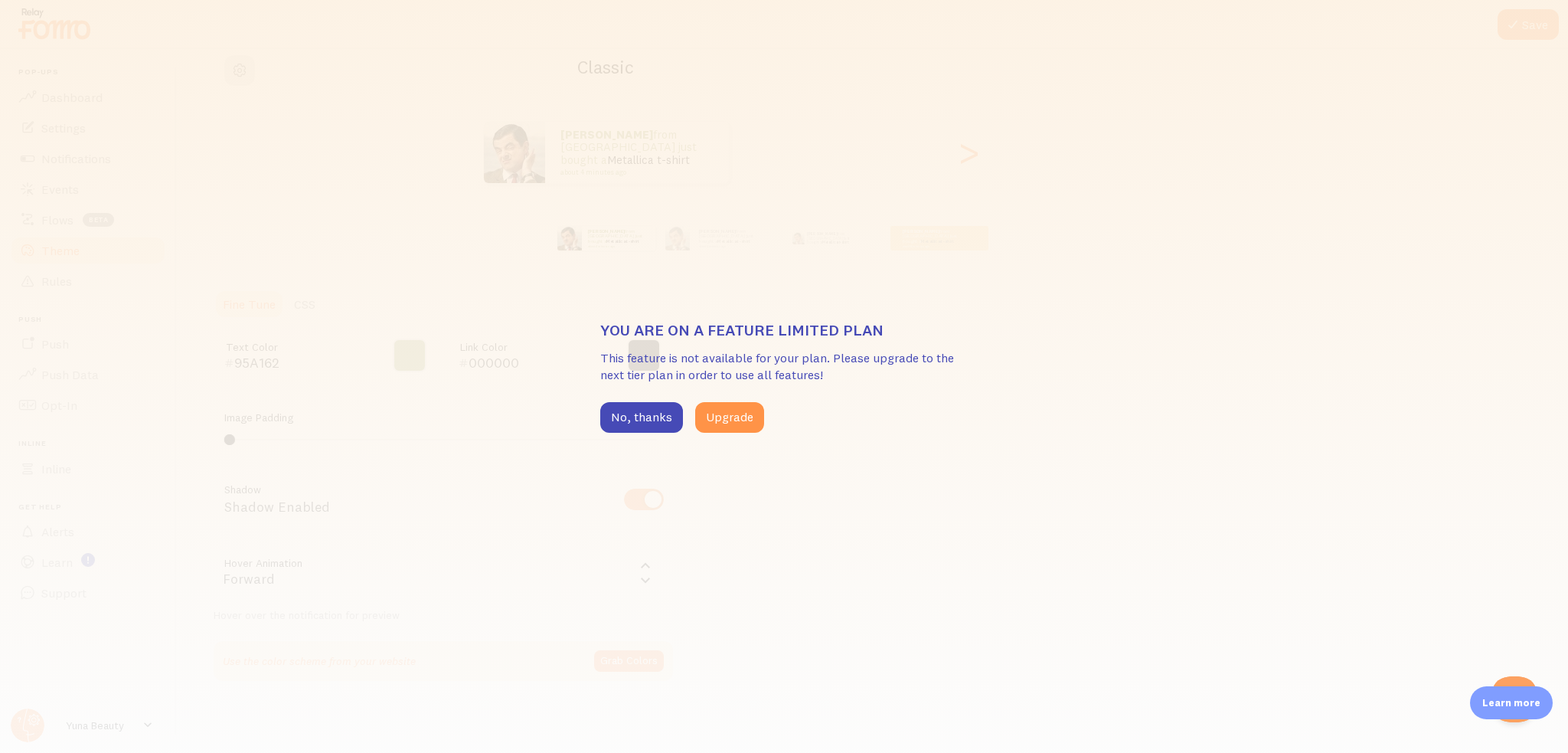
click at [196, 228] on div "You are on a feature limited plan This feature is not available for your plan. …" at bounding box center [784, 376] width 1568 height 753
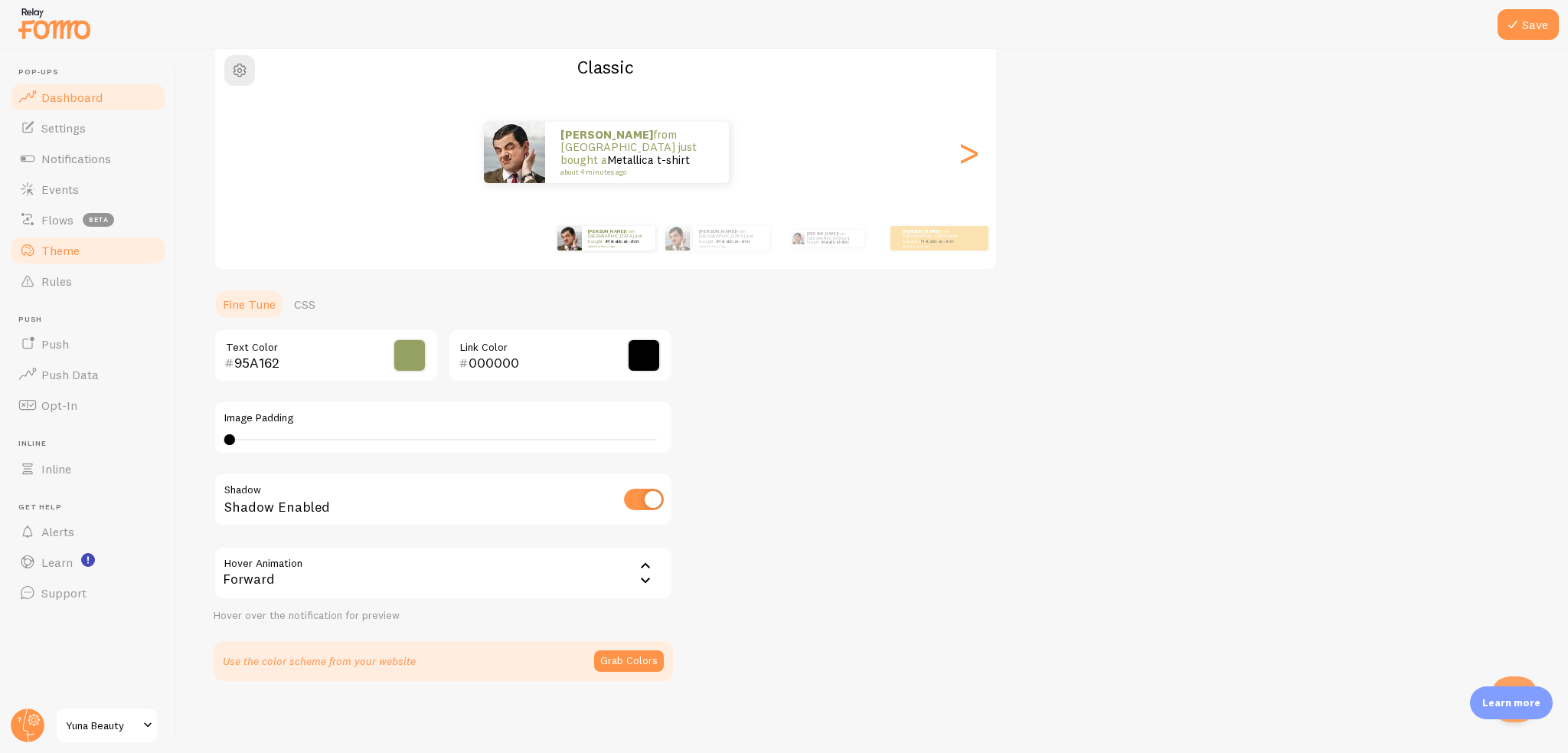
click at [117, 86] on link "Dashboard" at bounding box center [89, 97] width 158 height 30
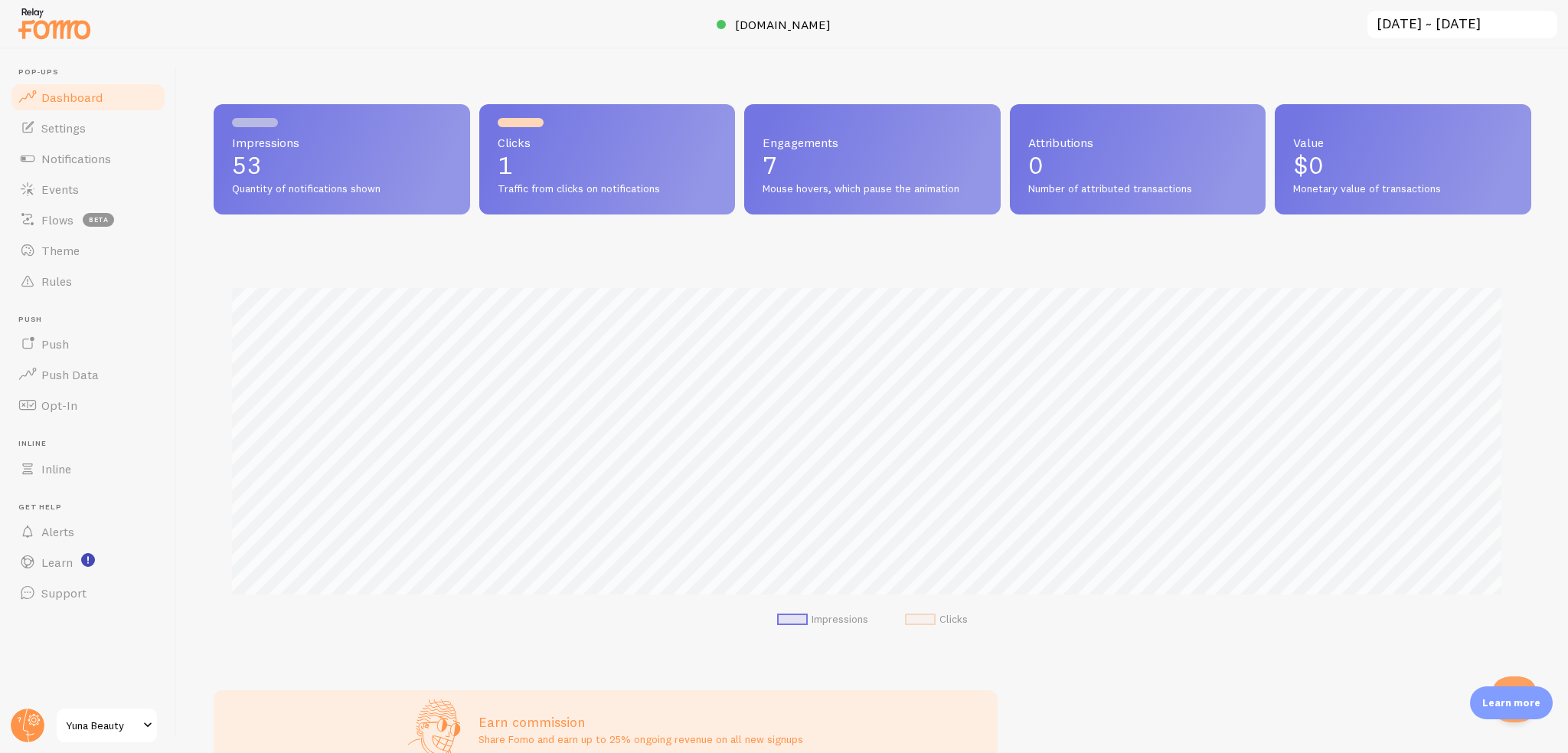
scroll to position [402, 1305]
click at [89, 118] on link "Settings" at bounding box center [89, 128] width 158 height 30
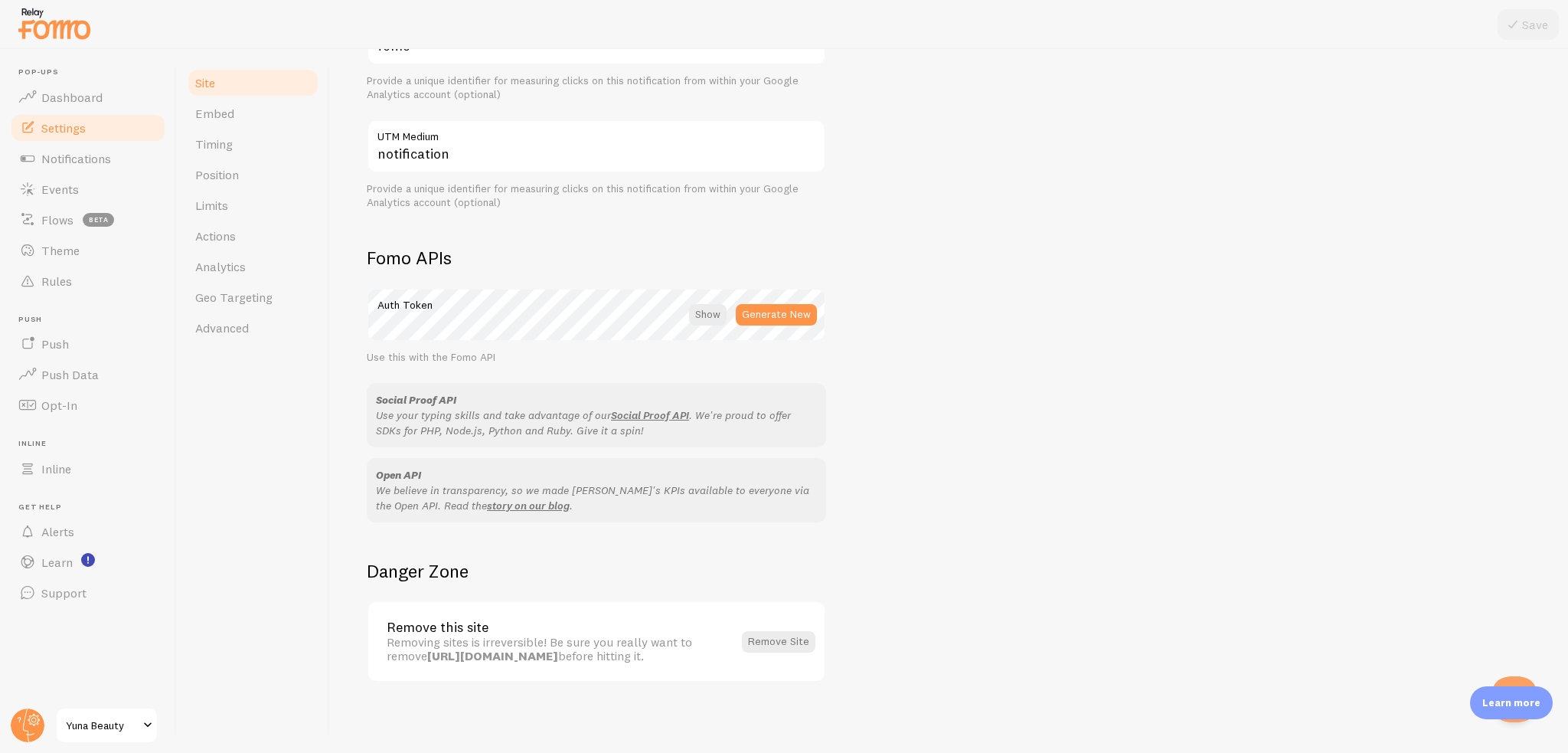
scroll to position [691, 0]
click at [244, 115] on link "Embed" at bounding box center [252, 113] width 134 height 30
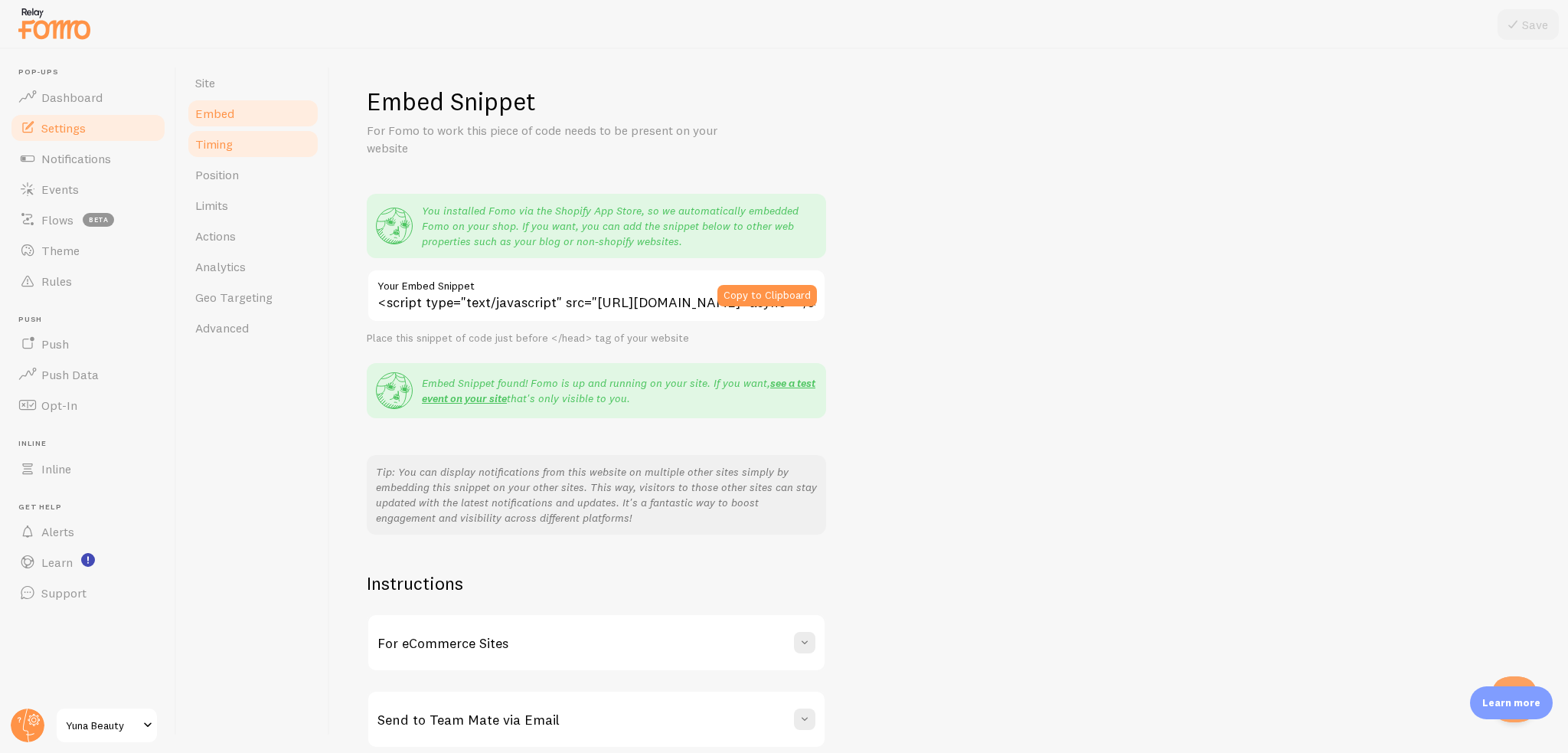
click at [260, 143] on link "Timing" at bounding box center [252, 144] width 134 height 30
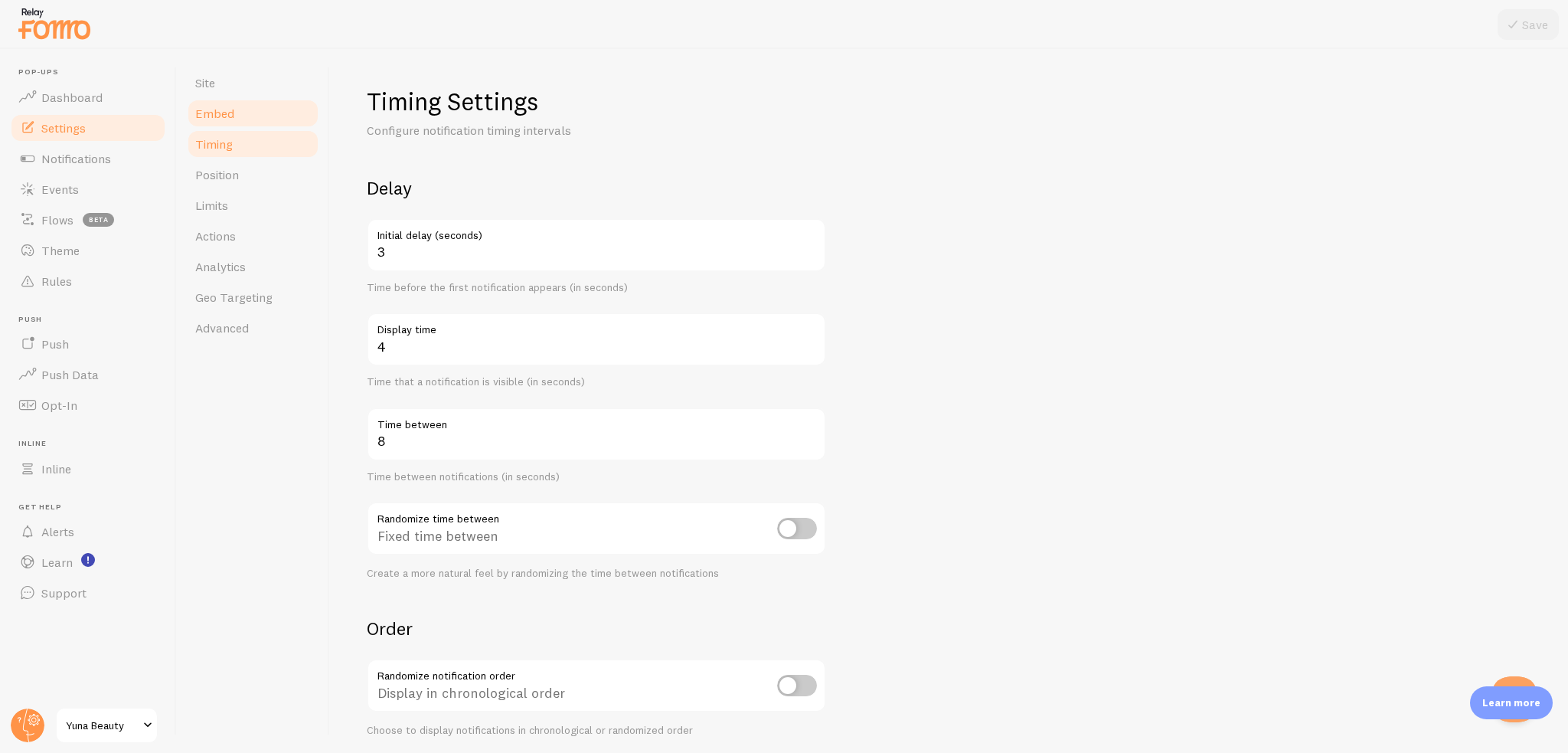
click at [239, 119] on link "Embed" at bounding box center [252, 113] width 134 height 30
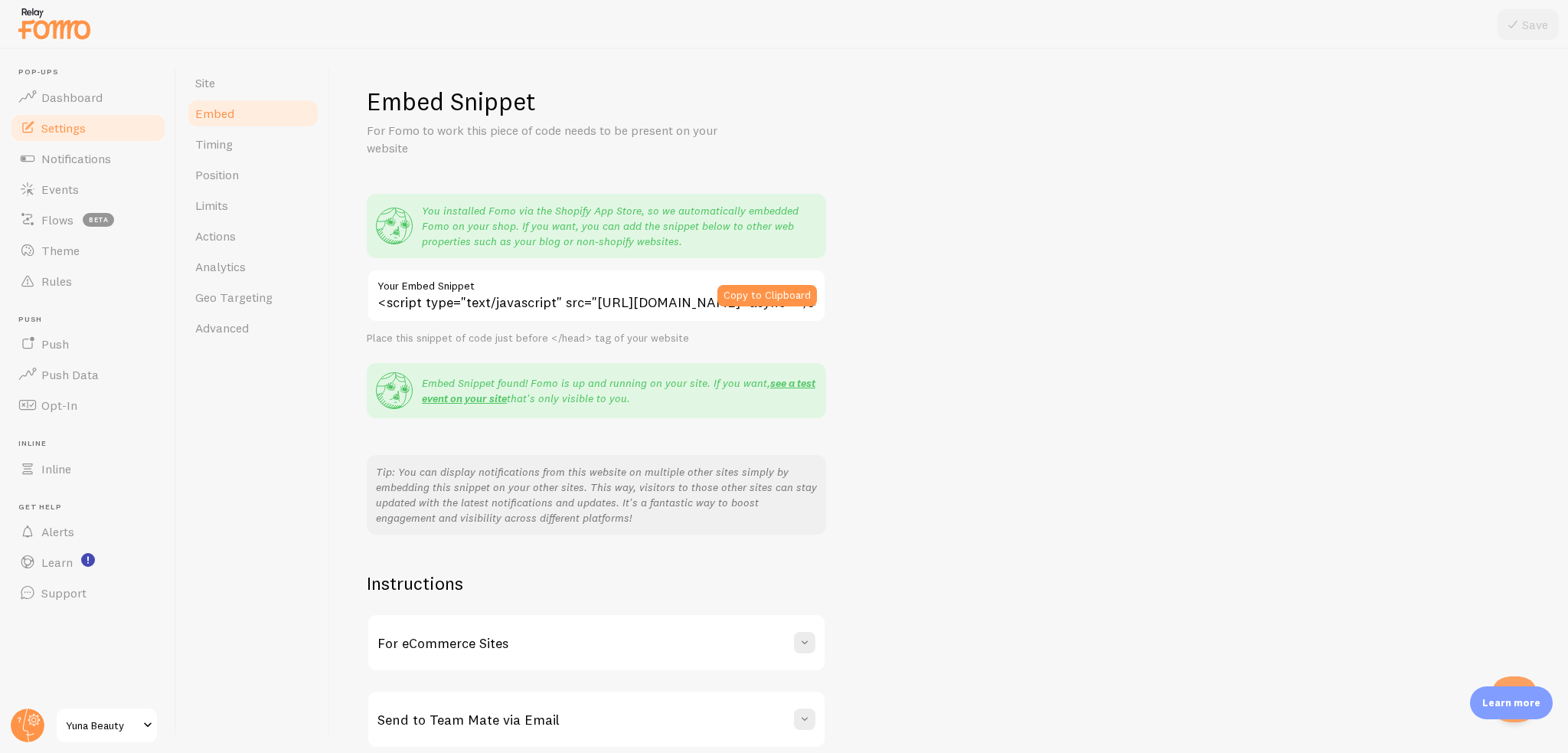
scroll to position [68, 0]
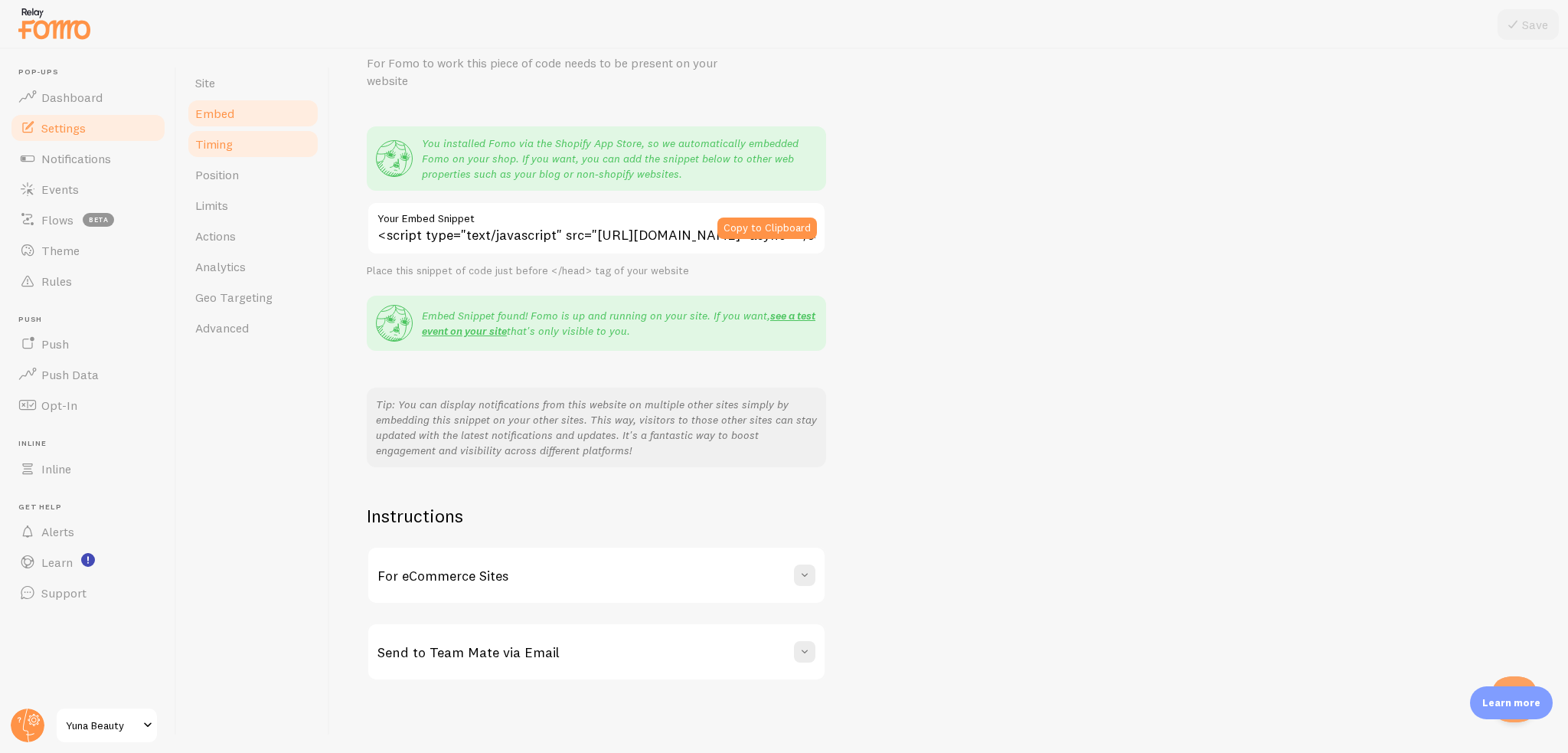
click at [260, 147] on link "Timing" at bounding box center [252, 144] width 134 height 30
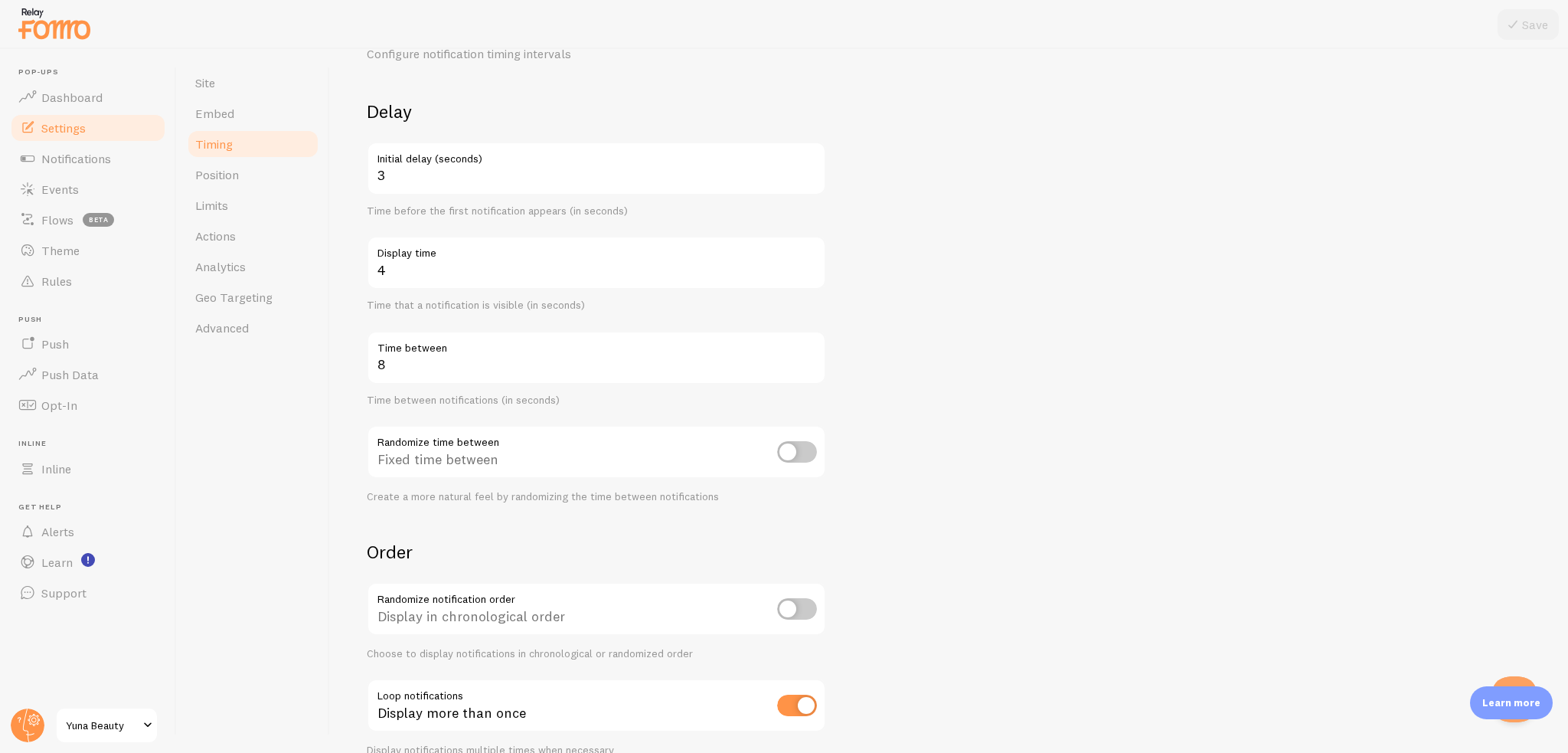
scroll to position [151, 0]
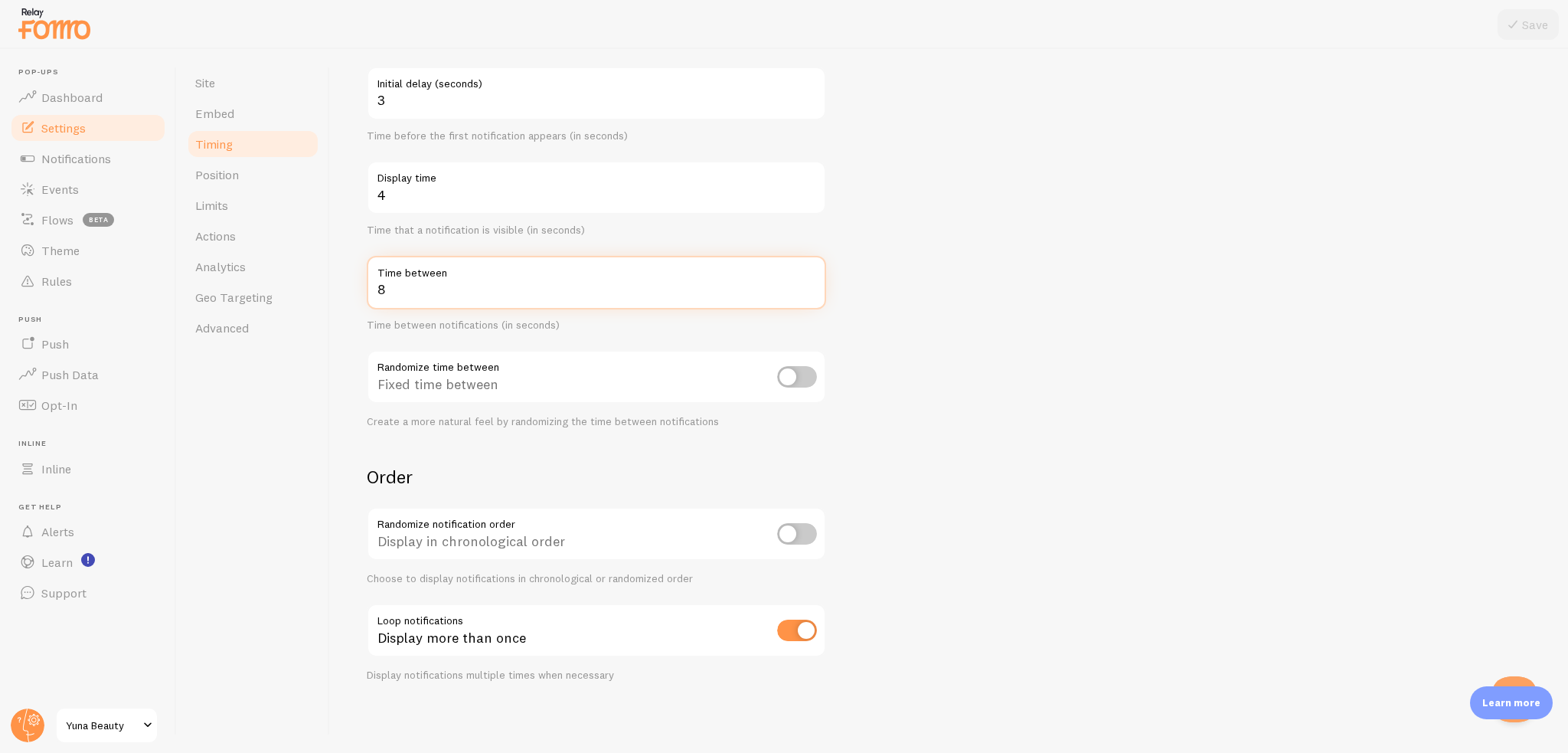
click at [447, 298] on input "8" at bounding box center [596, 283] width 460 height 53
drag, startPoint x: 416, startPoint y: 279, endPoint x: 397, endPoint y: 277, distance: 19.1
click at [398, 277] on div "8 Time between" at bounding box center [596, 283] width 460 height 53
drag, startPoint x: 420, startPoint y: 289, endPoint x: 331, endPoint y: 277, distance: 89.8
click at [335, 278] on div "Timing Settings Configure notification timing intervals Delay 3 Initial delay (…" at bounding box center [949, 400] width 1239 height 703
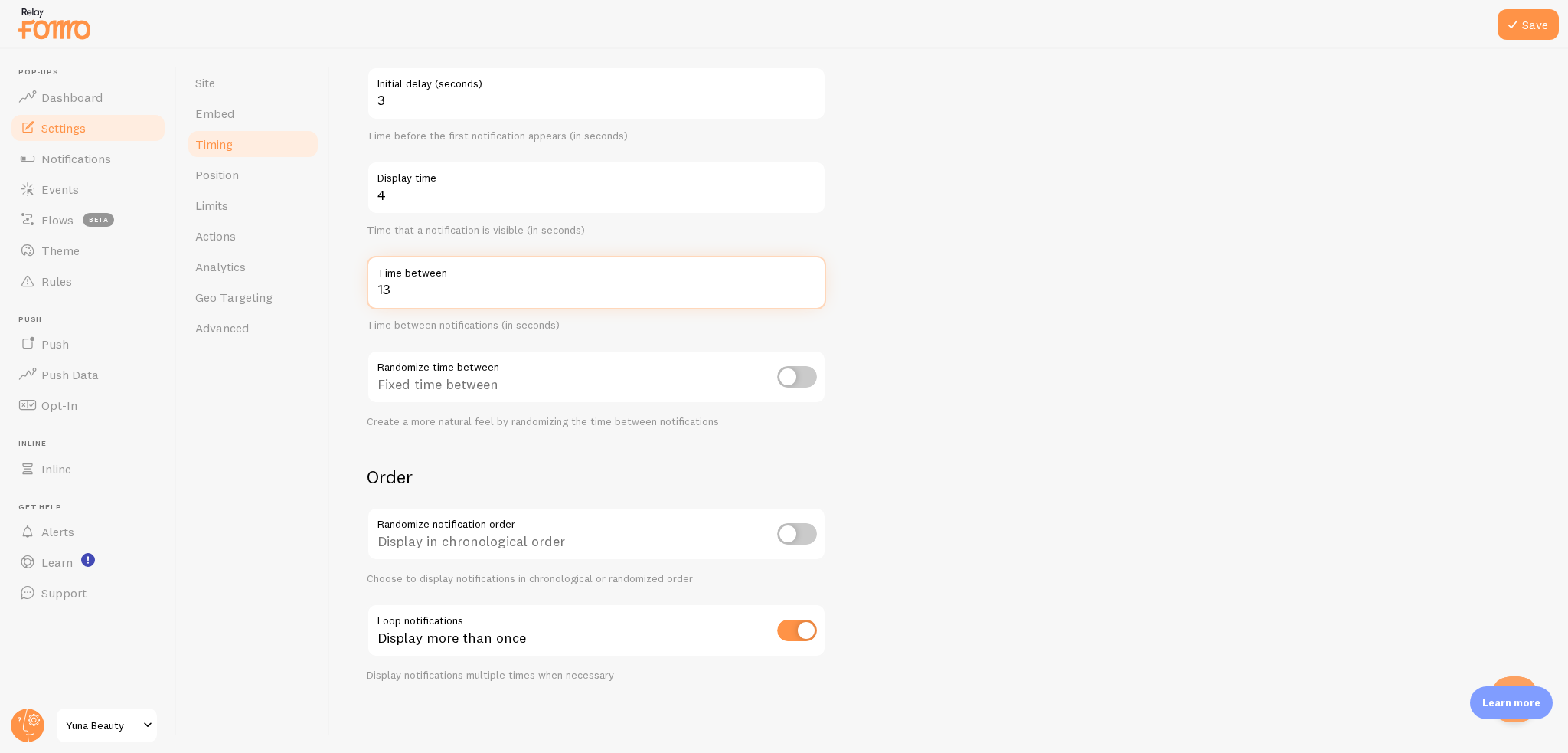
type input "13"
click at [1413, 134] on form "Delay 3 Initial delay (seconds) Time before the first notification appears (in …" at bounding box center [948, 353] width 1164 height 657
click at [1513, 31] on icon at bounding box center [1513, 24] width 18 height 18
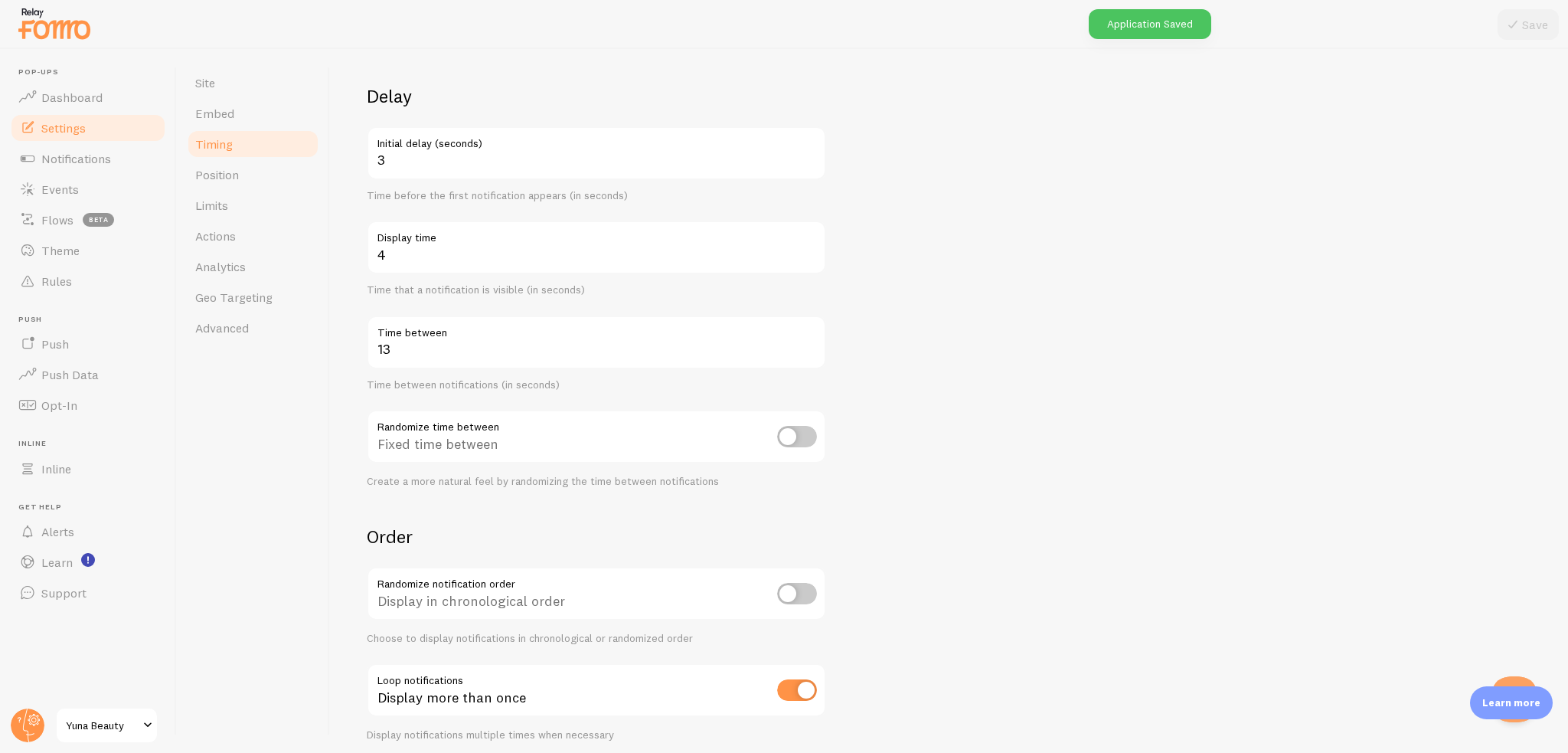
scroll to position [0, 0]
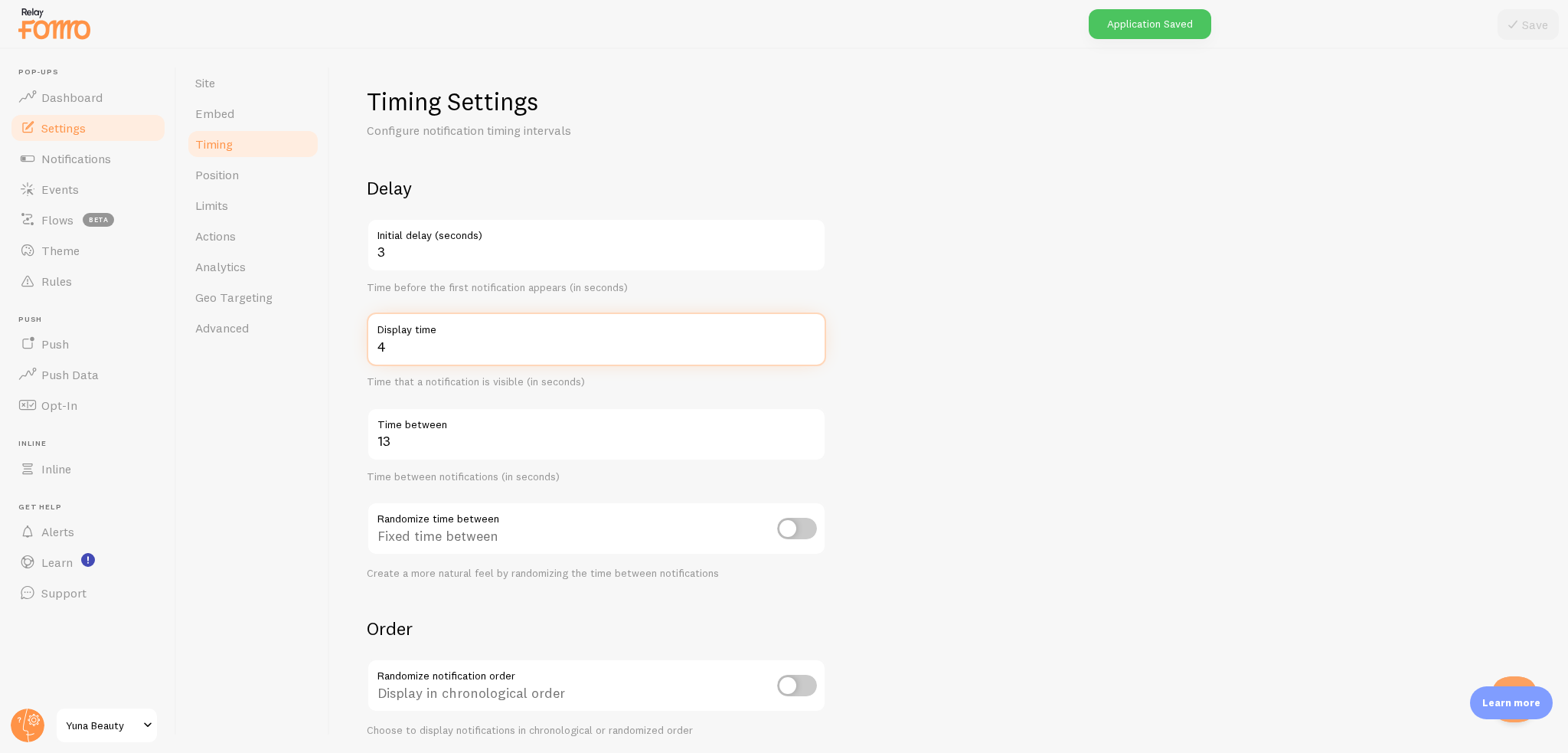
drag, startPoint x: 564, startPoint y: 354, endPoint x: 362, endPoint y: 339, distance: 202.6
click at [362, 339] on div "Timing Settings Configure notification timing intervals Delay 3 Initial delay (…" at bounding box center [949, 400] width 1239 height 703
click at [962, 361] on form "Delay 3 Initial delay (seconds) Time before the first notification appears (in …" at bounding box center [948, 505] width 1164 height 657
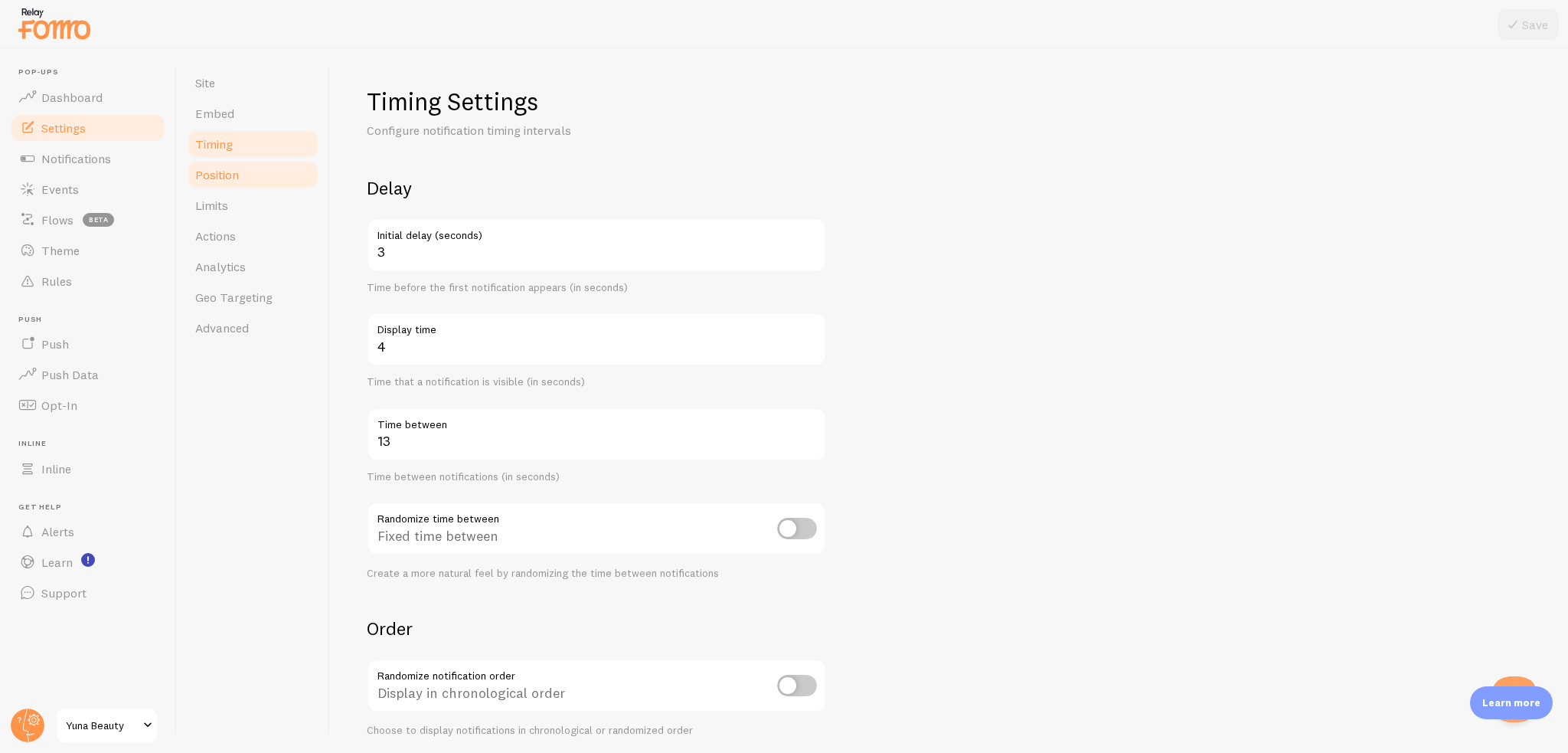
click at [208, 170] on span "Position" at bounding box center [217, 174] width 44 height 15
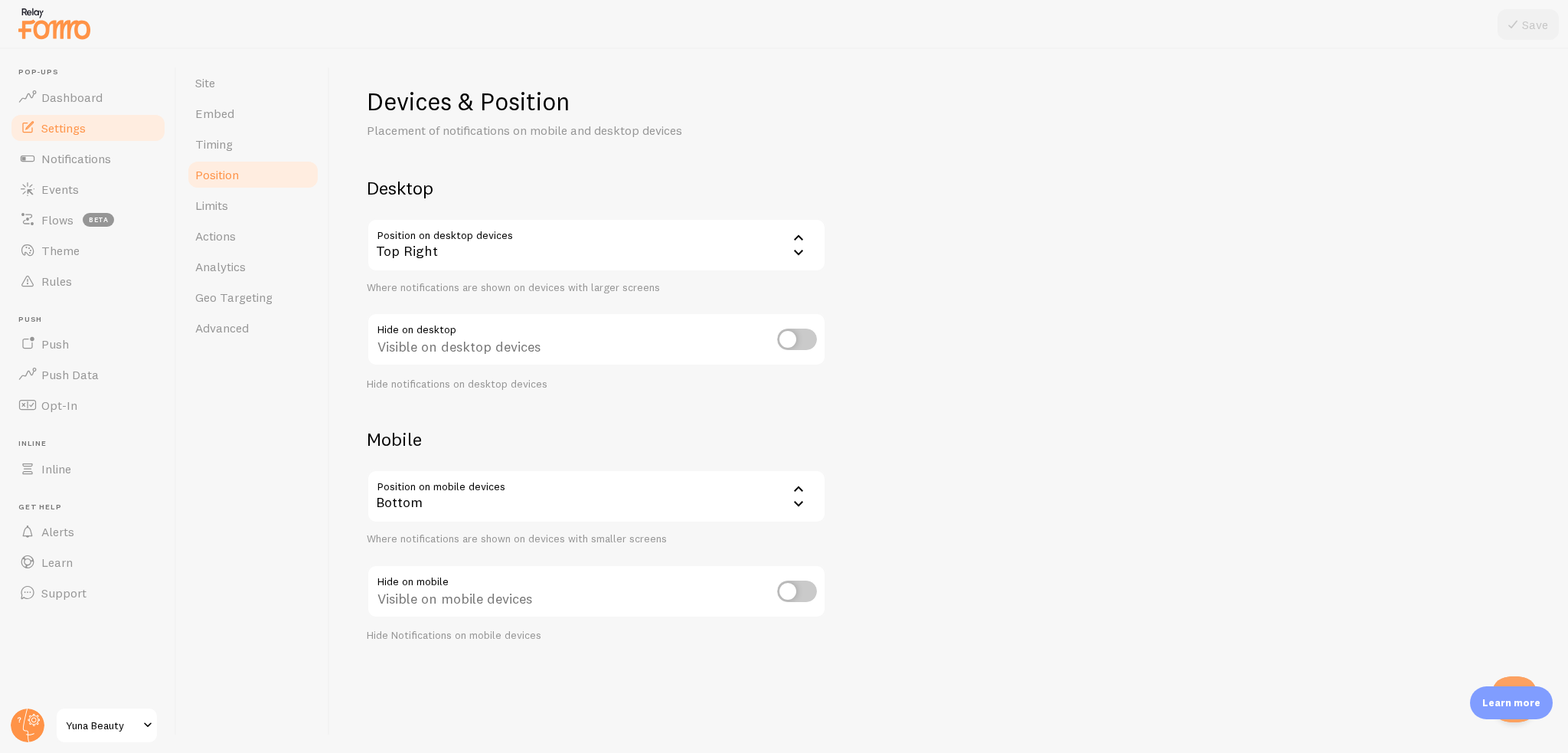
click at [442, 218] on div "Top Right" at bounding box center [596, 245] width 460 height 53
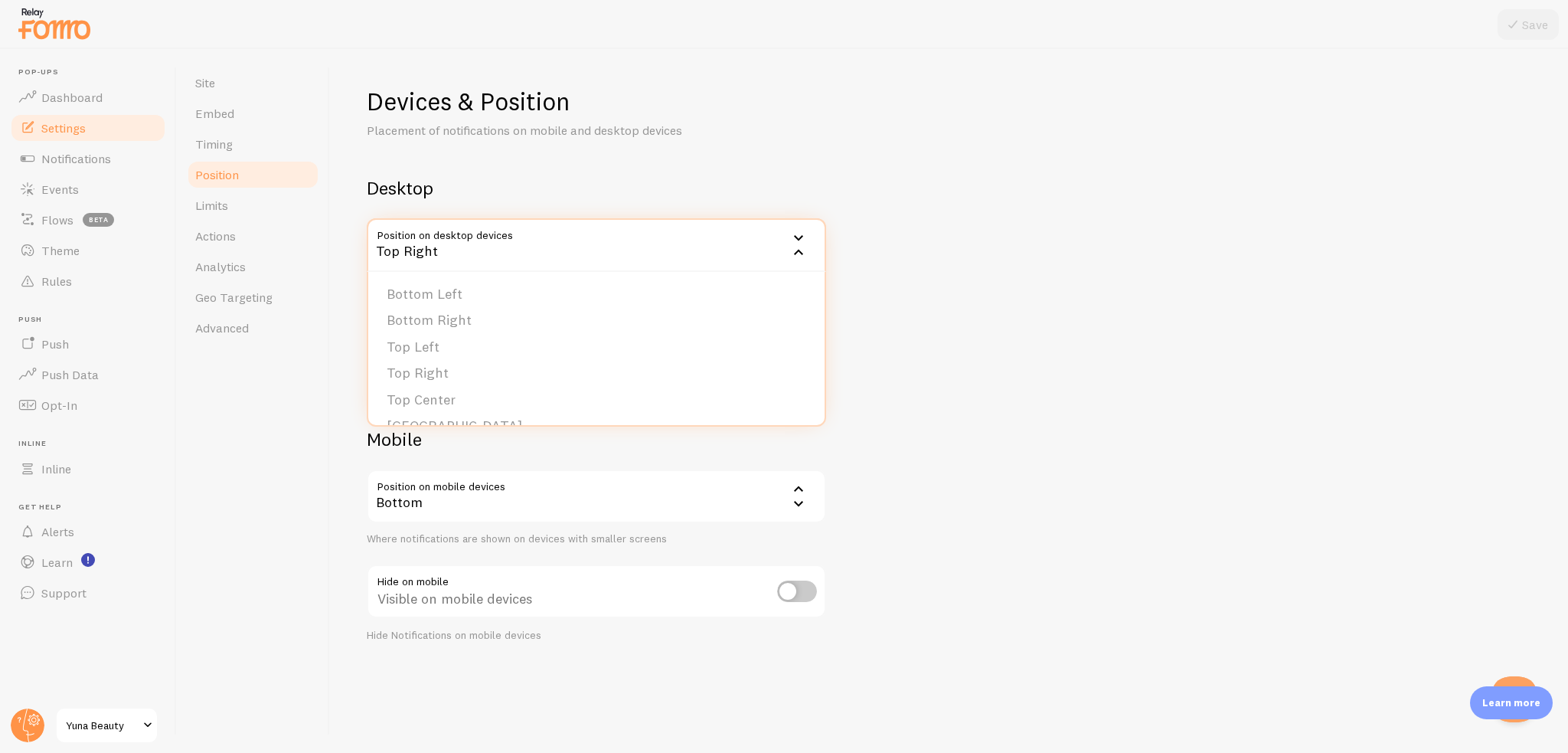
click at [471, 237] on div "Top Right" at bounding box center [596, 245] width 460 height 53
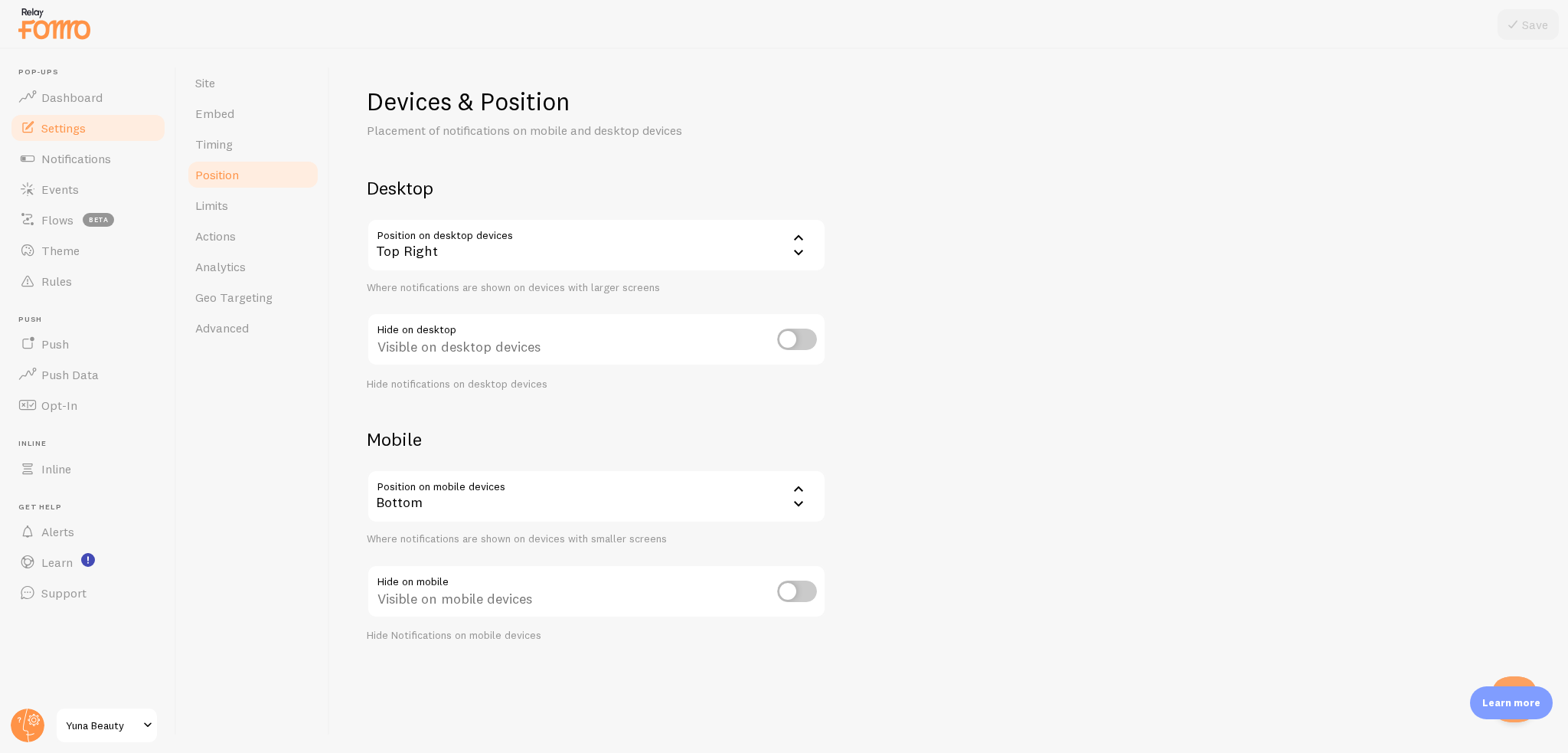
click at [475, 490] on div "Bottom" at bounding box center [596, 496] width 460 height 53
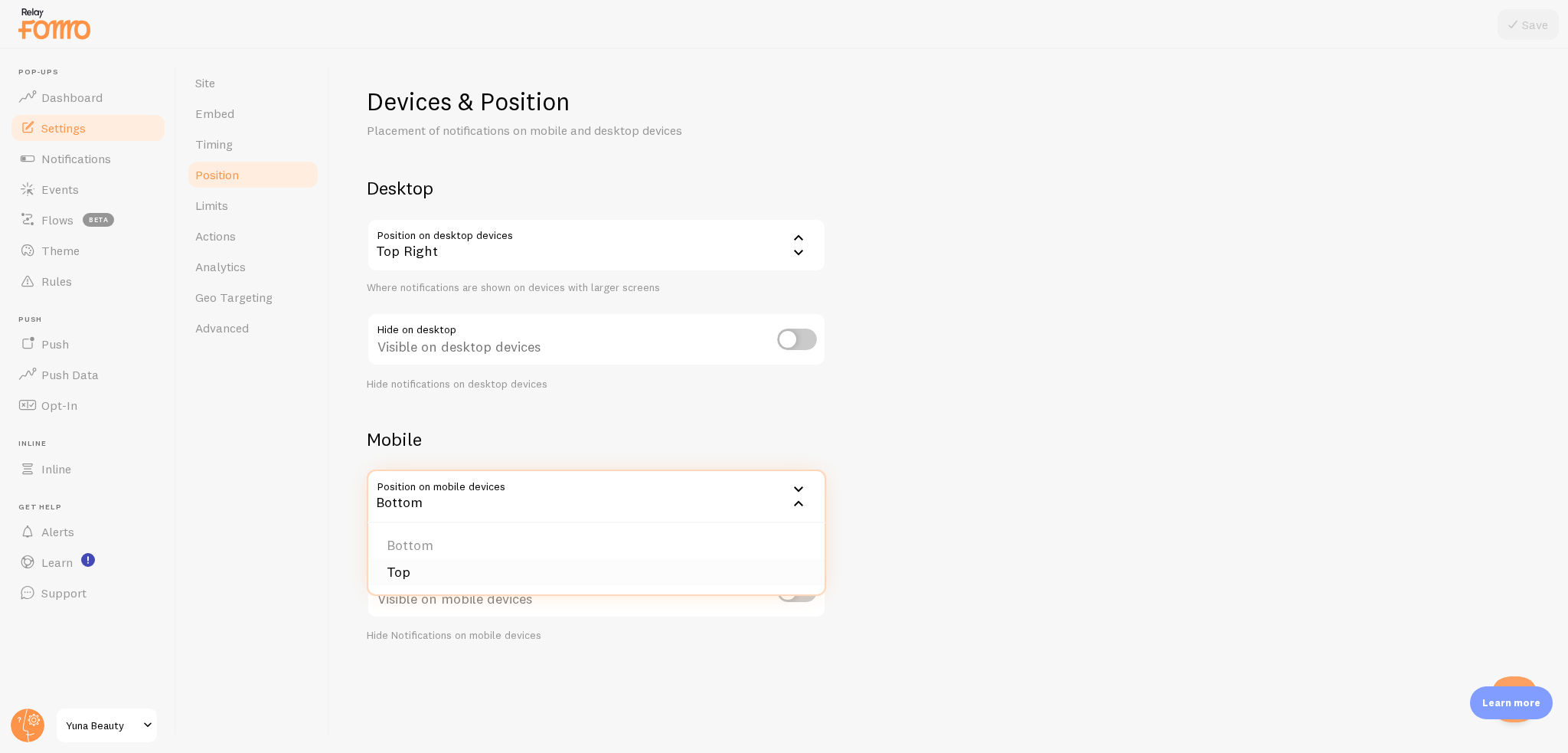
click at [392, 573] on li "Top" at bounding box center [596, 572] width 456 height 27
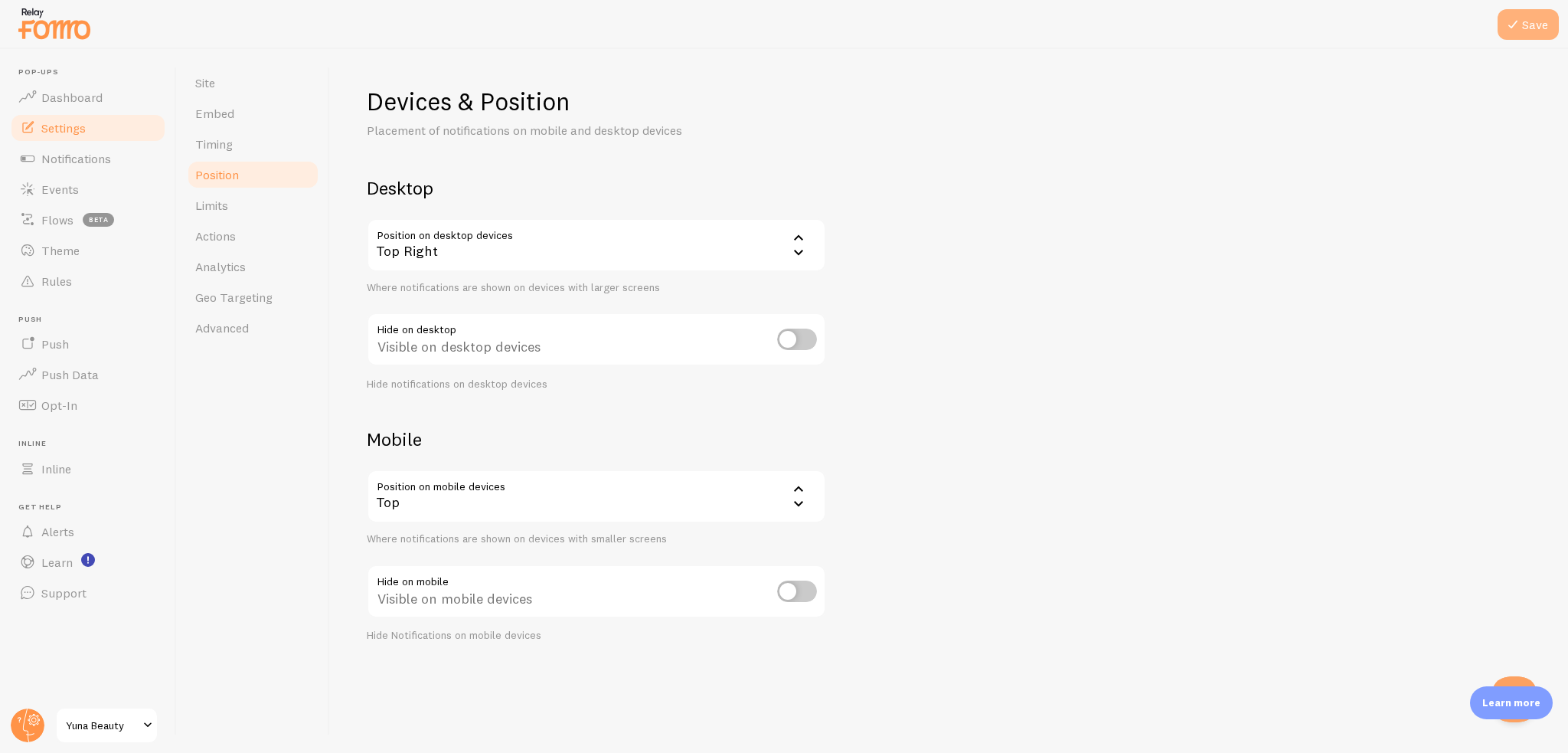
click at [1519, 27] on icon at bounding box center [1513, 24] width 18 height 18
click at [499, 502] on div "Top" at bounding box center [596, 496] width 460 height 53
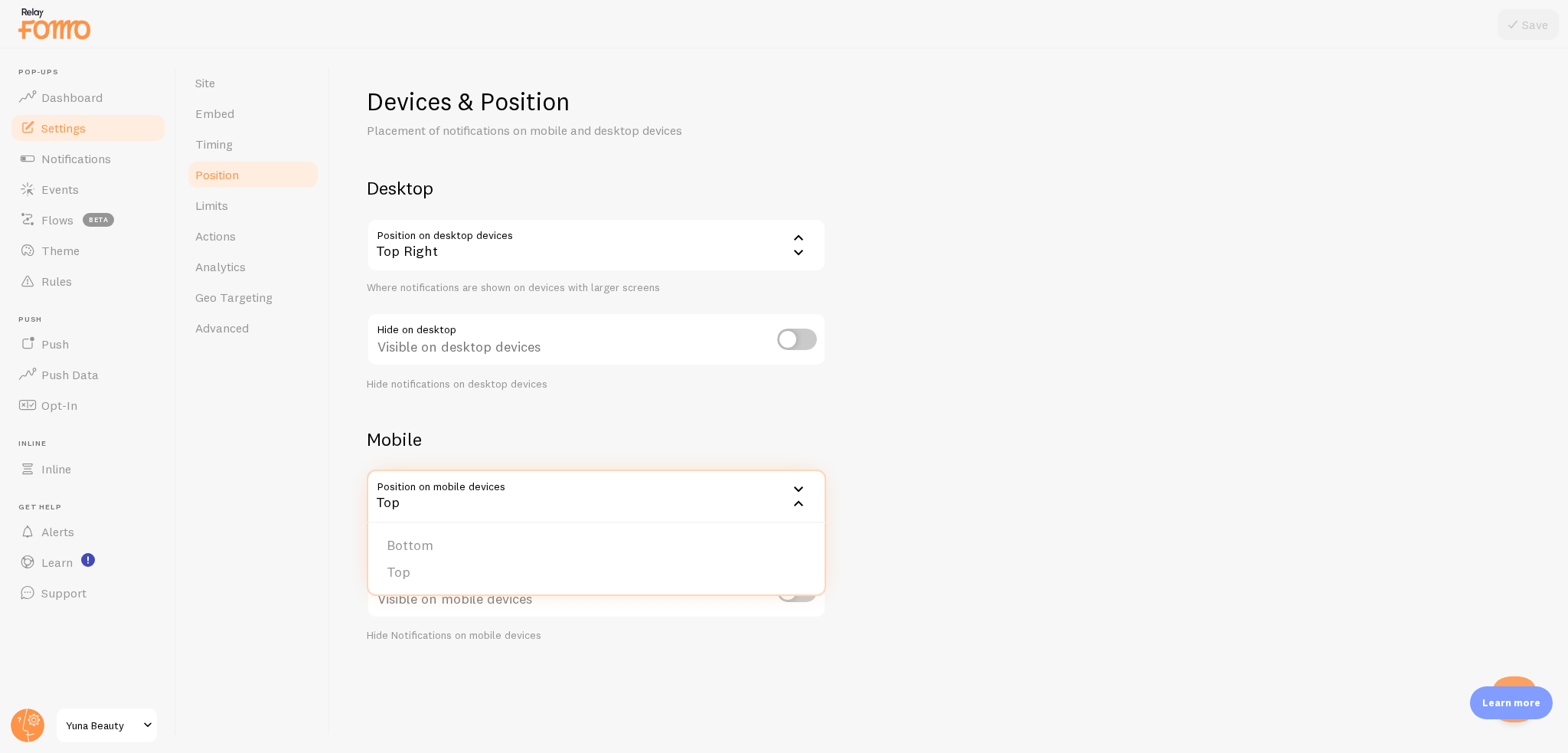
click at [491, 493] on div "Top" at bounding box center [596, 496] width 460 height 53
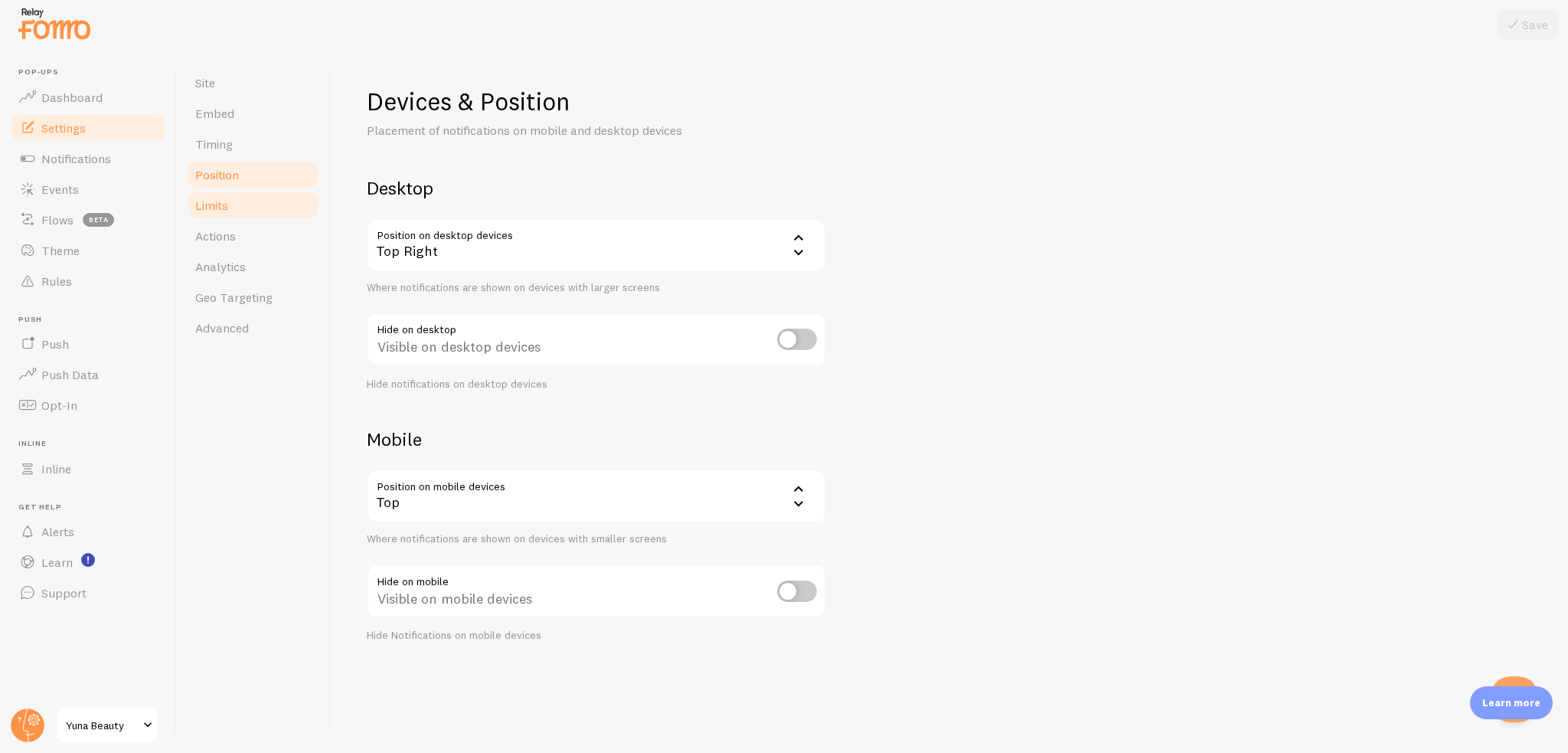
click at [214, 209] on span "Limits" at bounding box center [211, 206] width 33 height 15
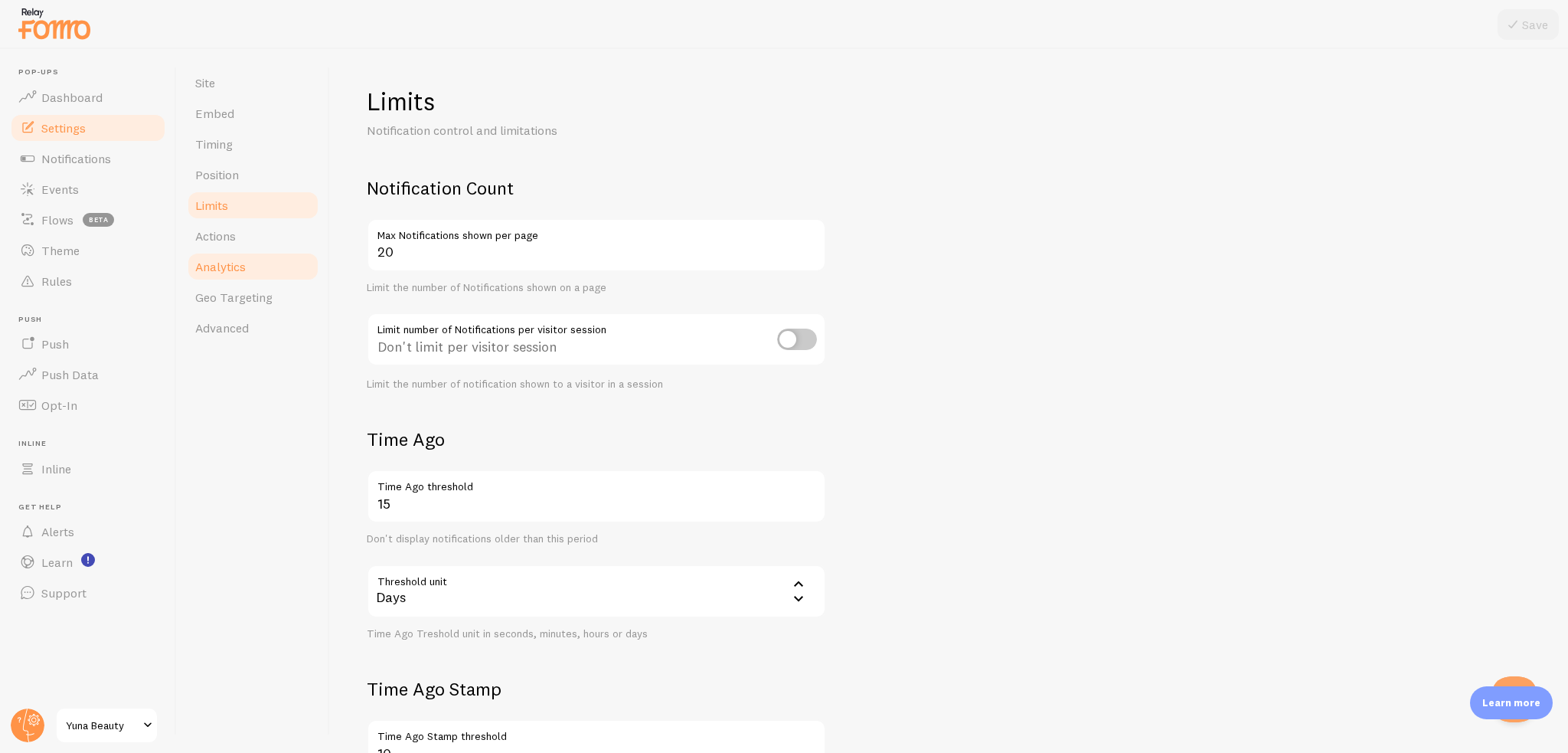
click at [212, 255] on link "Analytics" at bounding box center [252, 267] width 134 height 30
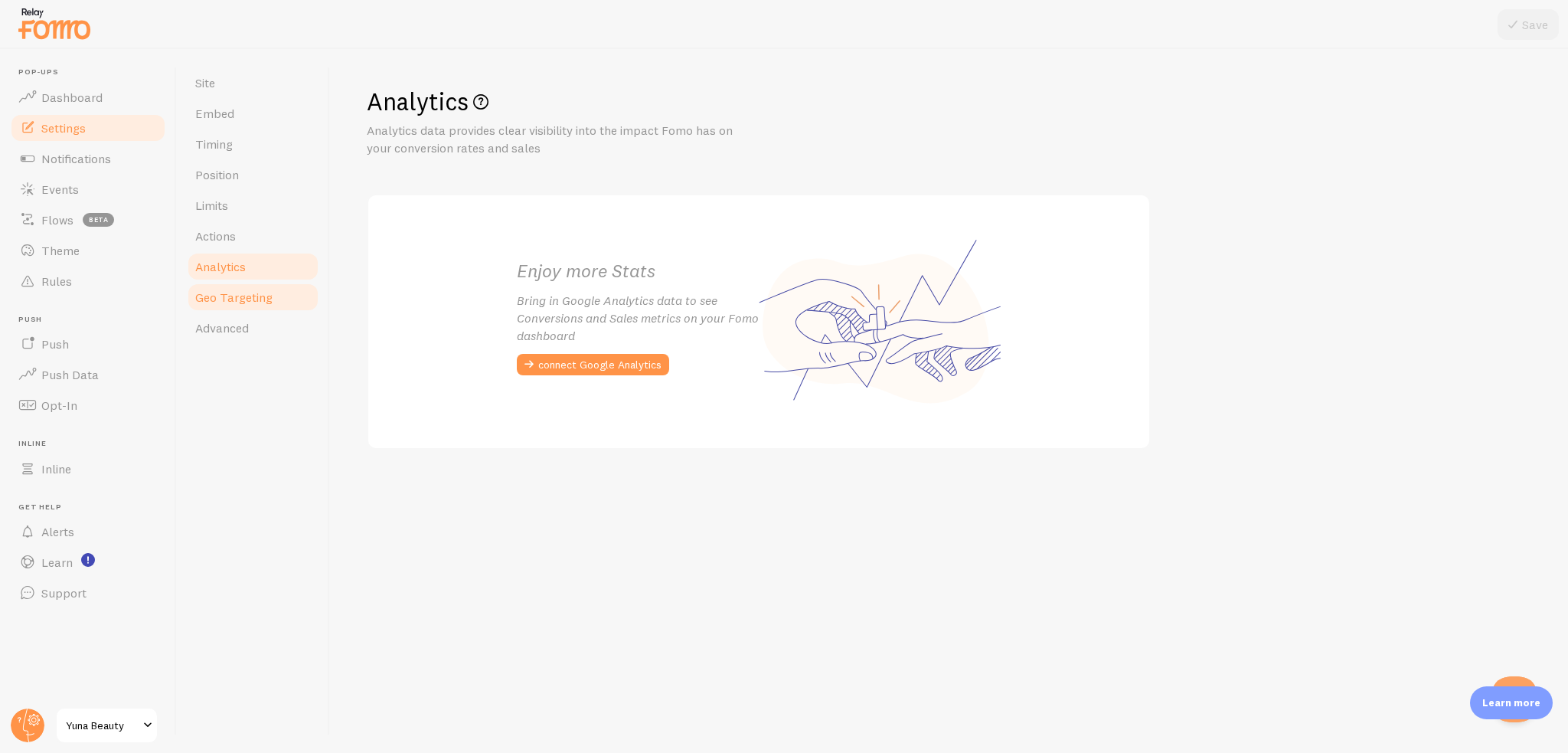
click at [233, 284] on link "Geo Targeting" at bounding box center [252, 297] width 134 height 30
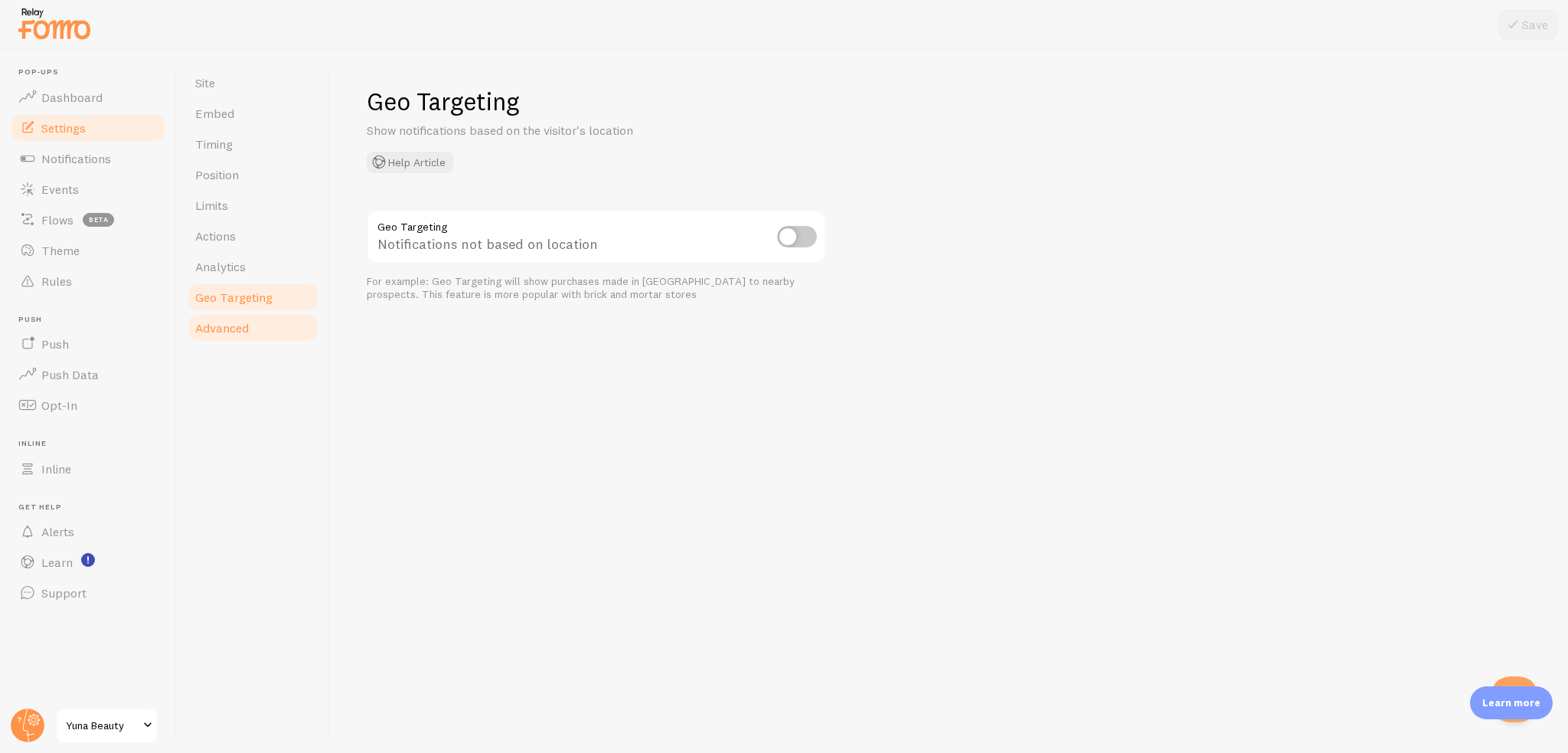
click at [245, 320] on span "Advanced" at bounding box center [222, 327] width 53 height 15
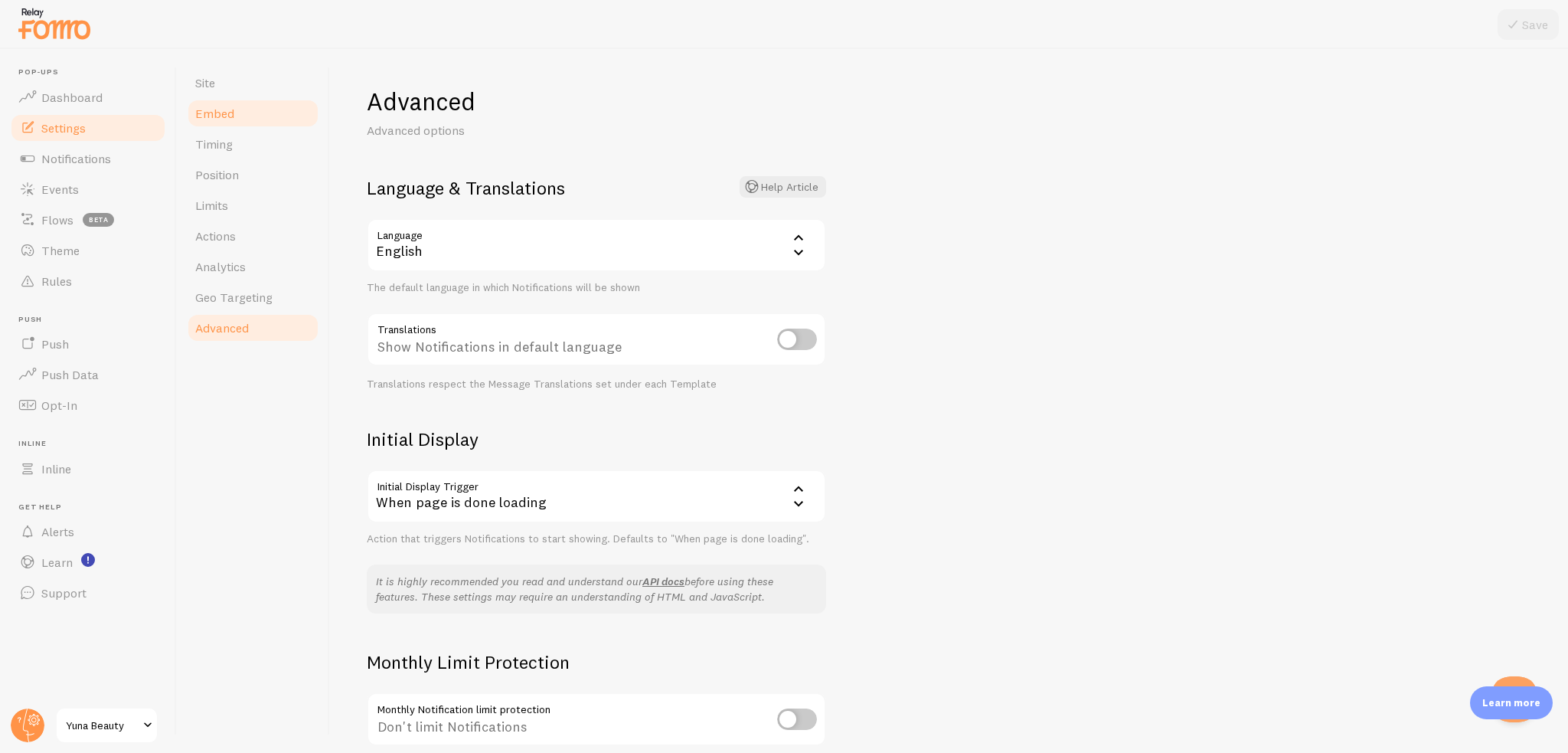
click at [230, 100] on link "Embed" at bounding box center [252, 113] width 134 height 30
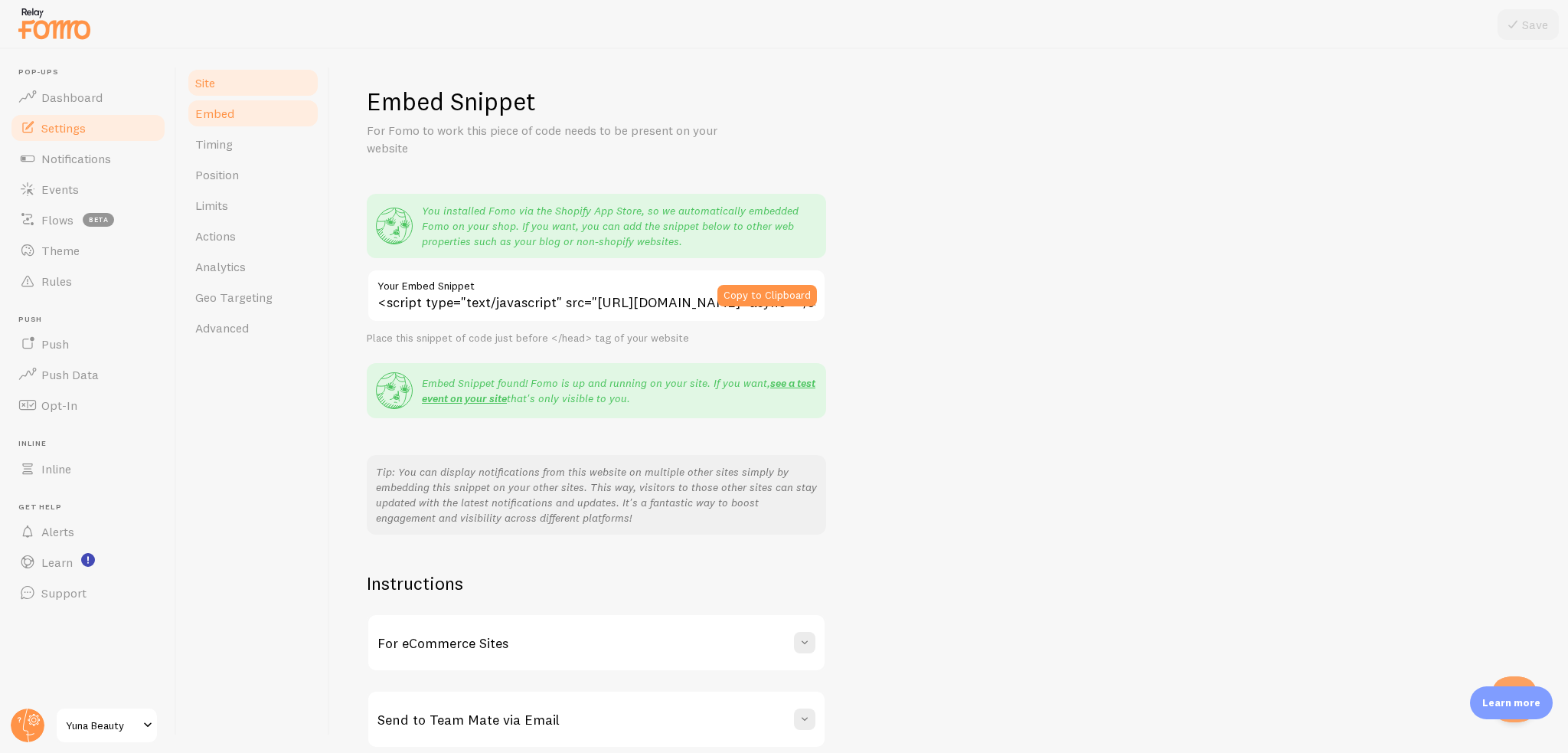
click at [222, 87] on link "Site" at bounding box center [252, 83] width 134 height 30
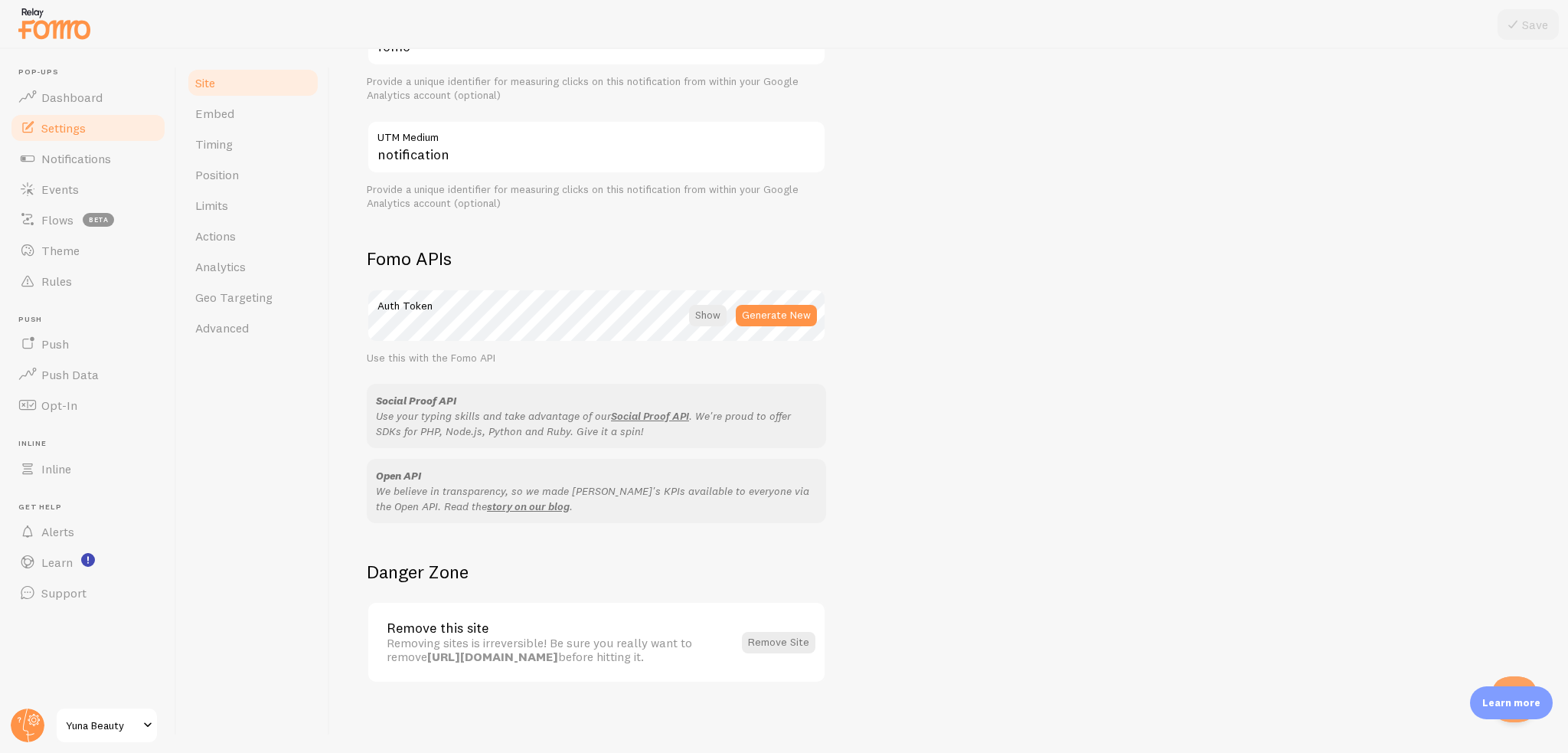
scroll to position [691, 0]
click at [89, 104] on span "Dashboard" at bounding box center [71, 97] width 61 height 15
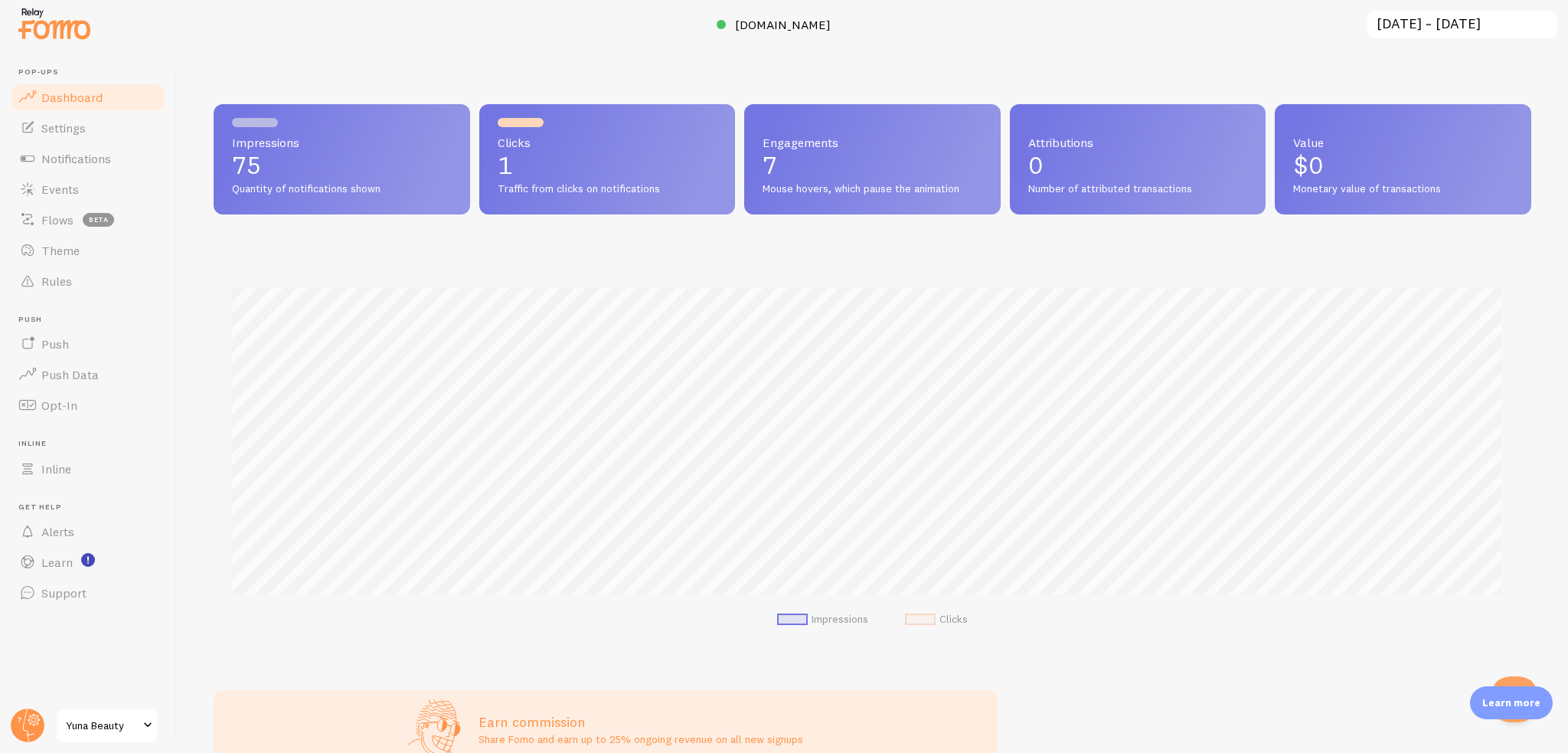
scroll to position [402, 1305]
click at [86, 167] on link "Notifications" at bounding box center [89, 158] width 158 height 30
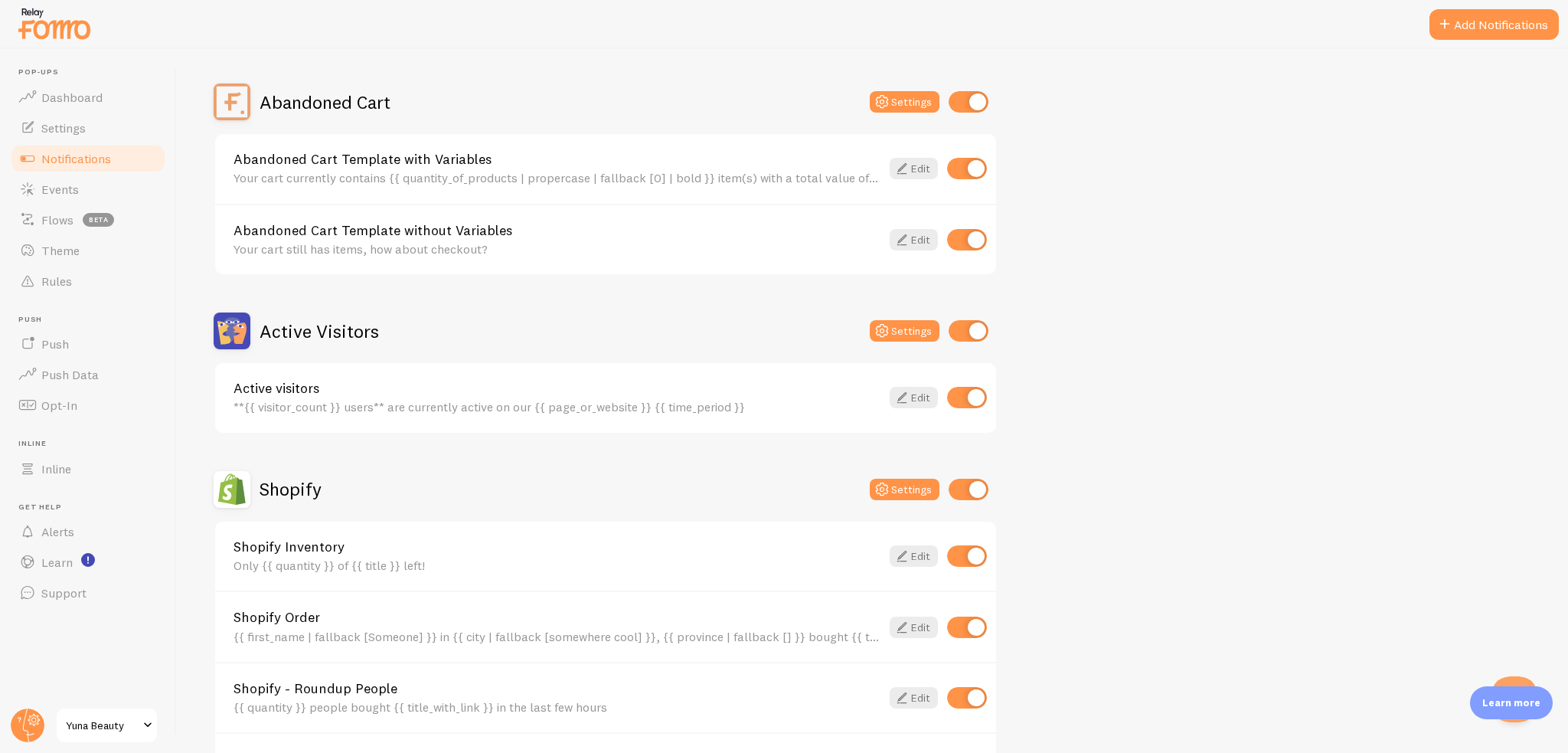
scroll to position [153, 0]
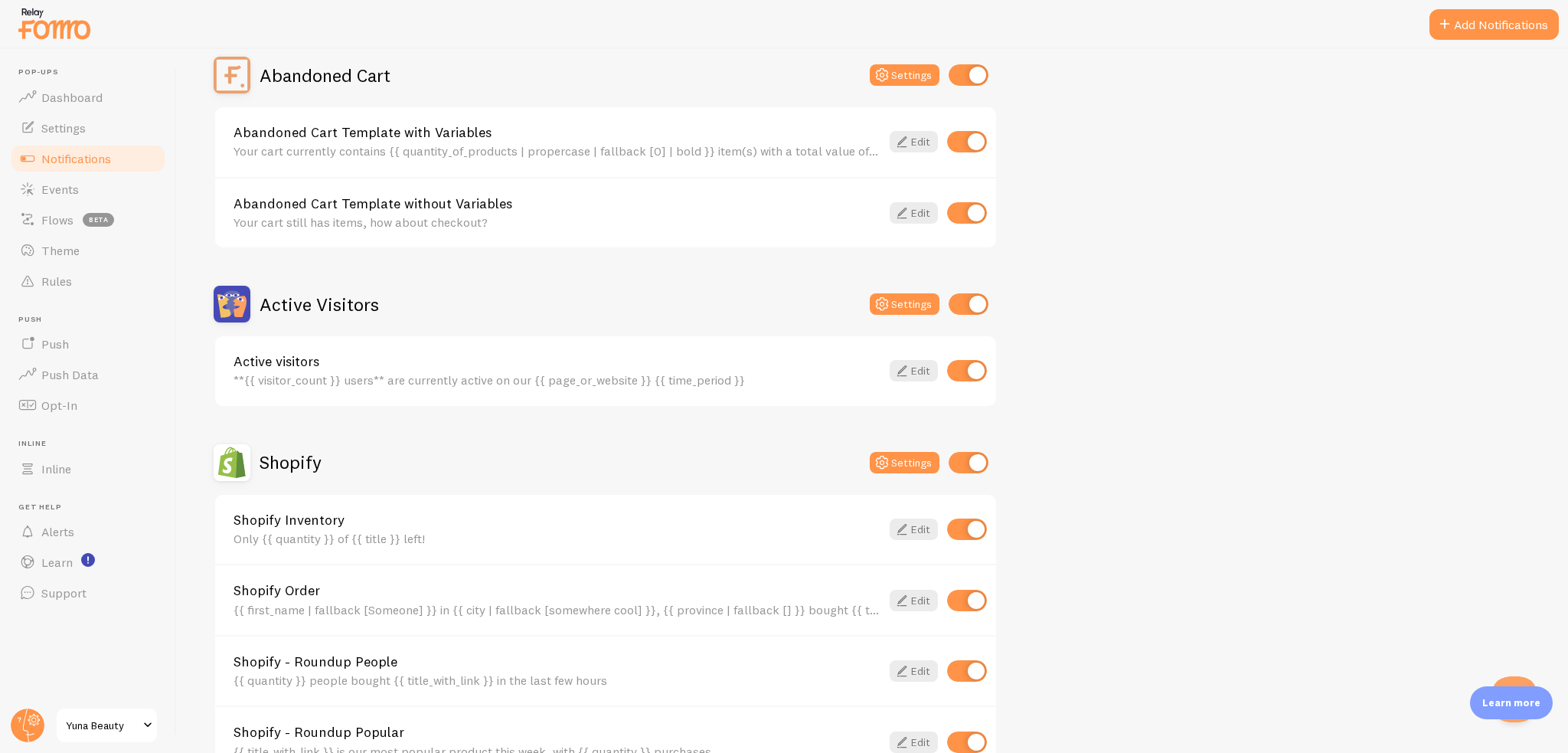
click at [976, 301] on input "checkbox" at bounding box center [969, 304] width 40 height 22
checkbox input "false"
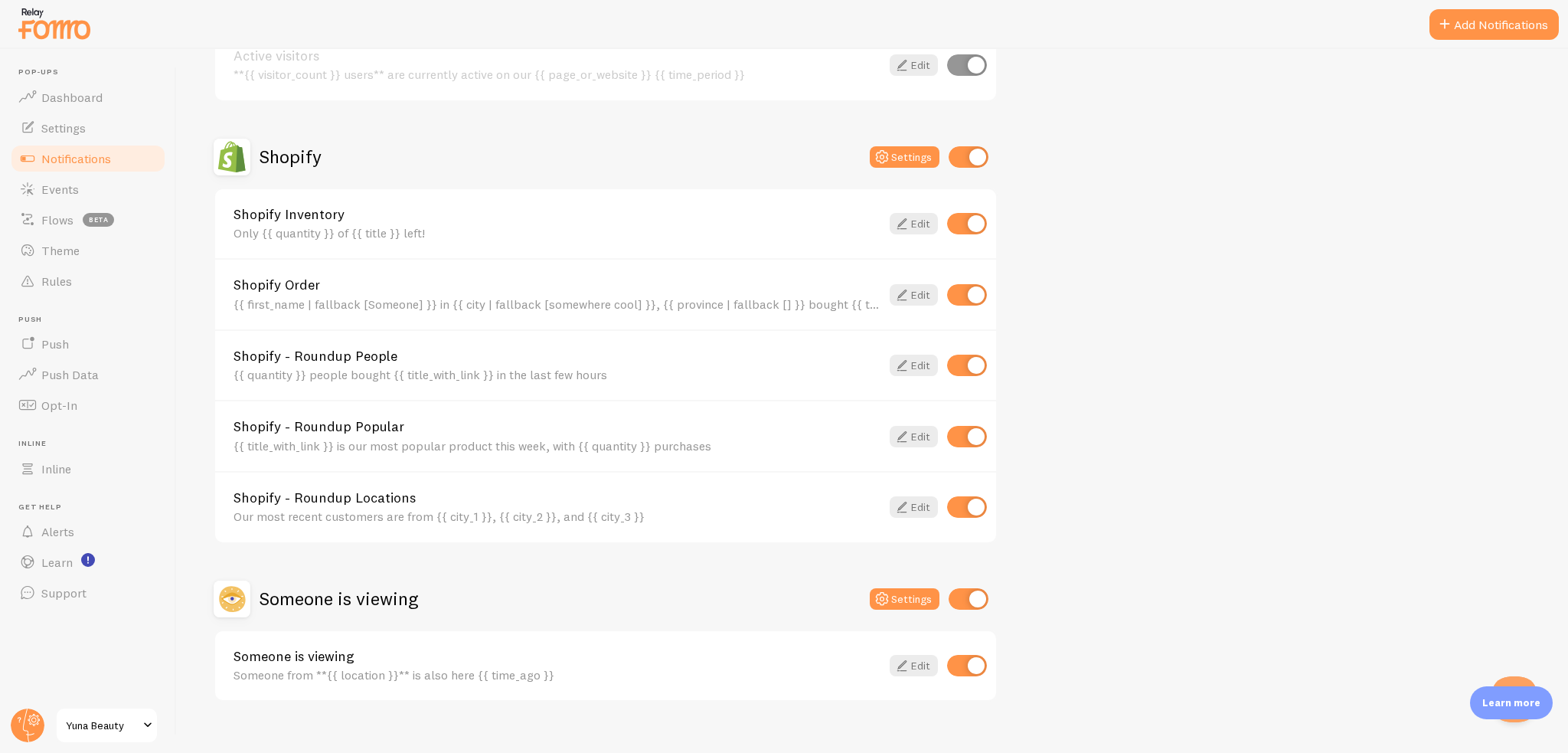
scroll to position [476, 0]
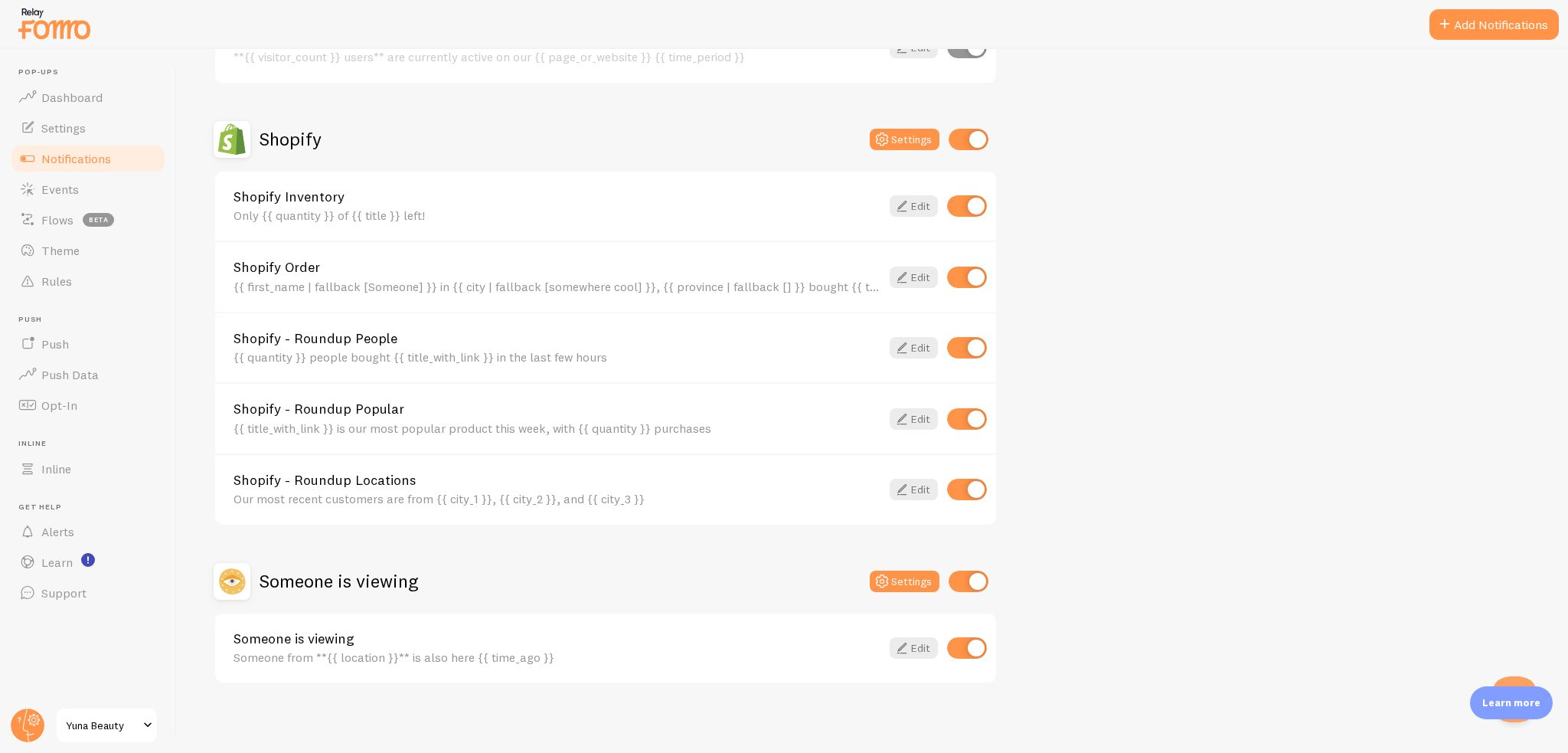
click at [969, 580] on input "checkbox" at bounding box center [969, 581] width 40 height 22
checkbox input "false"
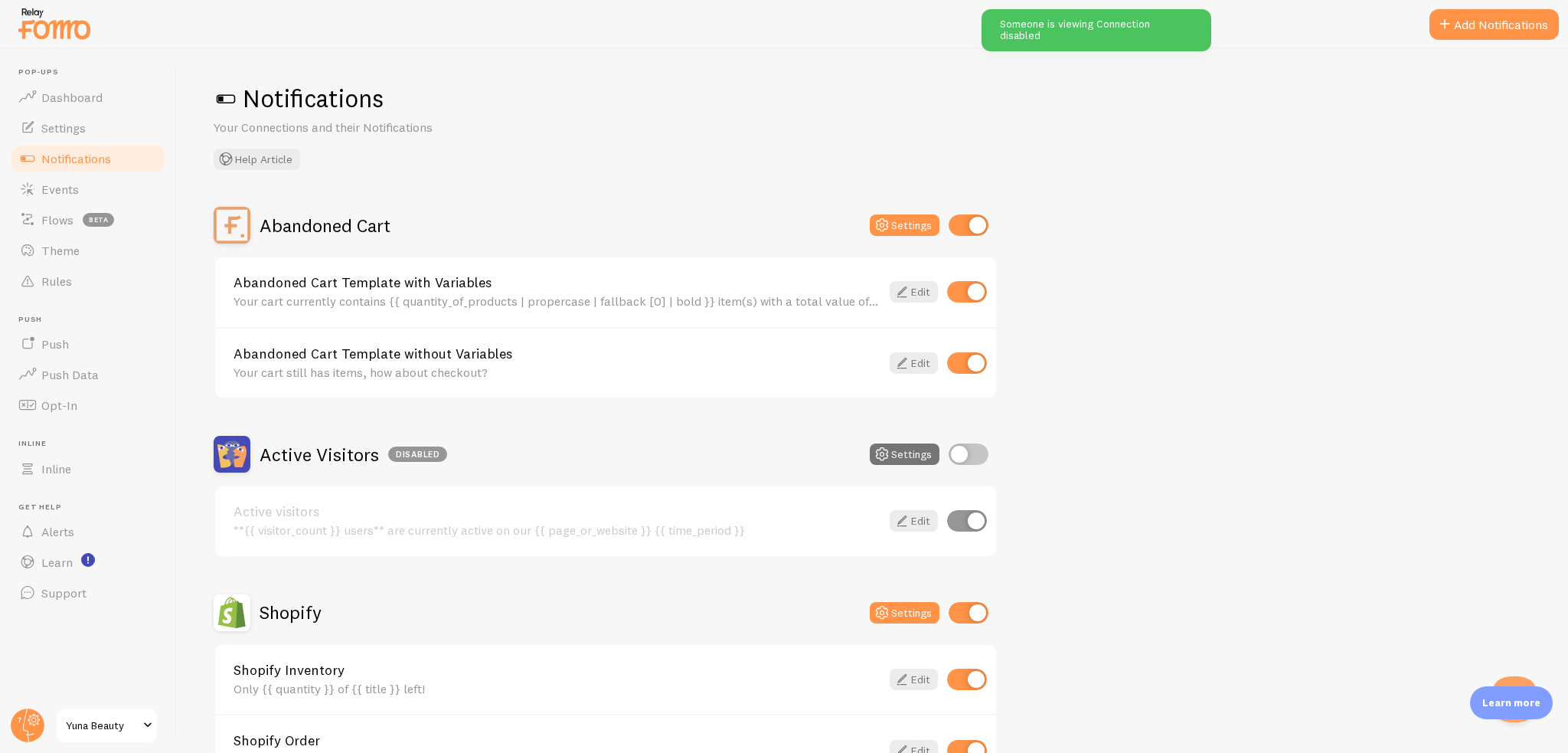
scroll to position [0, 0]
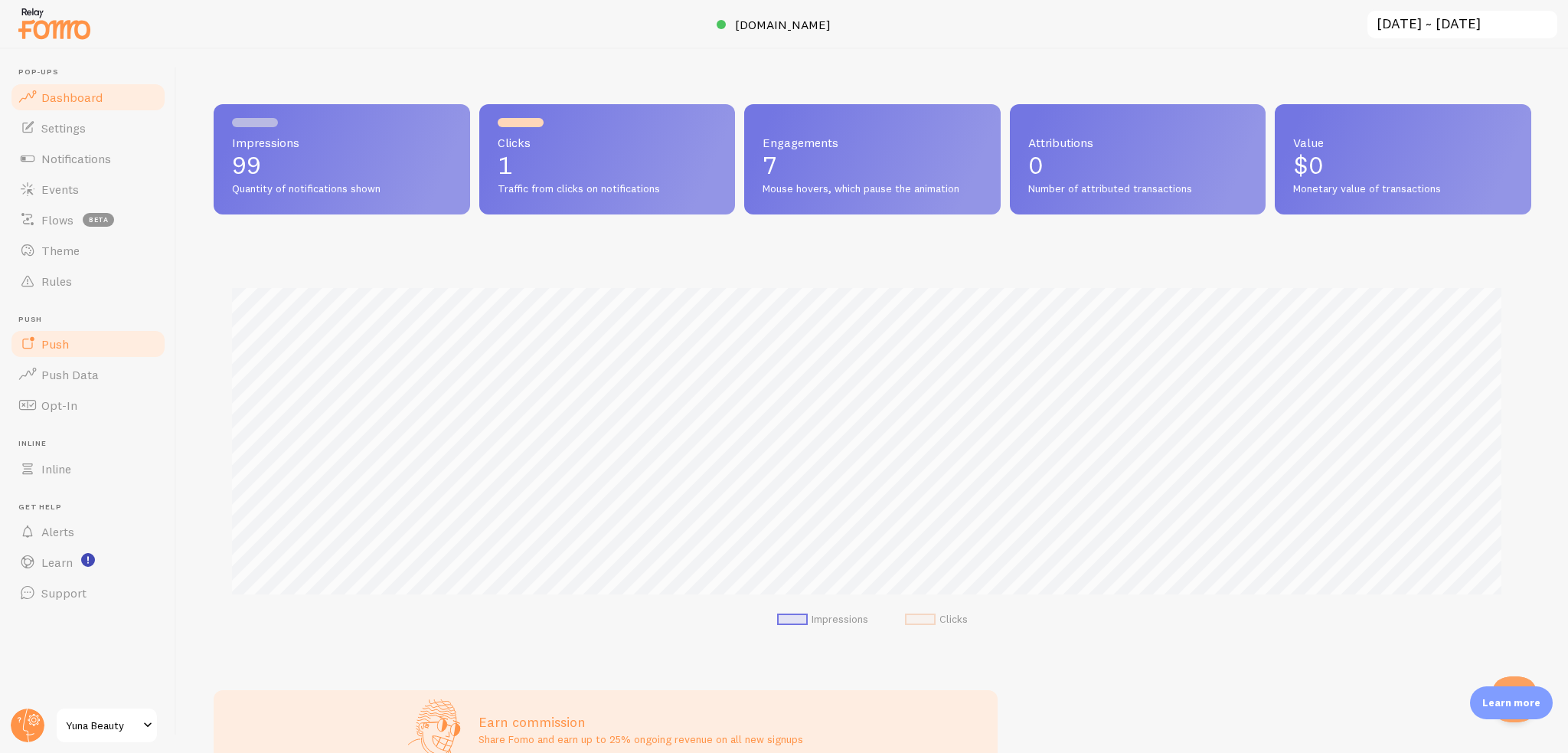
scroll to position [402, 1305]
drag, startPoint x: 68, startPoint y: 342, endPoint x: 69, endPoint y: 334, distance: 8.1
click at [68, 342] on span "Push" at bounding box center [54, 344] width 28 height 15
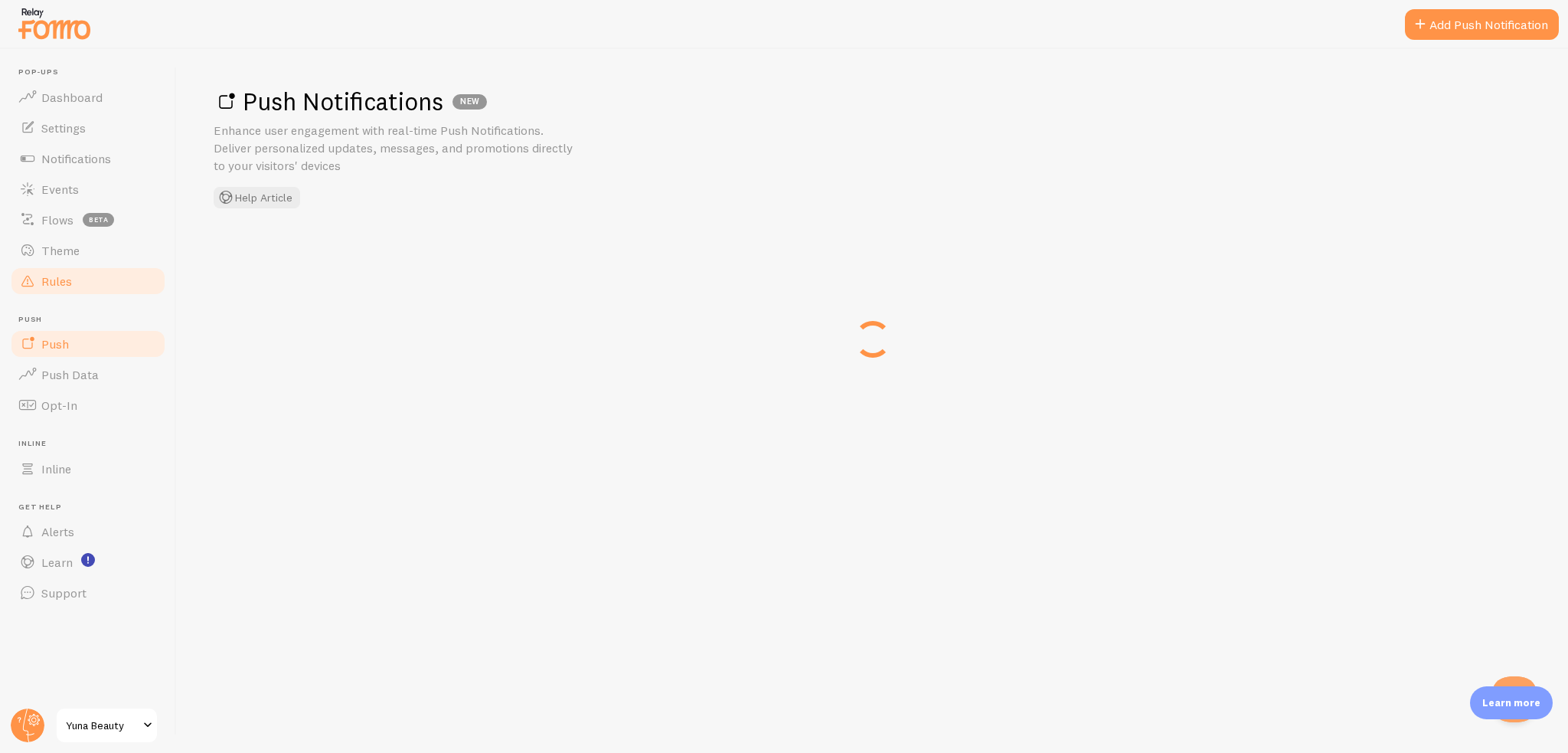
click at [84, 287] on link "Rules" at bounding box center [89, 281] width 158 height 30
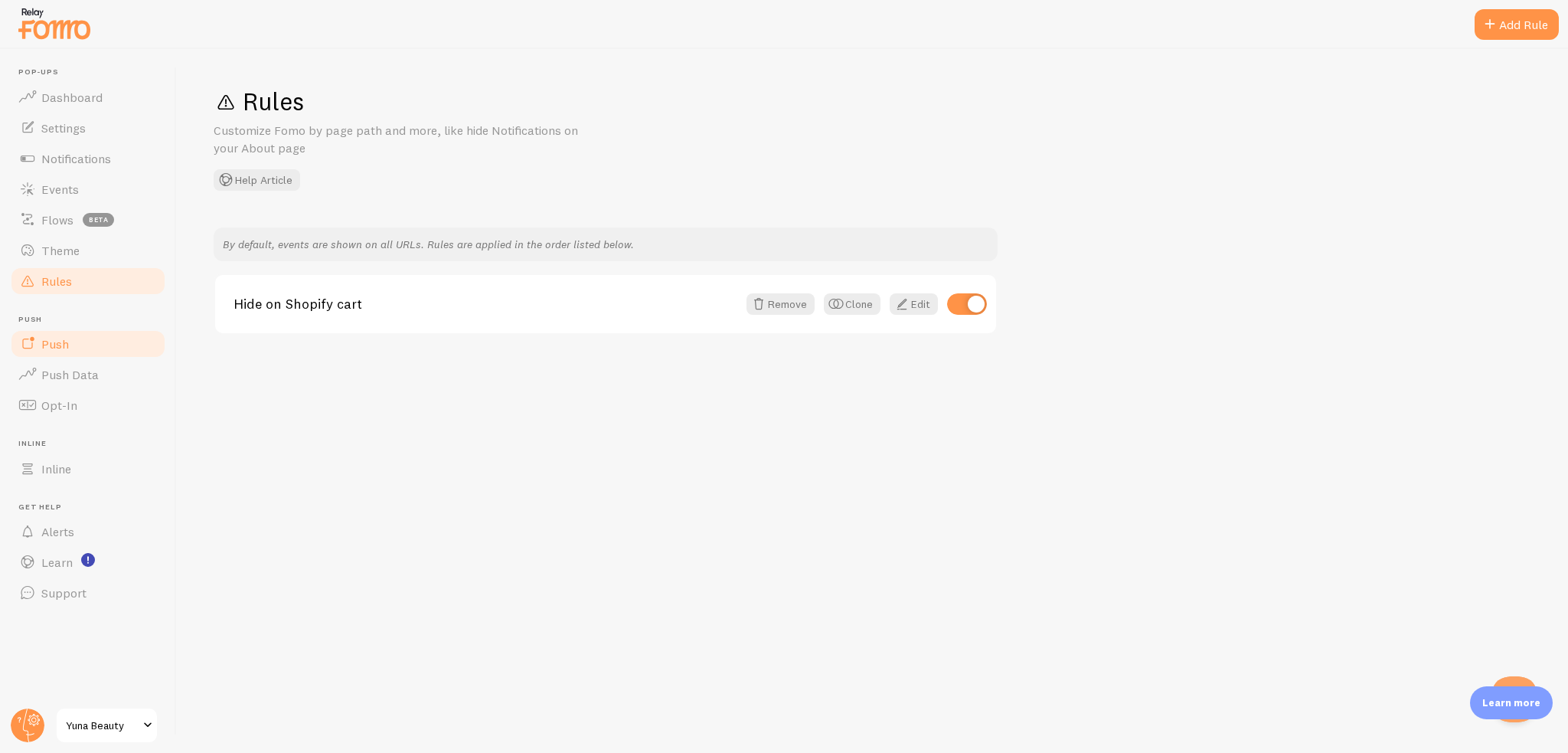
click at [76, 339] on link "Push" at bounding box center [89, 344] width 158 height 30
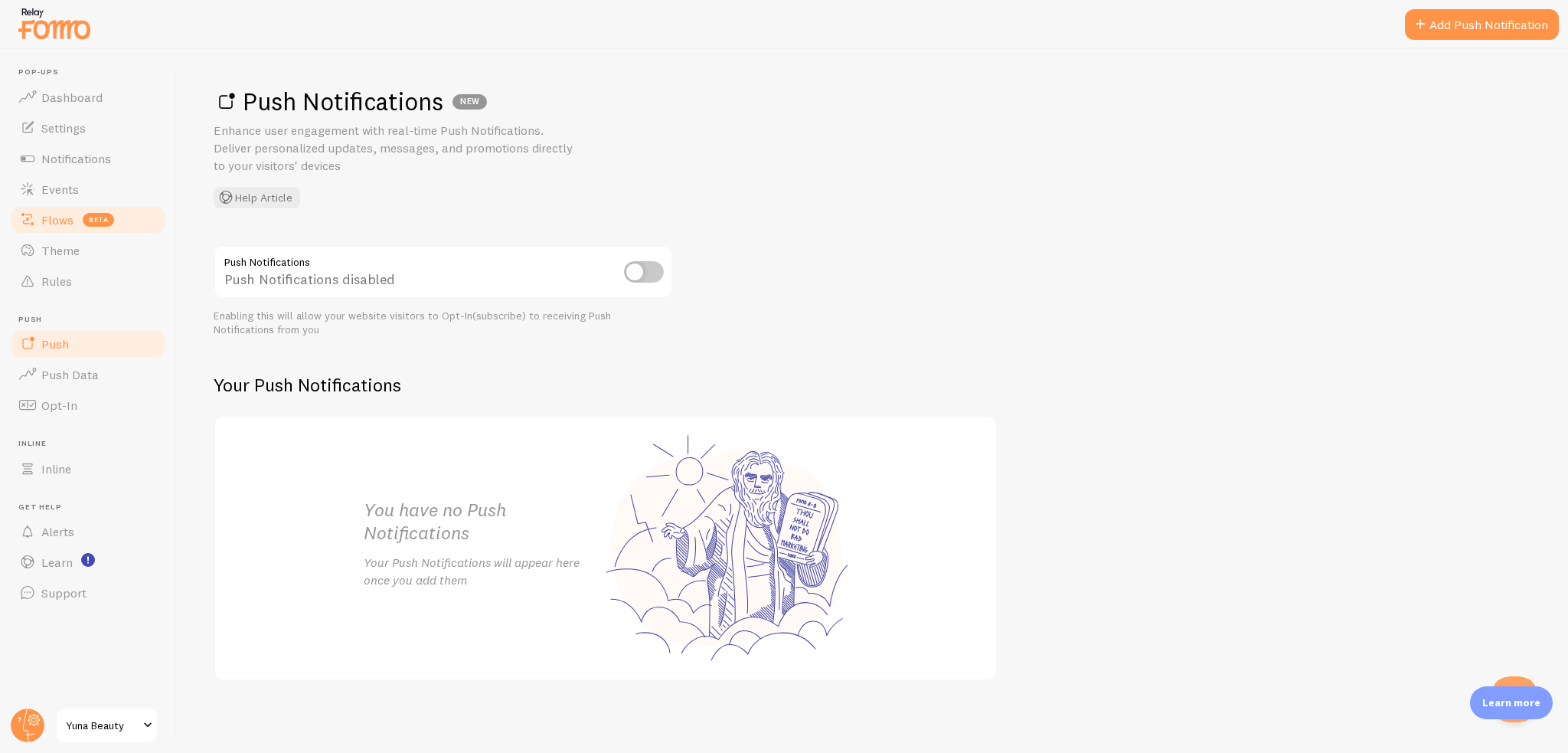
click at [43, 210] on link "Flows beta" at bounding box center [89, 220] width 158 height 30
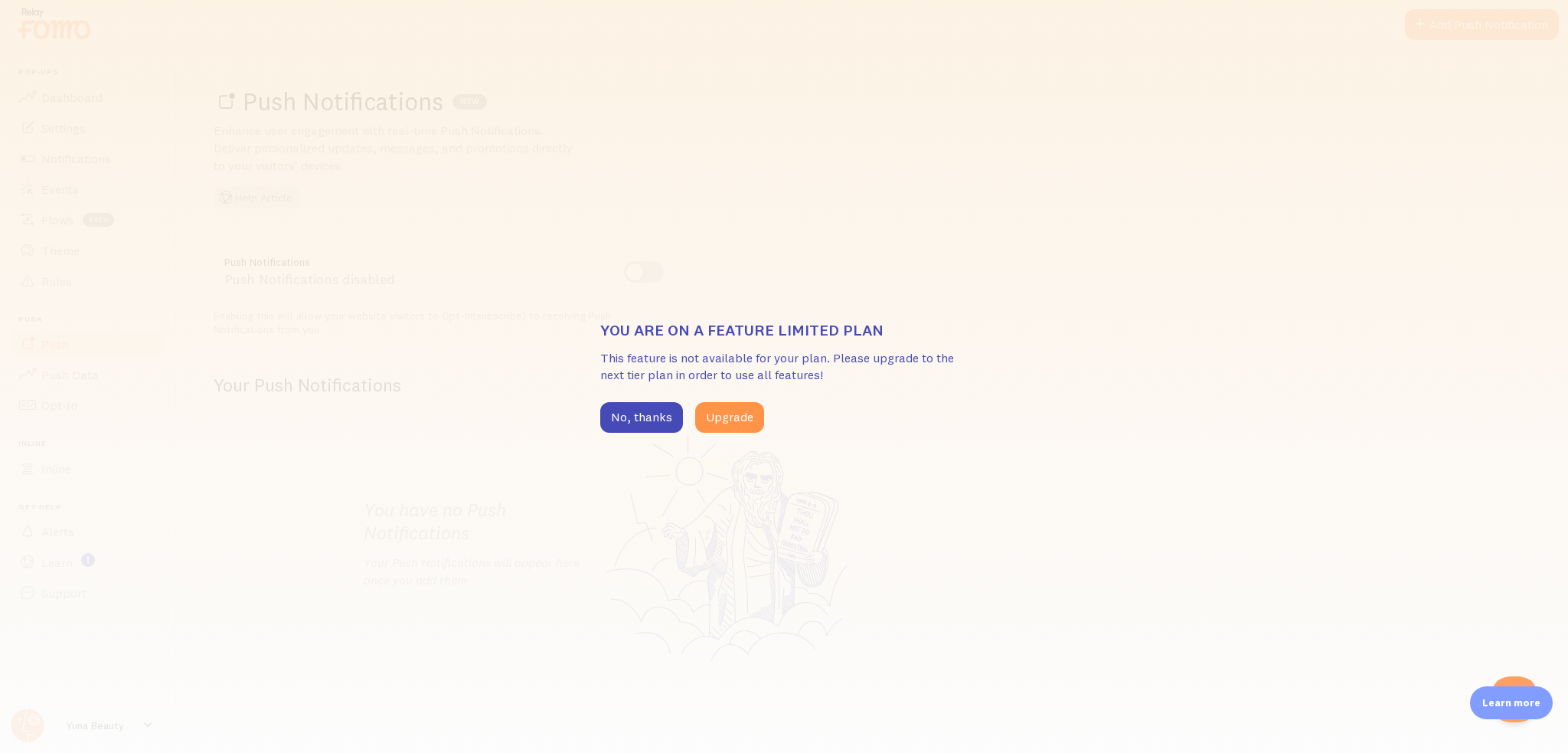
click at [176, 272] on div "You are on a feature limited plan This feature is not available for your plan. …" at bounding box center [784, 376] width 1568 height 753
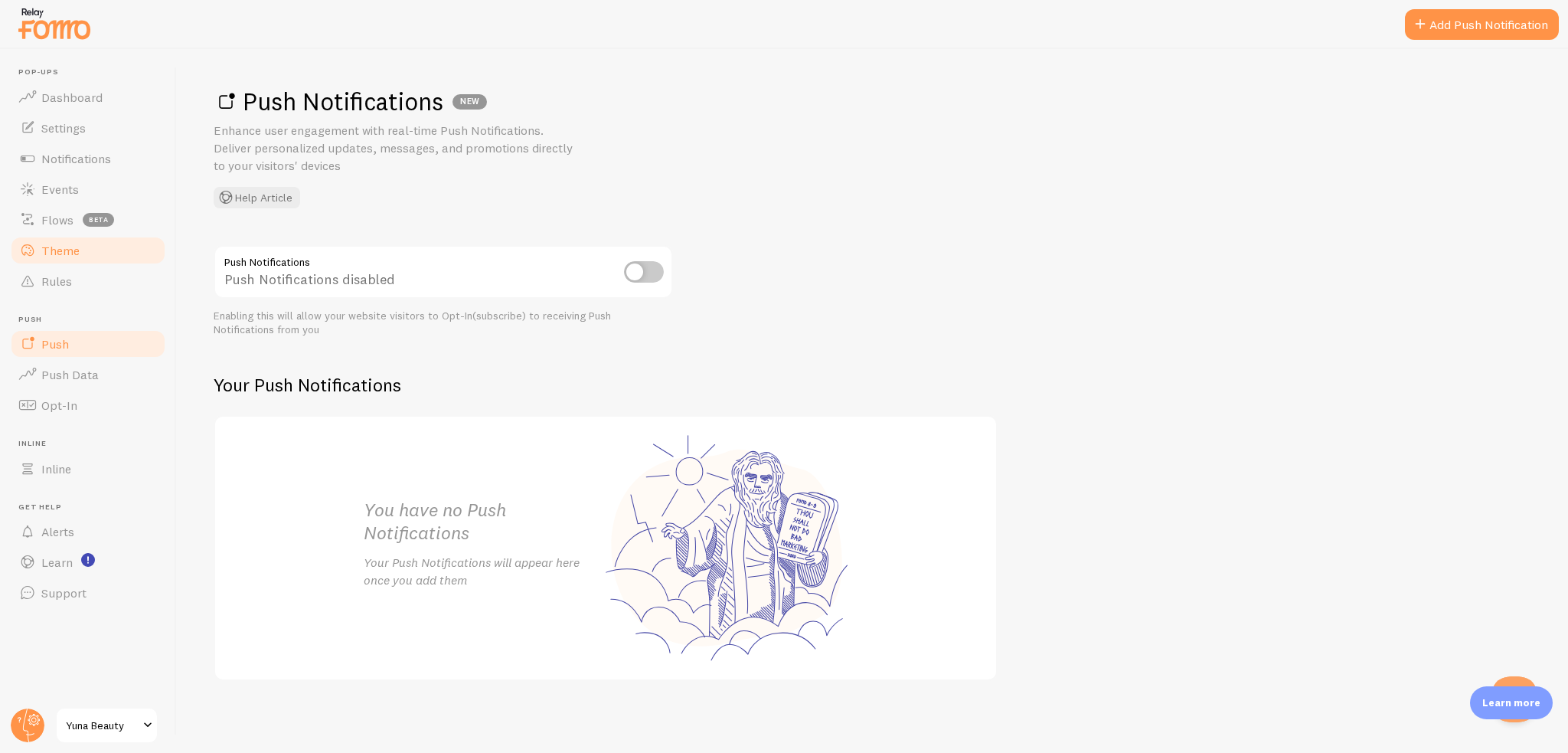
click at [53, 258] on link "Theme" at bounding box center [89, 250] width 158 height 30
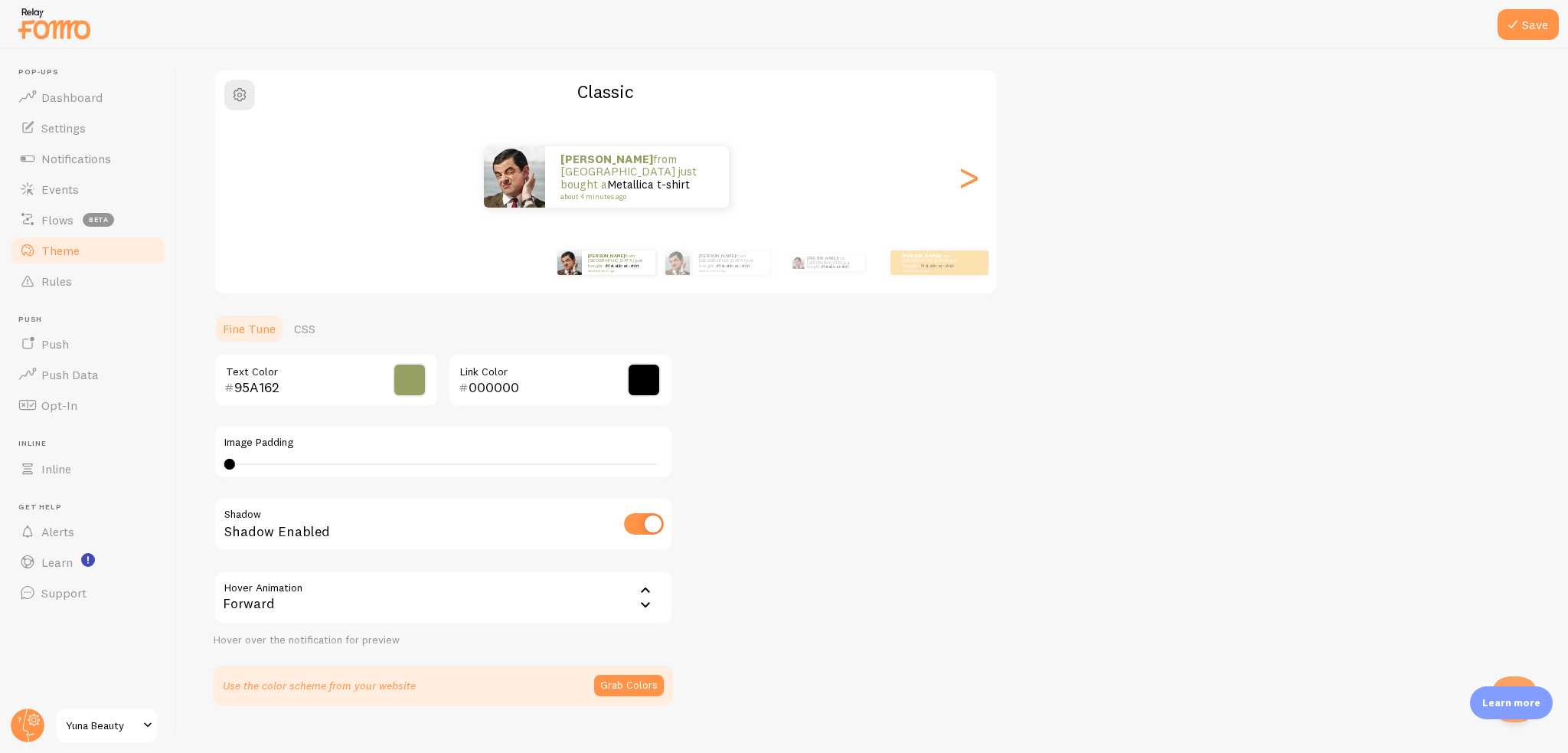
scroll to position [131, 0]
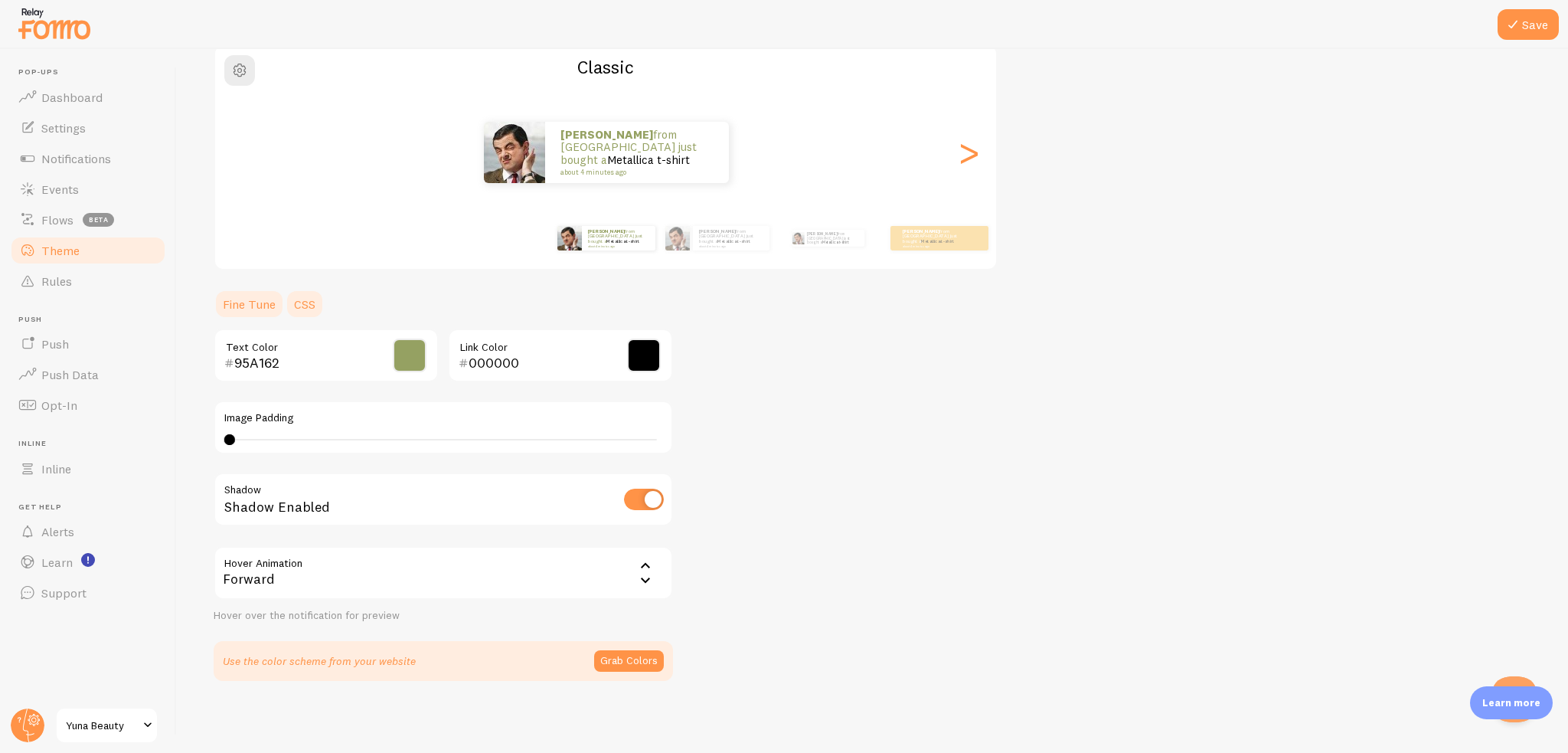
click at [307, 306] on link "CSS" at bounding box center [305, 304] width 40 height 30
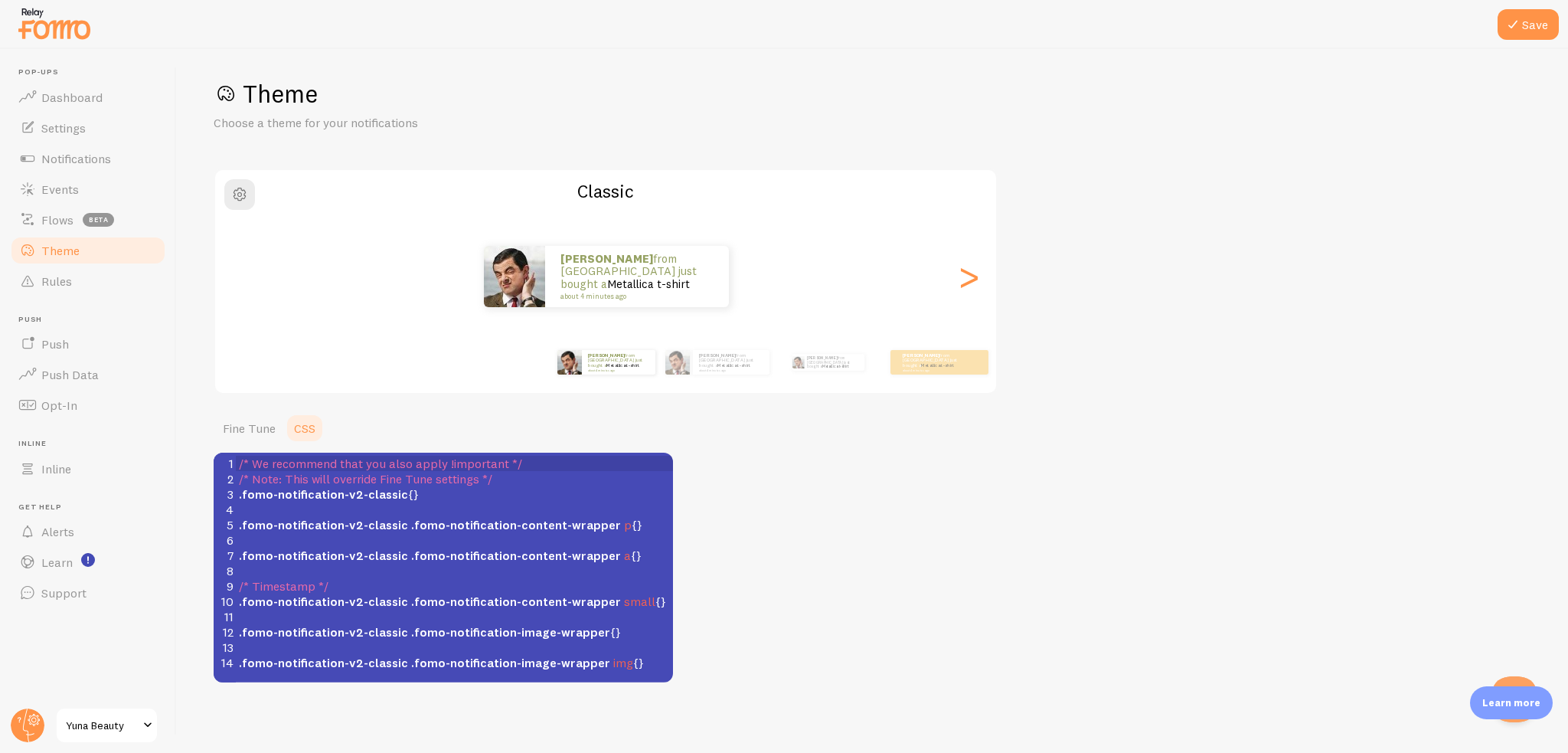
scroll to position [10, 0]
click at [249, 428] on link "Fine Tune" at bounding box center [248, 426] width 71 height 30
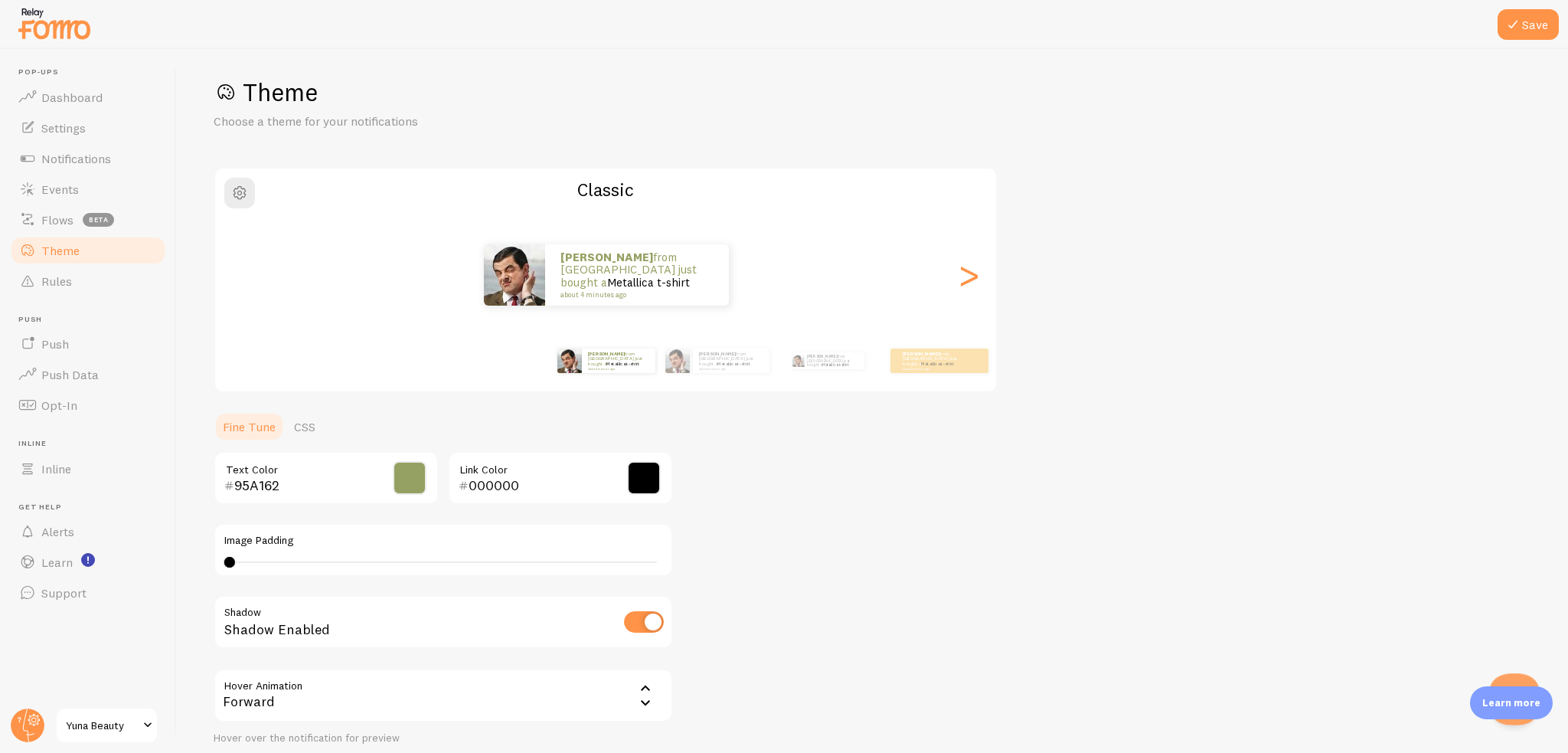
click at [1513, 679] on button "Open Beacon popover" at bounding box center [1512, 696] width 46 height 46
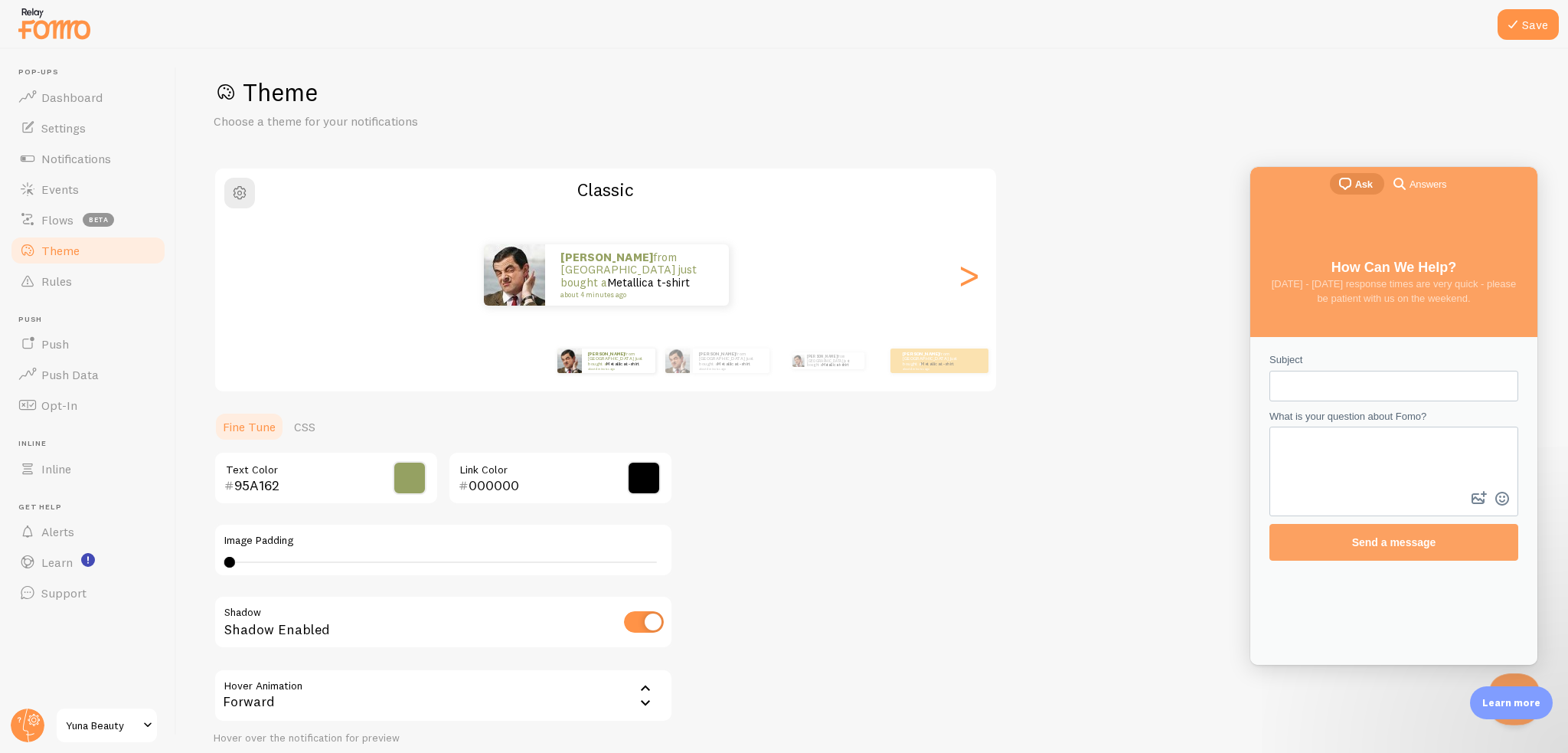
scroll to position [0, 0]
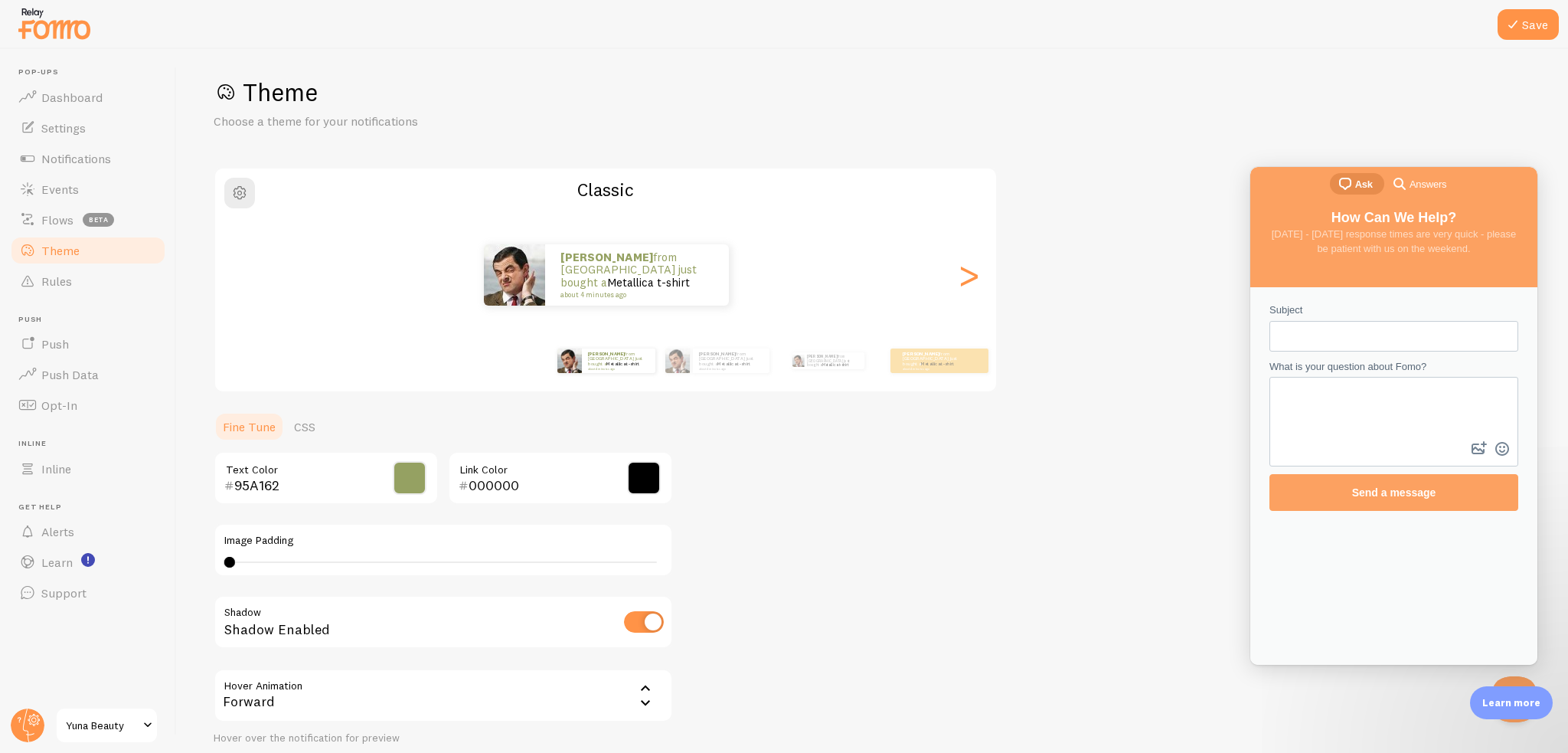
drag, startPoint x: 1177, startPoint y: 645, endPoint x: 1324, endPoint y: 670, distance: 149.1
click at [1178, 645] on div "Theme Choose a theme for your notifications Classic [PERSON_NAME] from [GEOGRAP…" at bounding box center [872, 439] width 1318 height 726
click at [1449, 705] on div "Theme Choose a theme for your notifications Classic [PERSON_NAME] from [GEOGRAP…" at bounding box center [872, 439] width 1318 height 726
click at [1512, 680] on button "Close Beacon popover" at bounding box center [1512, 696] width 46 height 46
